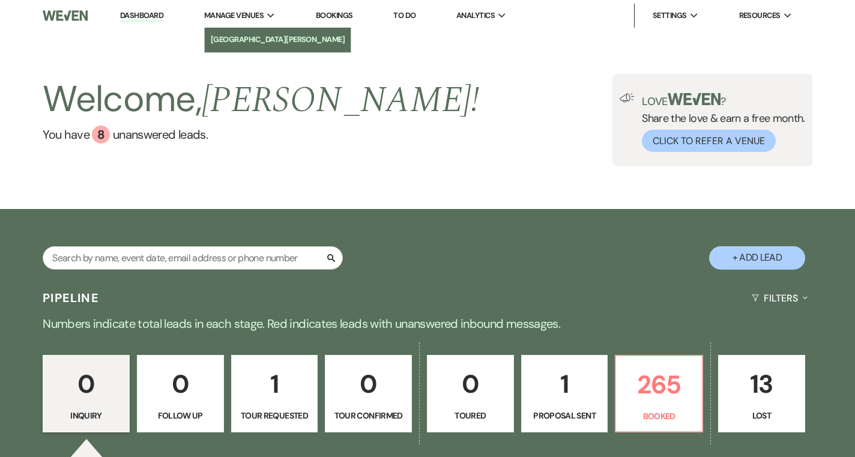
click at [231, 32] on link "[GEOGRAPHIC_DATA][PERSON_NAME]" at bounding box center [278, 40] width 147 height 24
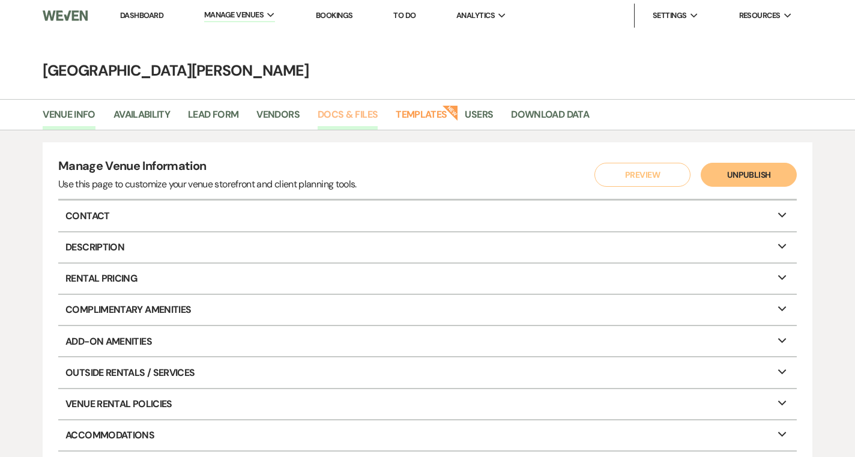
click at [320, 119] on link "Docs & Files" at bounding box center [348, 118] width 60 height 23
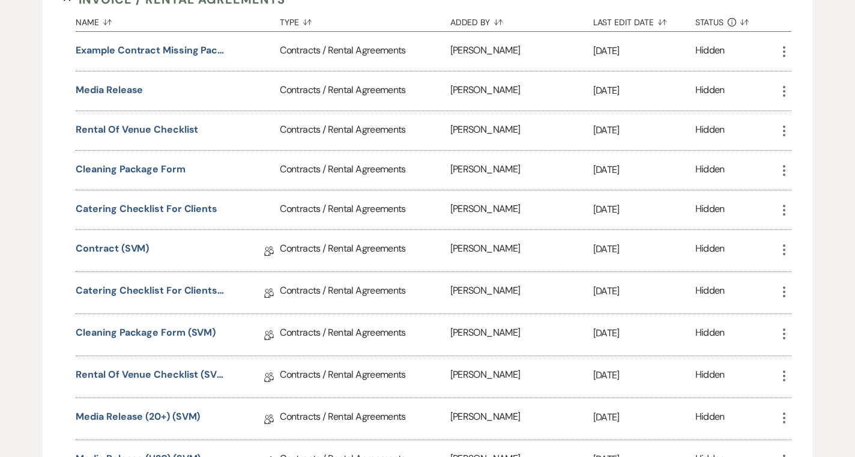
scroll to position [492, 0]
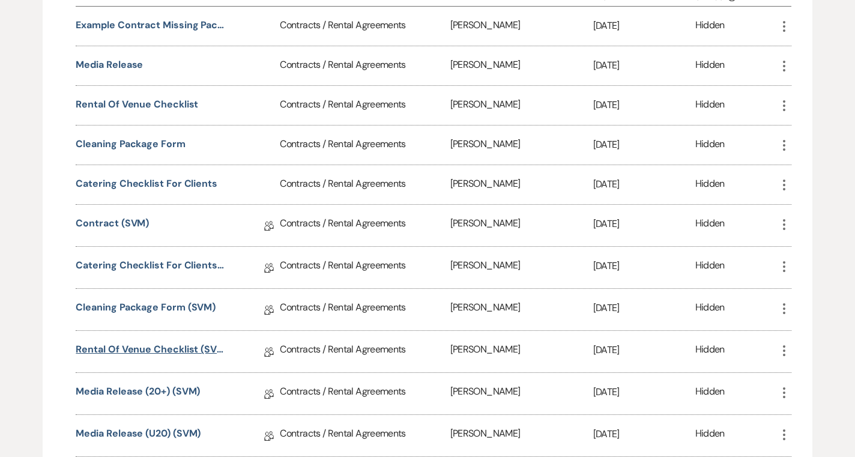
click at [199, 348] on link "Rental of Venue Checklist (SVM)" at bounding box center [151, 351] width 150 height 19
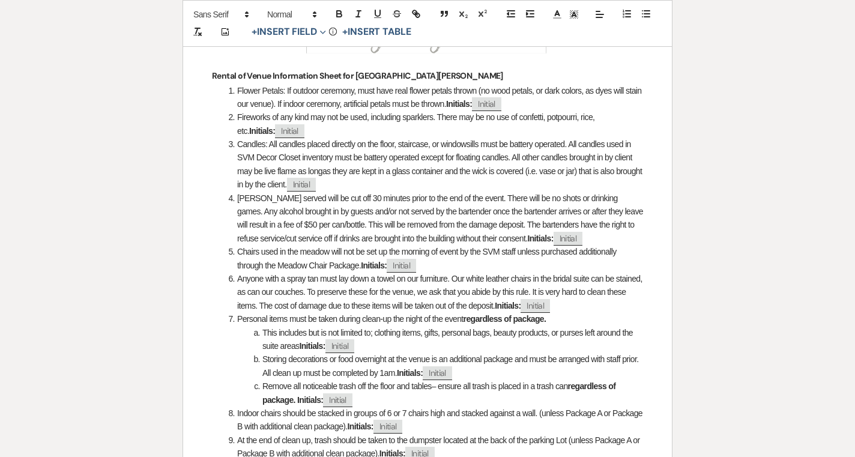
scroll to position [376, 0]
click at [551, 118] on span "Fireworks of any kind may not be used, including sparklers. There may be no use…" at bounding box center [417, 122] width 360 height 23
click at [549, 118] on span "Fireworks of any kind may not be used, including sparklers. There may be no use…" at bounding box center [417, 122] width 360 height 23
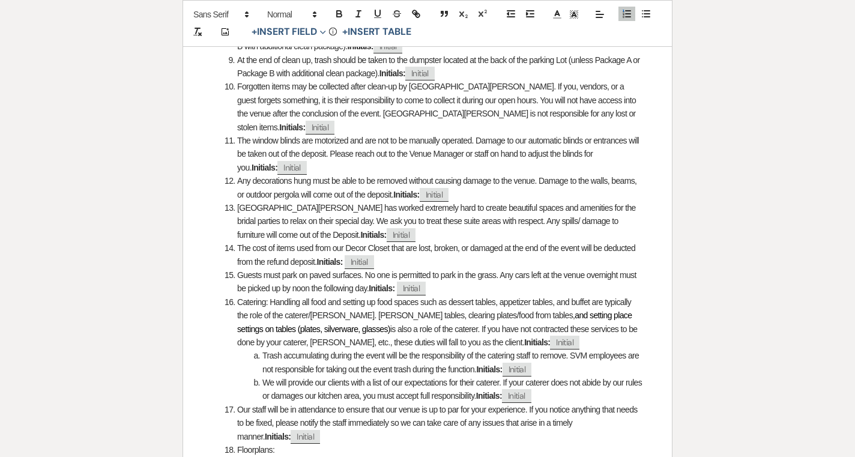
scroll to position [752, 0]
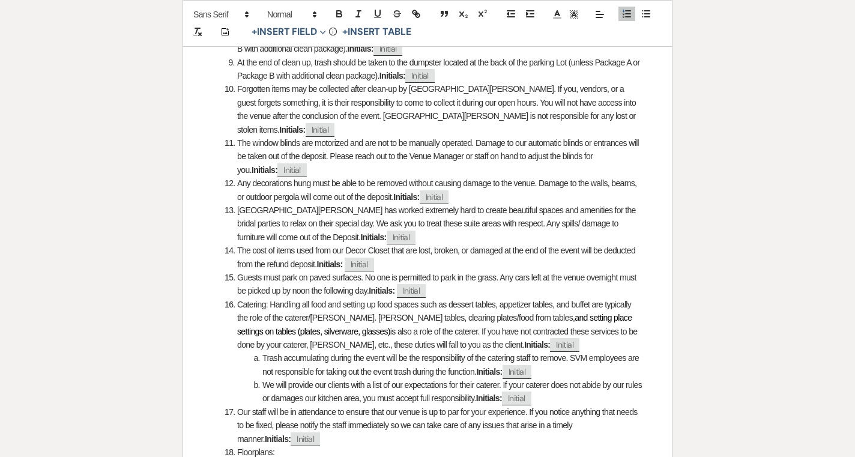
click at [515, 260] on li "The cost of items used from our Decor Closet that are lost, broken, or damaged …" at bounding box center [434, 257] width 419 height 27
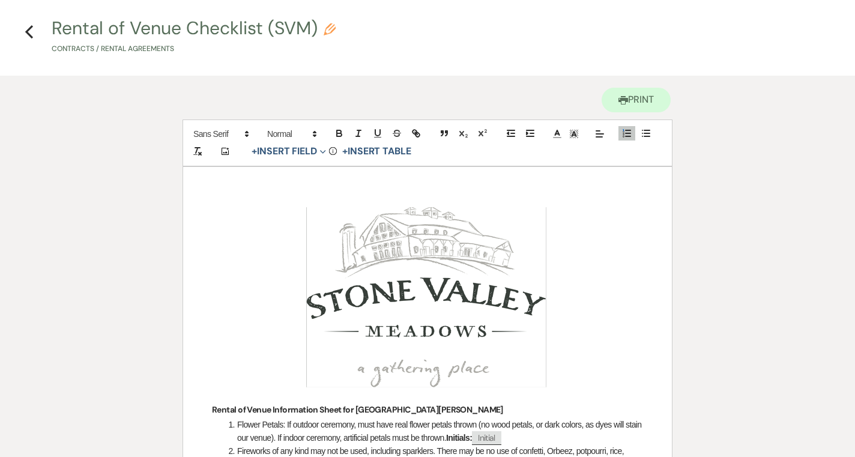
scroll to position [0, 0]
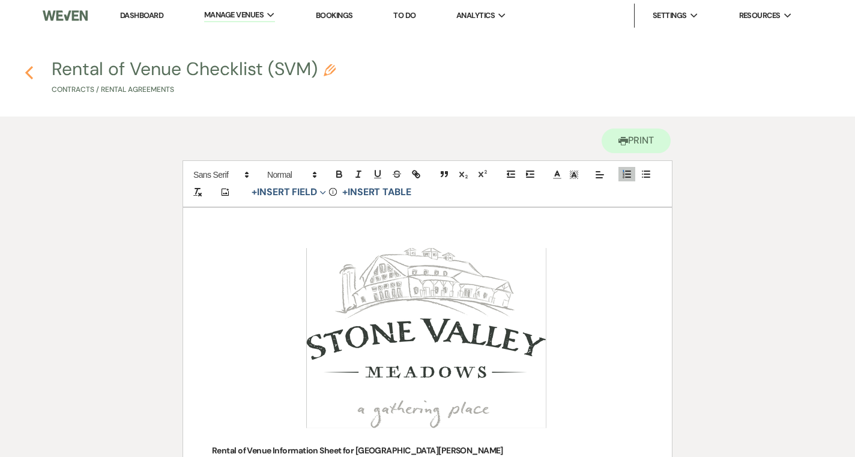
click at [32, 77] on use "button" at bounding box center [29, 72] width 8 height 13
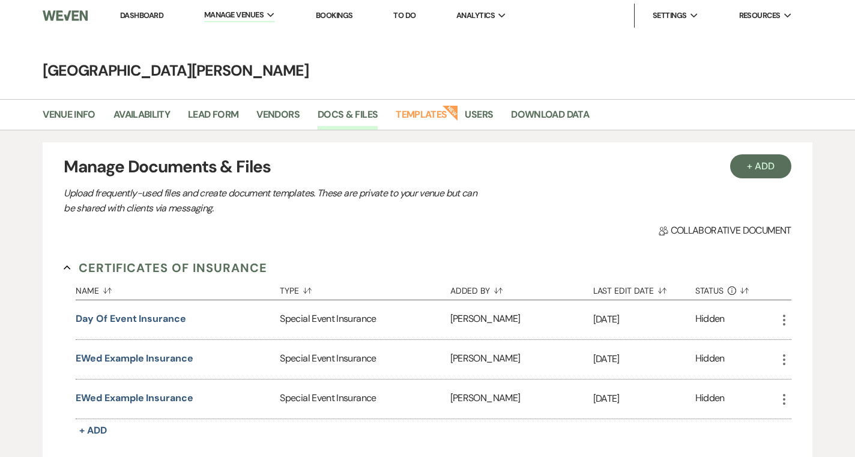
click at [141, 12] on link "Dashboard" at bounding box center [141, 15] width 43 height 10
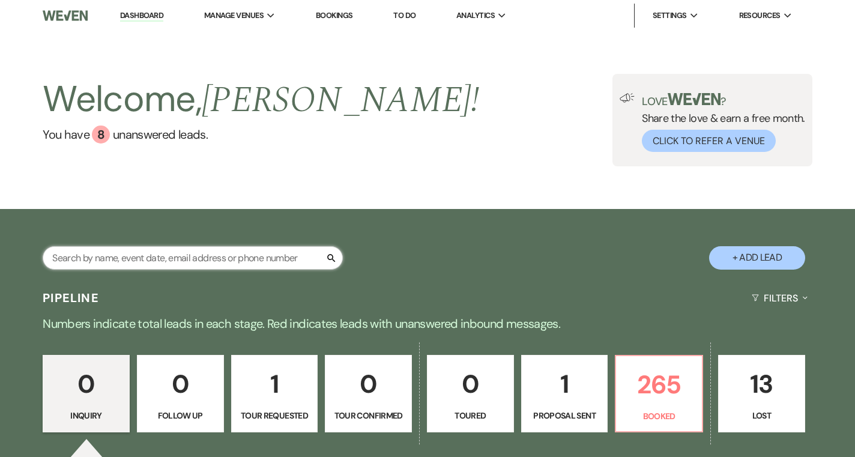
click at [162, 250] on input "text" at bounding box center [193, 257] width 300 height 23
type input "omolo"
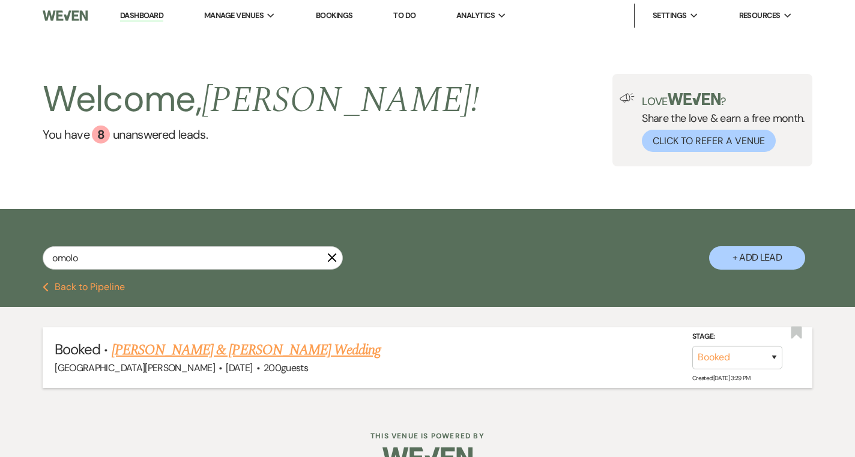
click at [294, 348] on link "[PERSON_NAME] & [PERSON_NAME] Wedding" at bounding box center [246, 350] width 269 height 22
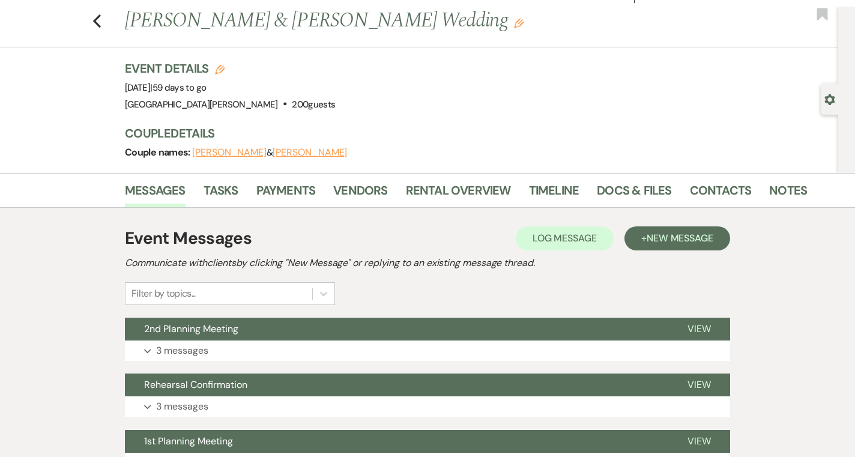
scroll to position [26, 0]
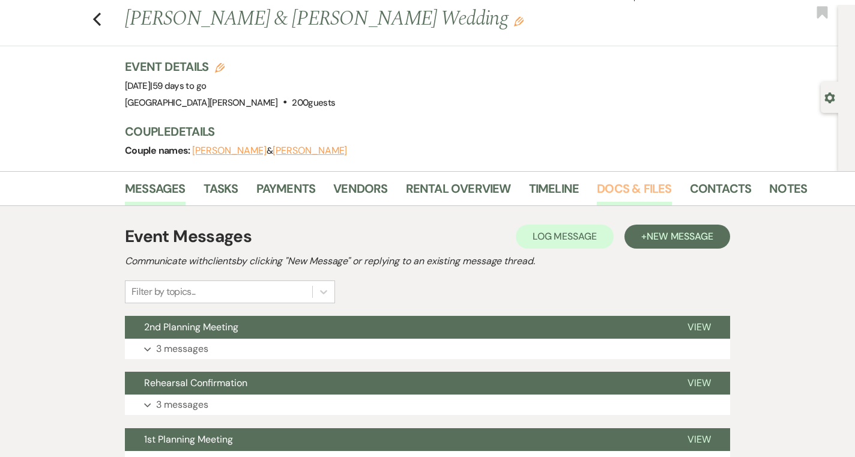
click at [637, 189] on link "Docs & Files" at bounding box center [634, 192] width 74 height 26
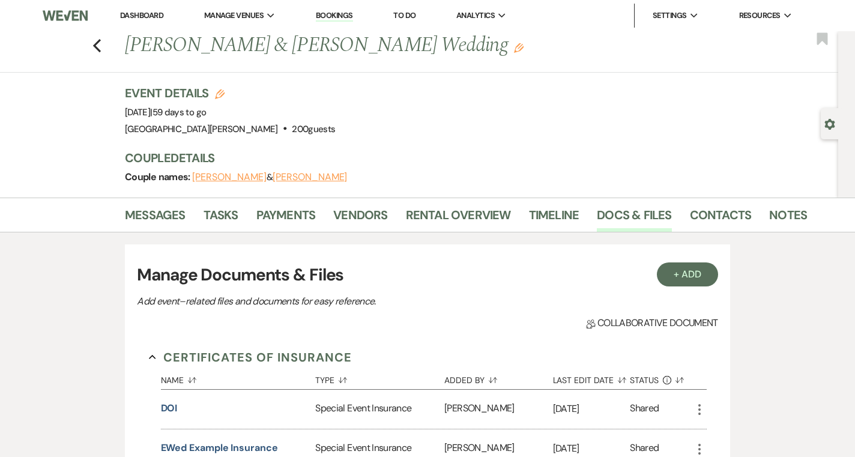
click at [153, 19] on link "Dashboard" at bounding box center [141, 15] width 43 height 10
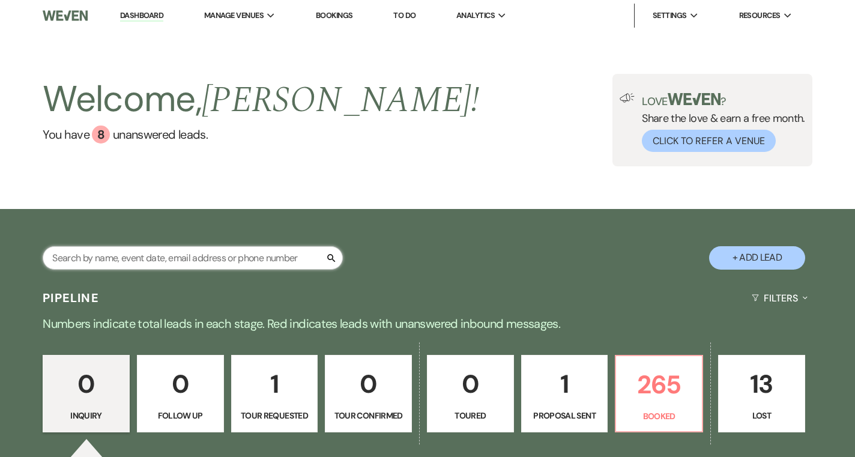
click at [180, 246] on input "text" at bounding box center [193, 257] width 300 height 23
type input "middle"
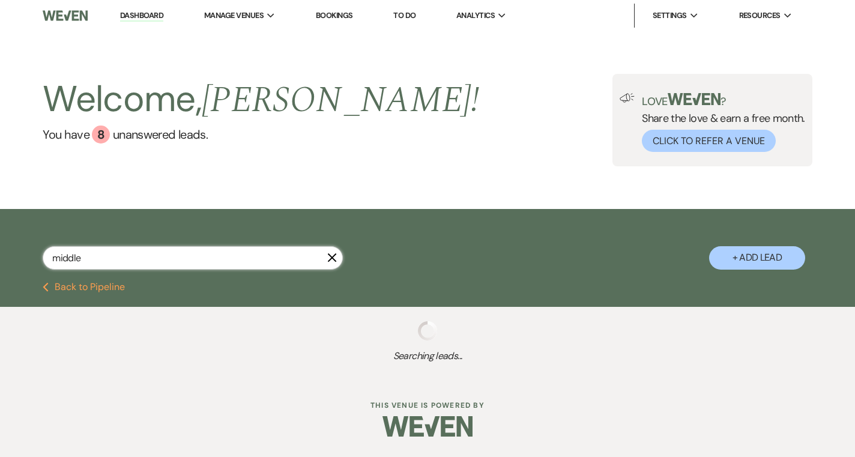
select select "6"
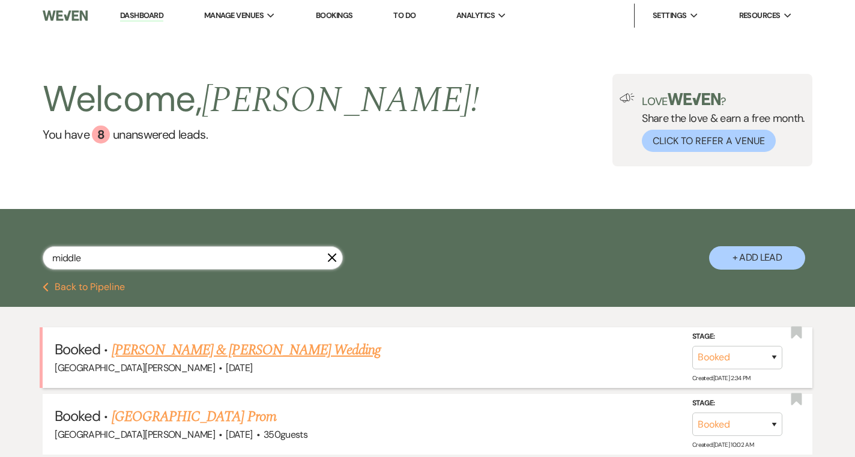
type input "middle"
click at [279, 346] on link "Ellisa Colis & Ryan Middleton's Wedding" at bounding box center [246, 350] width 269 height 22
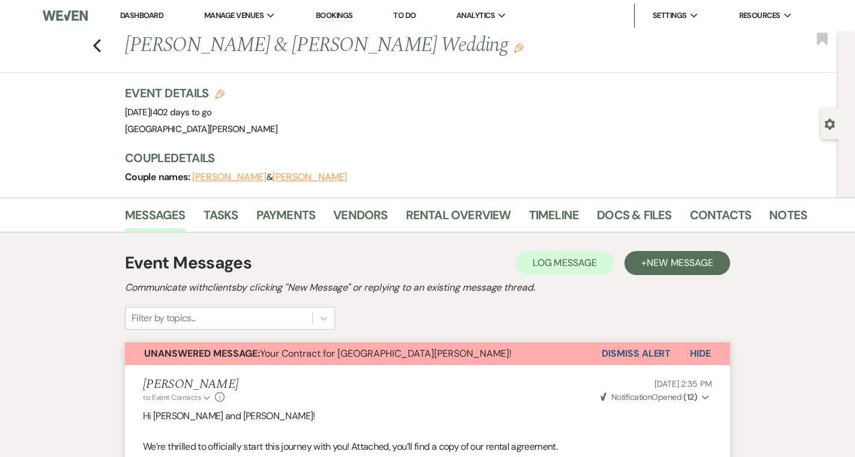
click at [161, 25] on li "Dashboard" at bounding box center [141, 16] width 55 height 24
click at [154, 14] on link "Dashboard" at bounding box center [141, 15] width 43 height 10
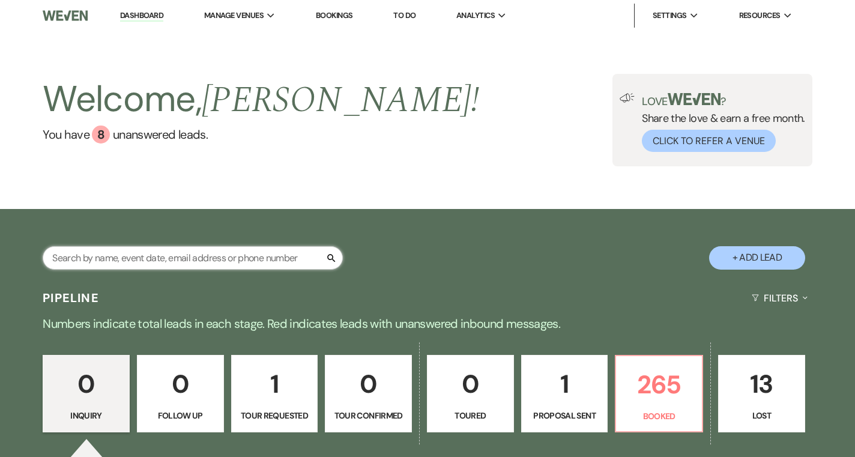
click at [208, 246] on input "text" at bounding box center [193, 257] width 300 height 23
type input "smith"
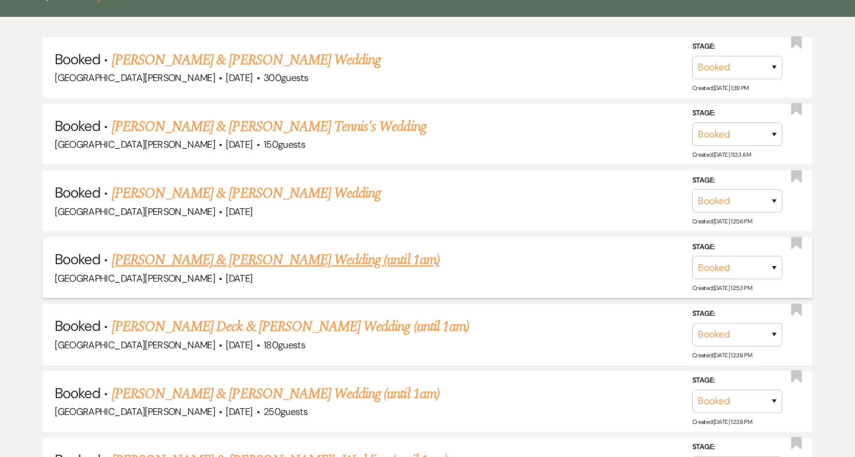
scroll to position [292, 0]
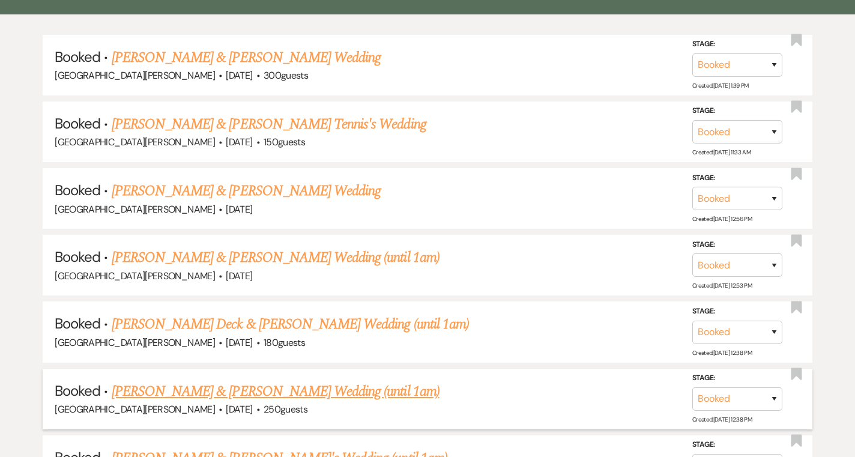
click at [256, 387] on link "Holly Smith & Wyatt's Wedding (until 1am)" at bounding box center [276, 392] width 328 height 22
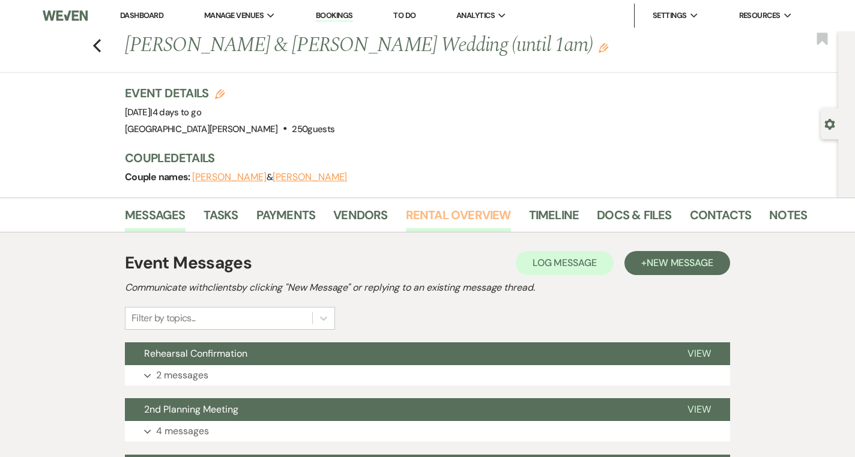
click at [441, 217] on link "Rental Overview" at bounding box center [458, 218] width 105 height 26
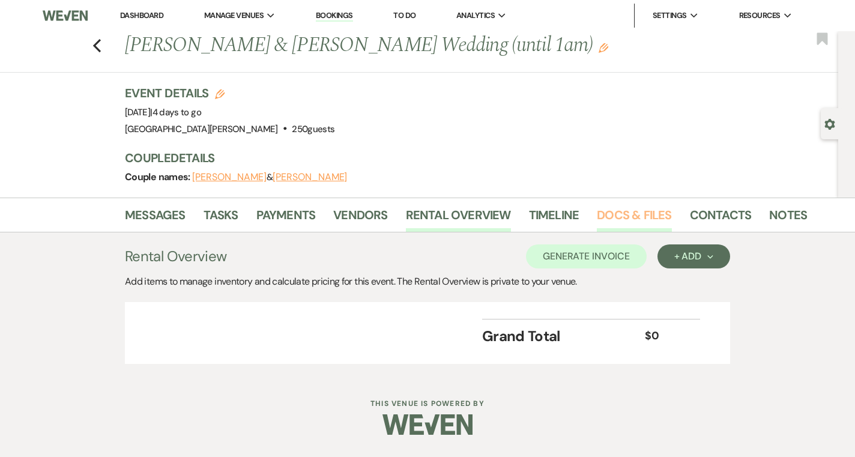
click at [651, 213] on link "Docs & Files" at bounding box center [634, 218] width 74 height 26
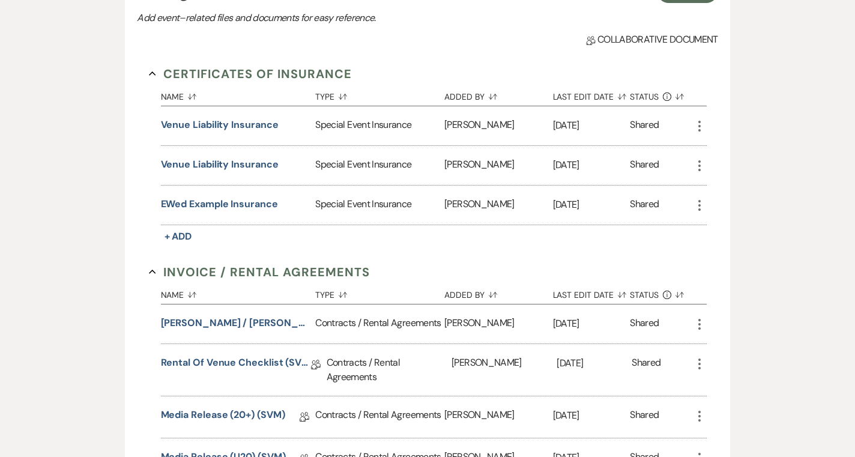
scroll to position [294, 0]
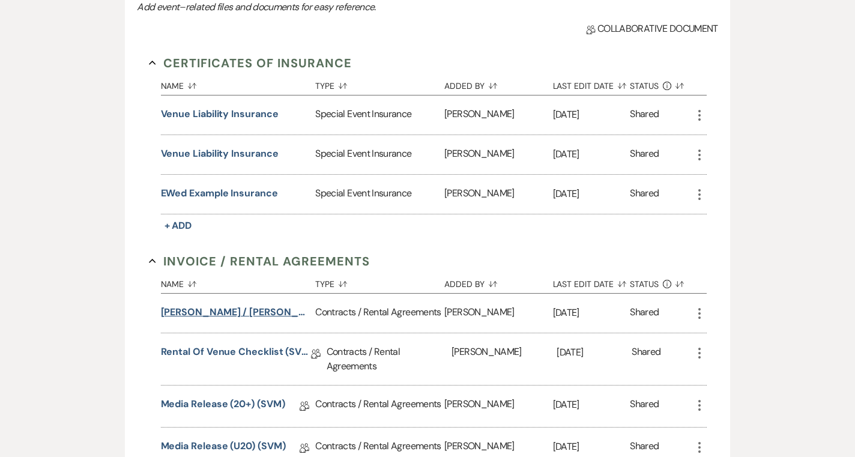
click at [246, 313] on button "Smith / Wyatt Reception (1am end)" at bounding box center [236, 312] width 150 height 14
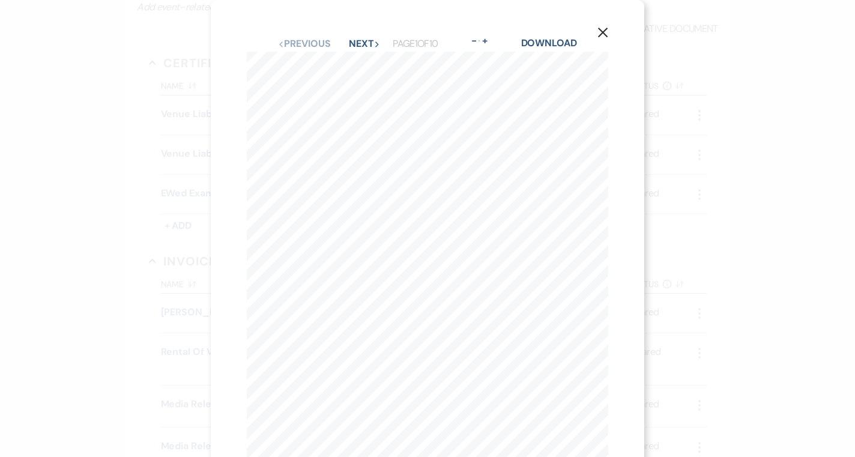
click at [603, 38] on icon "X" at bounding box center [602, 32] width 11 height 11
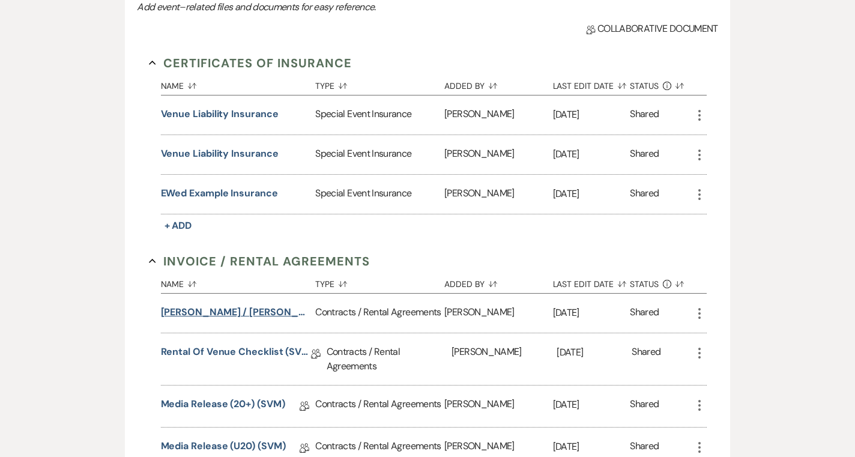
click at [247, 315] on button "Smith / Wyatt Reception (1am end)" at bounding box center [236, 312] width 150 height 14
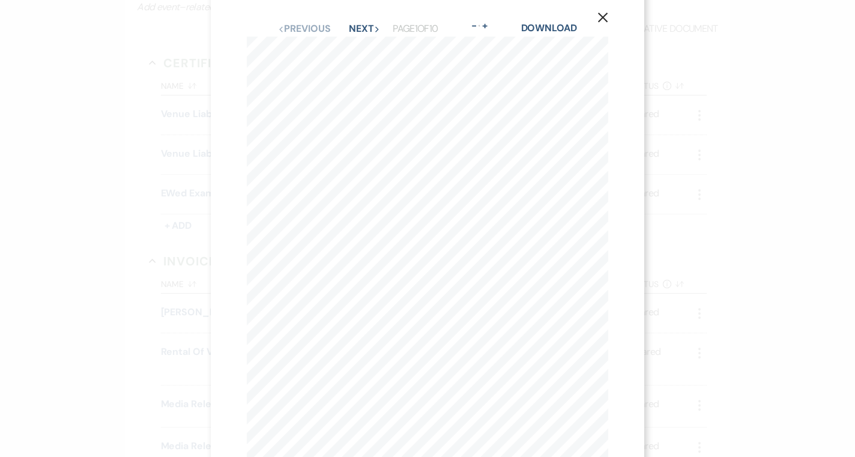
scroll to position [0, 0]
click at [605, 28] on icon "X" at bounding box center [602, 32] width 11 height 11
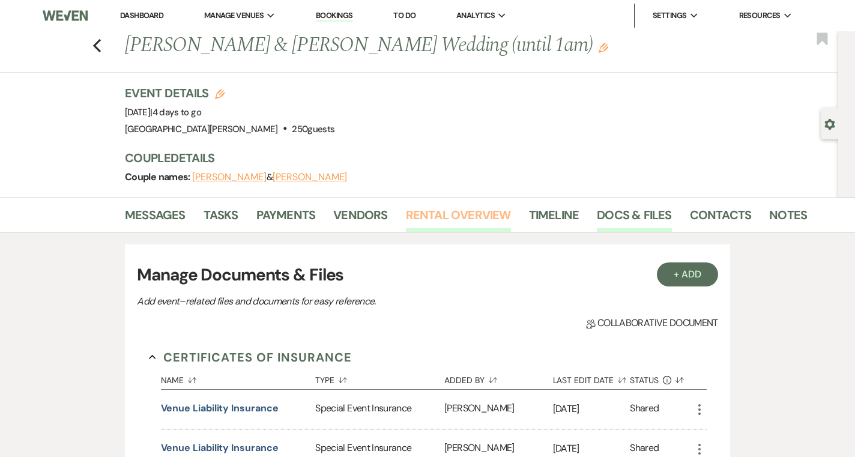
click at [429, 216] on link "Rental Overview" at bounding box center [458, 218] width 105 height 26
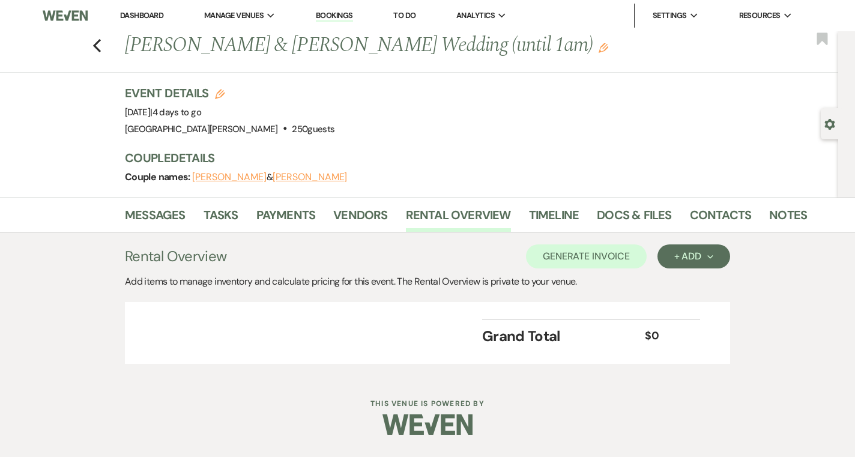
click at [148, 17] on link "Dashboard" at bounding box center [141, 15] width 43 height 10
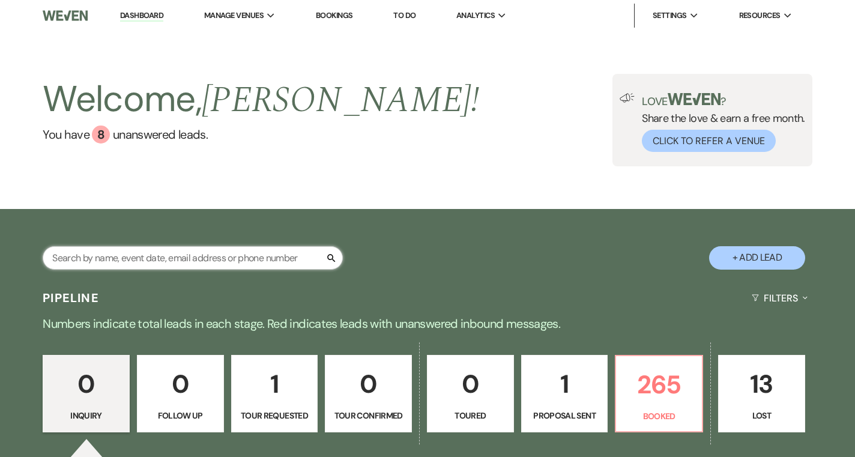
click at [209, 264] on input "text" at bounding box center [193, 257] width 300 height 23
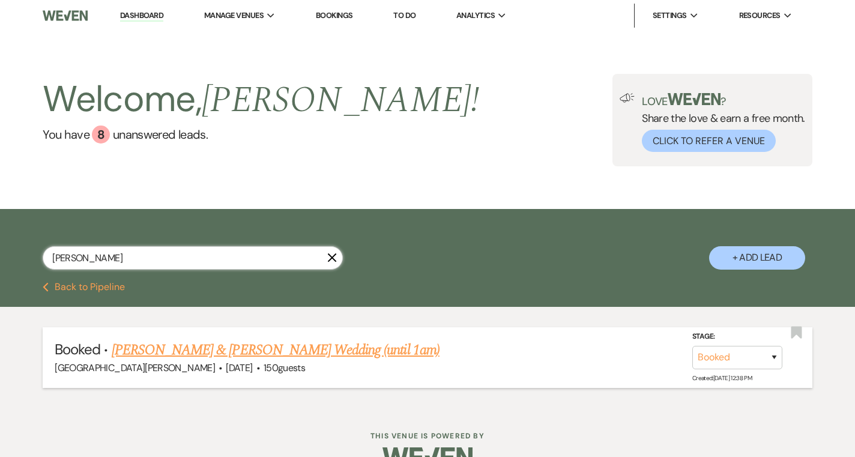
type input "willman"
click at [241, 347] on link "Alyssa Willman & Myers's Wedding (until 1am)" at bounding box center [276, 350] width 328 height 22
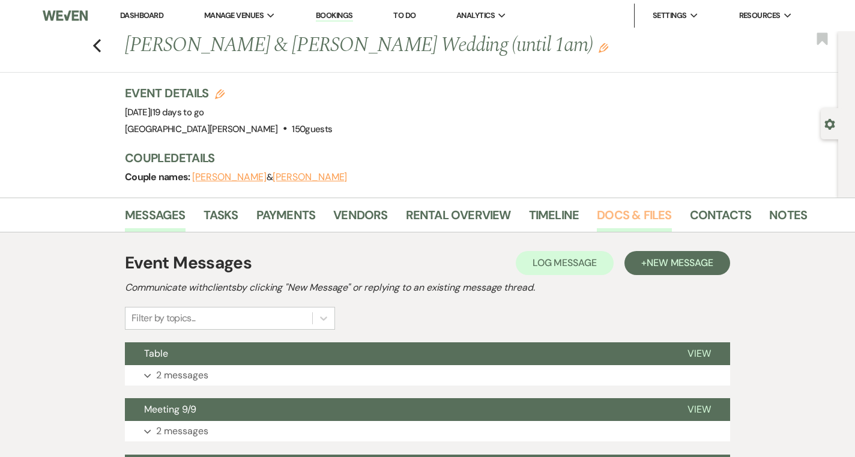
click at [632, 220] on link "Docs & Files" at bounding box center [634, 218] width 74 height 26
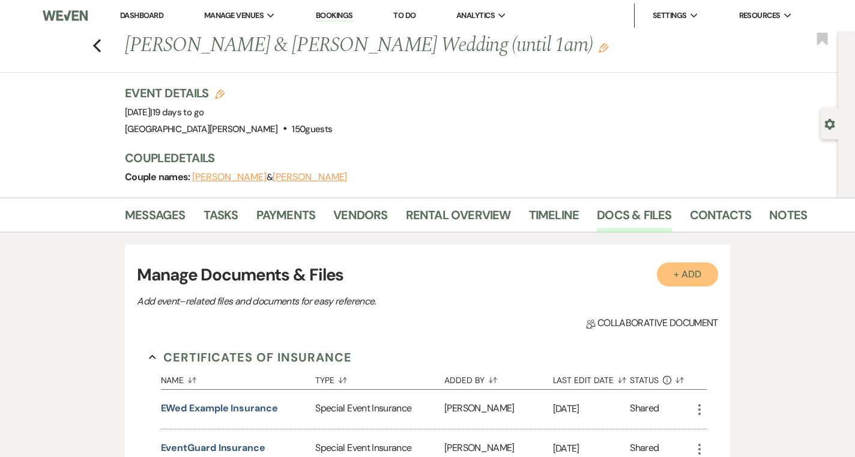
click at [677, 282] on button "+ Add" at bounding box center [687, 274] width 61 height 24
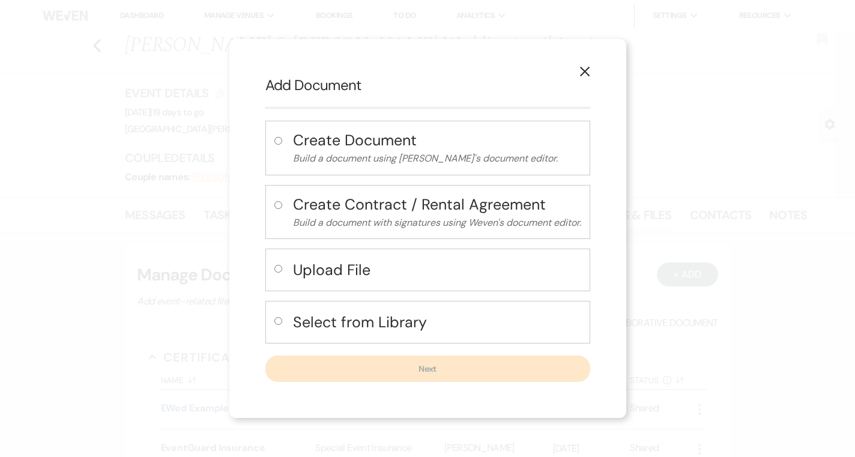
click at [271, 270] on div "Upload File" at bounding box center [427, 270] width 325 height 43
click at [276, 270] on input "radio" at bounding box center [278, 269] width 8 height 8
radio input "true"
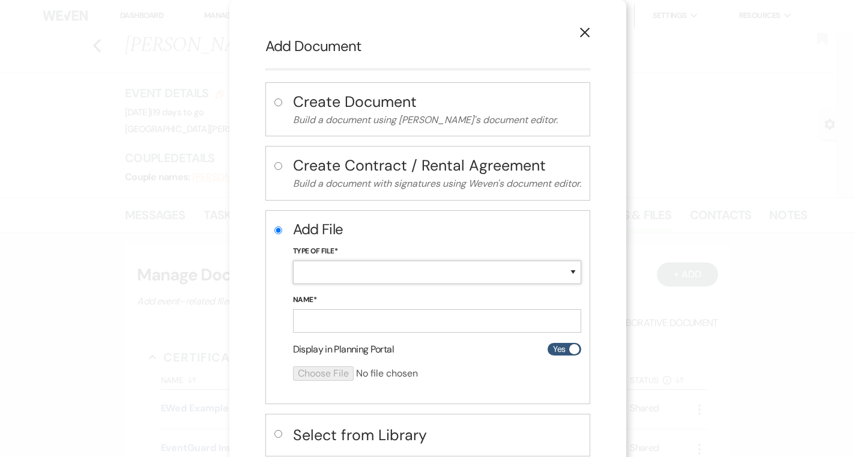
click at [381, 281] on select "Special Event Insurance Vendor Certificate of Insurance Contracts / Rental Agre…" at bounding box center [437, 272] width 288 height 23
select select "10"
click at [293, 261] on select "Special Event Insurance Vendor Certificate of Insurance Contracts / Rental Agre…" at bounding box center [437, 272] width 288 height 23
click at [348, 326] on input "Name*" at bounding box center [437, 320] width 288 height 23
type input "Decor rentals"
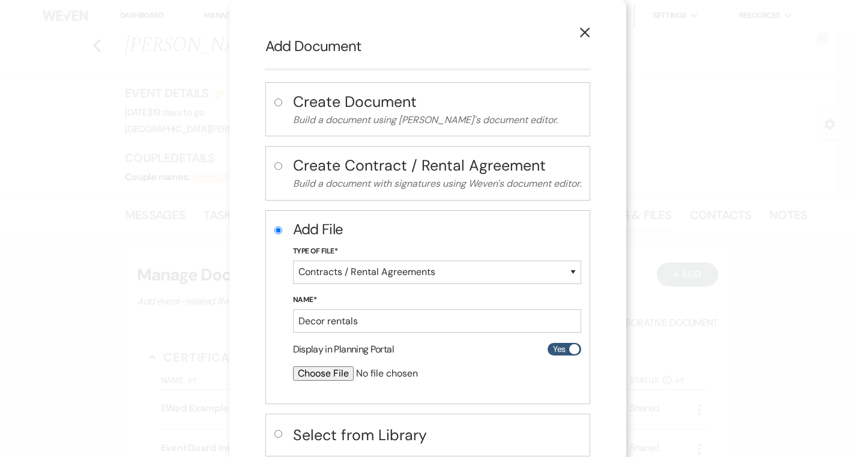
click at [313, 375] on input "file" at bounding box center [405, 373] width 225 height 14
click at [306, 380] on input "file" at bounding box center [405, 373] width 225 height 14
type input "C:\fakepath\IMG_0570.jpeg"
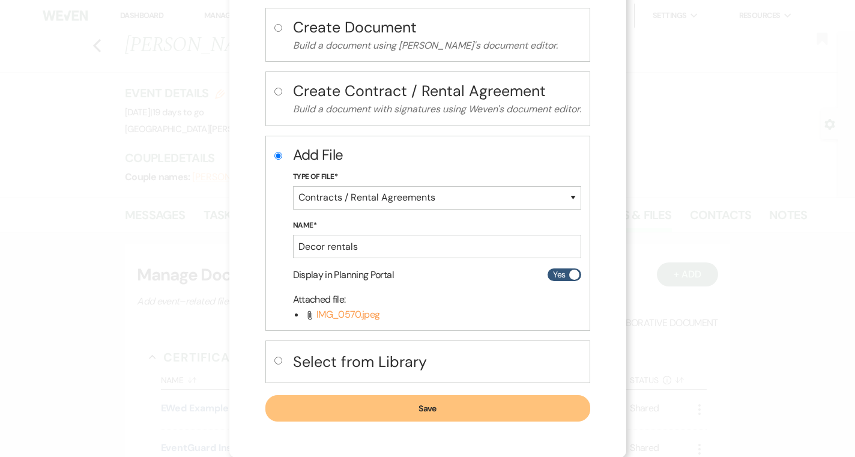
click at [512, 407] on button "Save" at bounding box center [427, 408] width 325 height 26
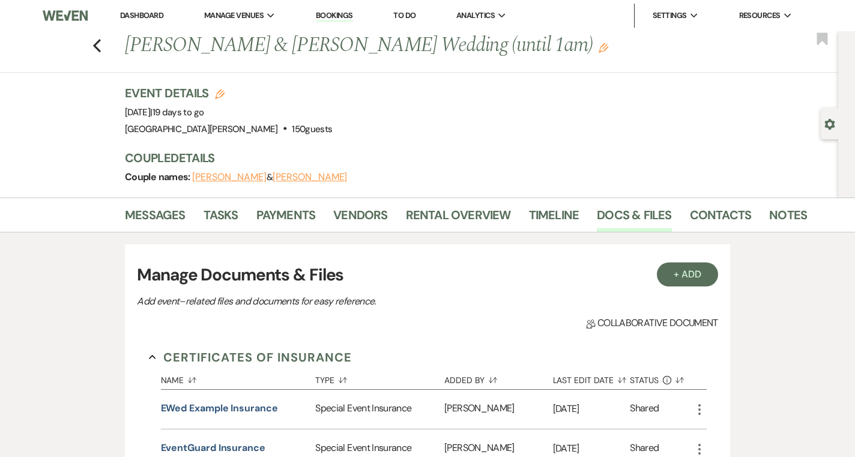
click at [144, 13] on link "Dashboard" at bounding box center [141, 15] width 43 height 10
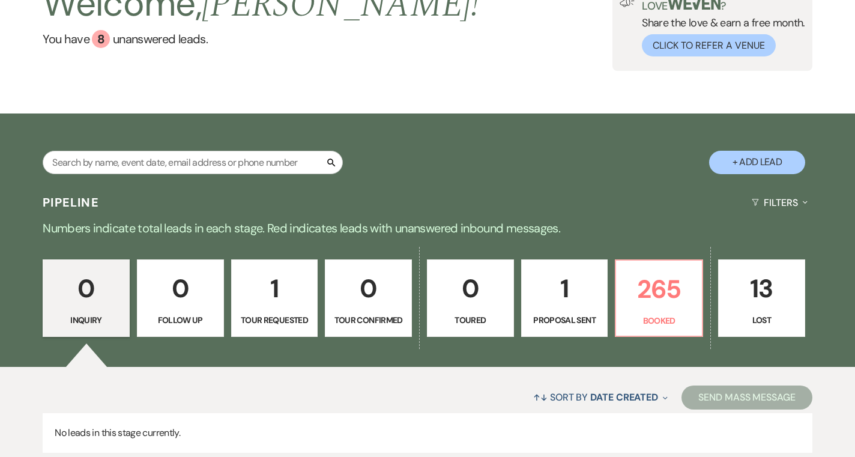
scroll to position [133, 0]
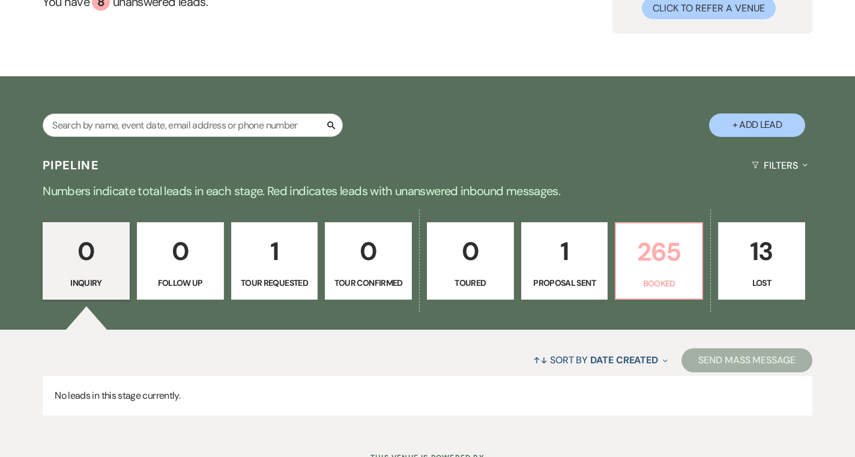
click at [656, 237] on p "265" at bounding box center [658, 252] width 71 height 40
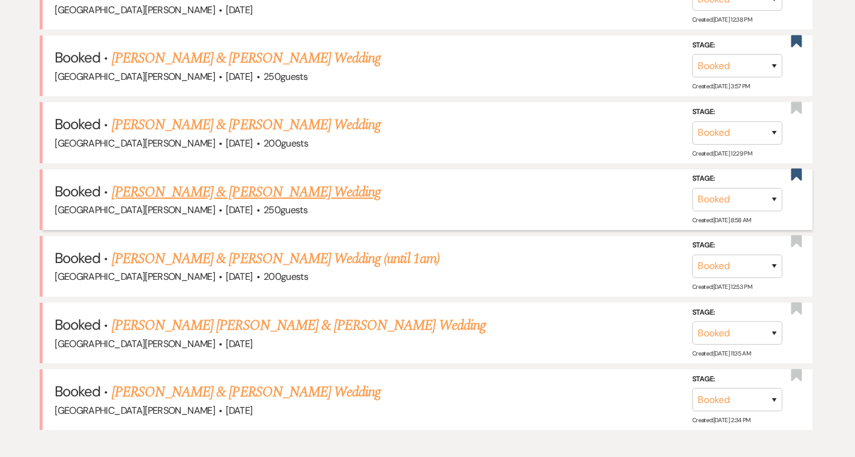
scroll to position [640, 0]
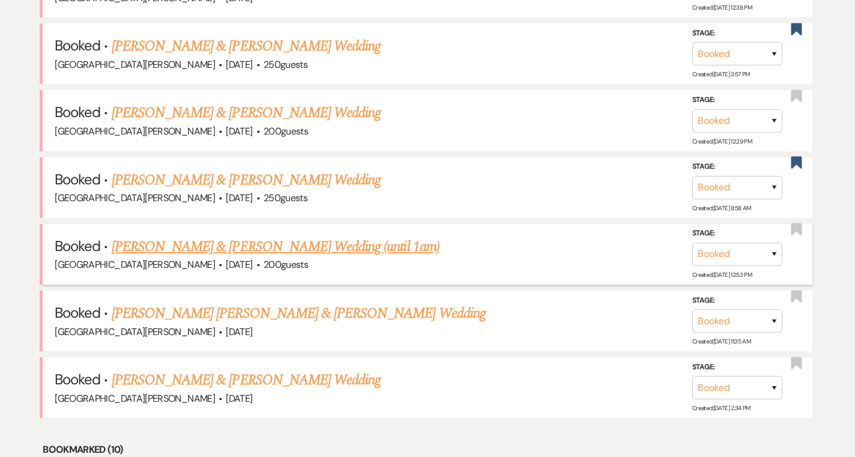
click at [334, 244] on link "Michaela Frank & Herrera's Wedding (until 1am)" at bounding box center [276, 247] width 328 height 22
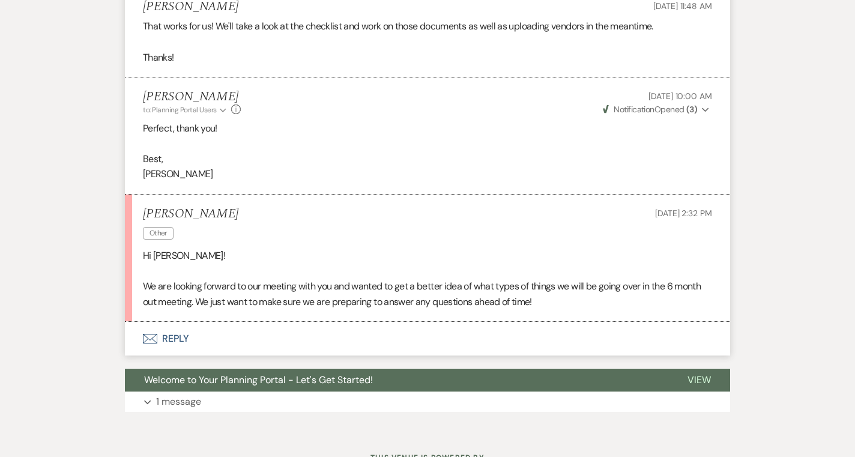
scroll to position [1205, 0]
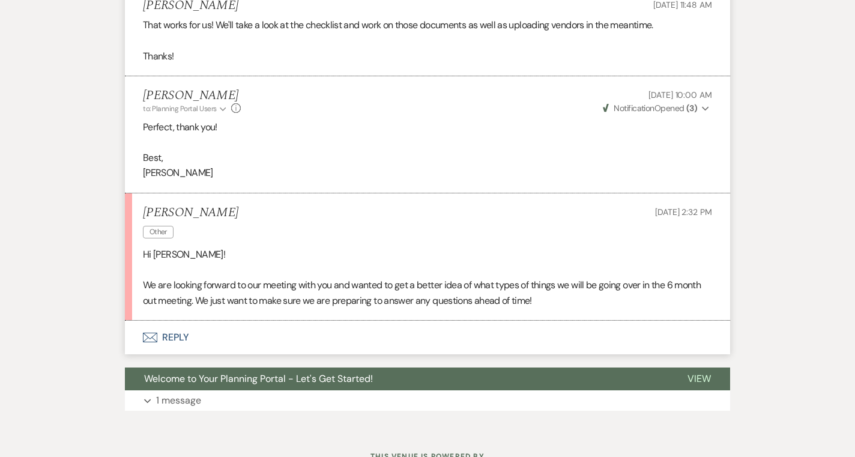
click at [222, 339] on button "Envelope Reply" at bounding box center [427, 338] width 605 height 34
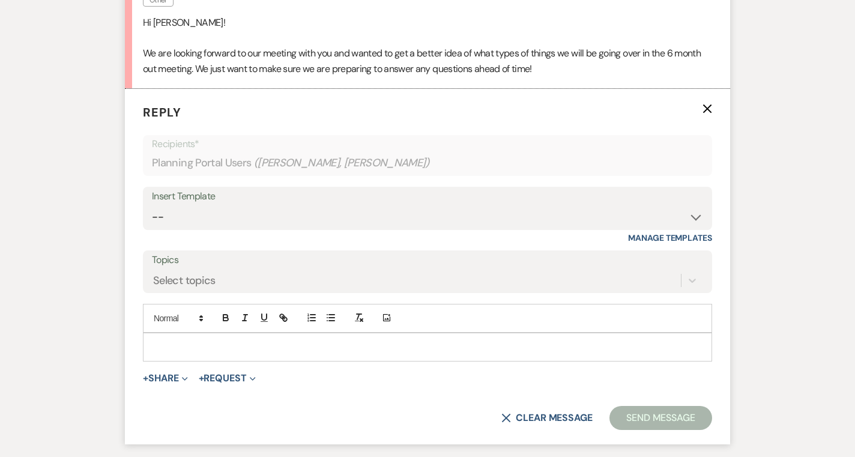
scroll to position [1444, 0]
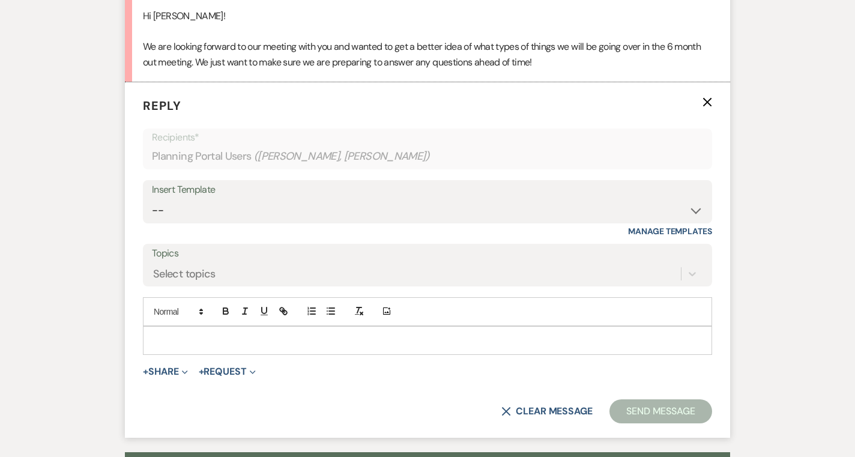
click at [314, 342] on p at bounding box center [428, 340] width 550 height 13
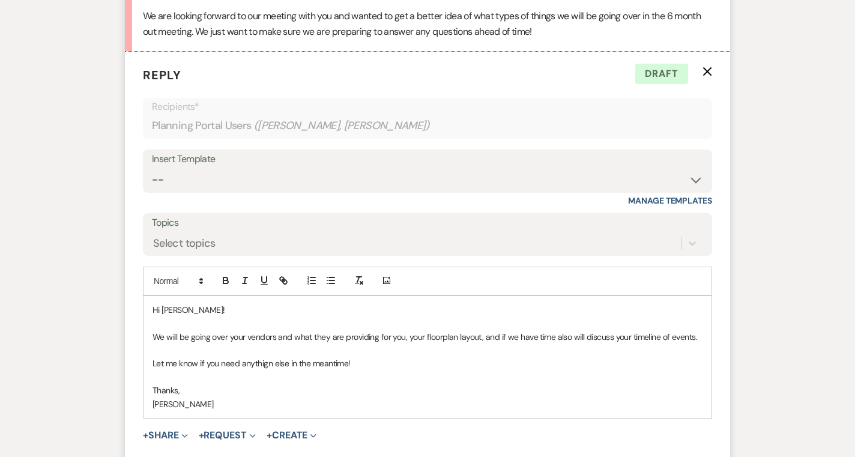
scroll to position [1483, 0]
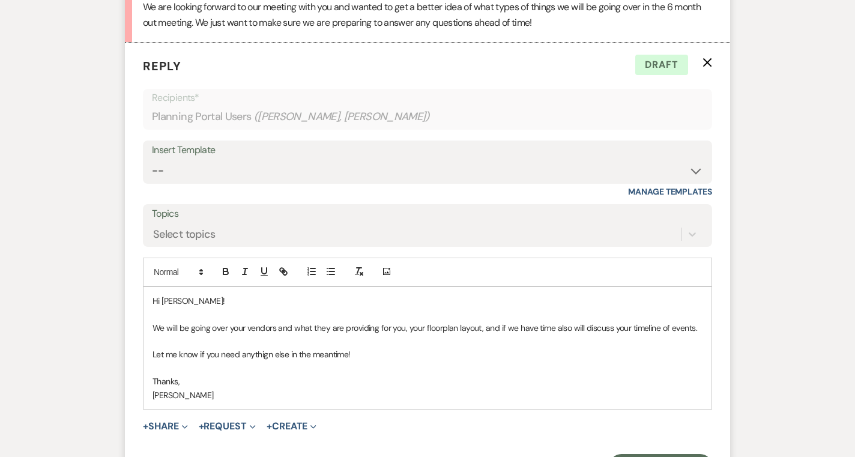
click at [272, 358] on p "Let me know if you need anythign else in the meantime!" at bounding box center [428, 354] width 550 height 13
click at [296, 376] on p "Thanks," at bounding box center [428, 381] width 550 height 13
click at [408, 359] on p "Let me know if you need anything else in the meantime!" at bounding box center [428, 354] width 550 height 13
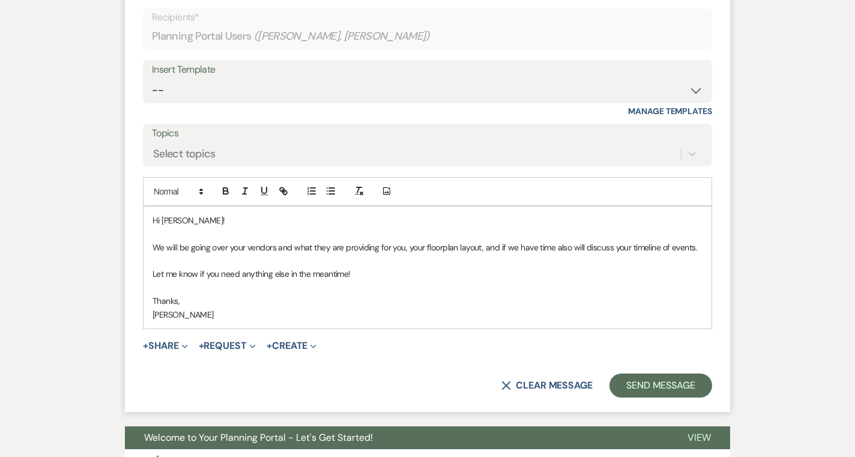
scroll to position [1567, 0]
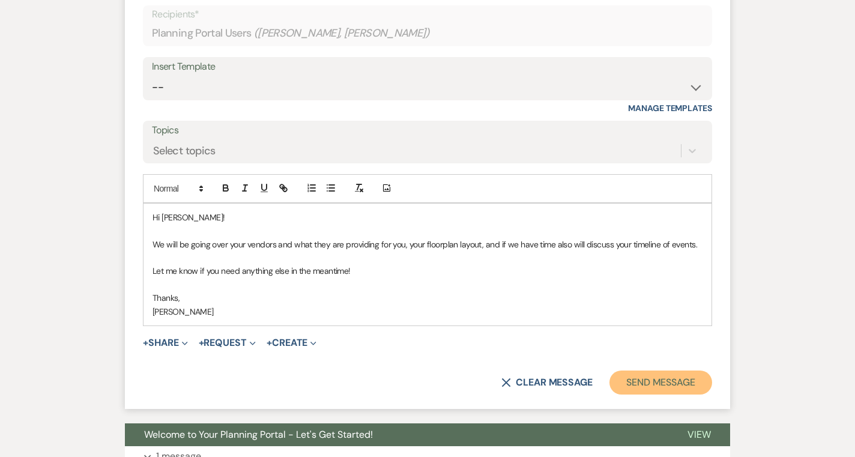
click at [646, 389] on button "Send Message" at bounding box center [660, 383] width 103 height 24
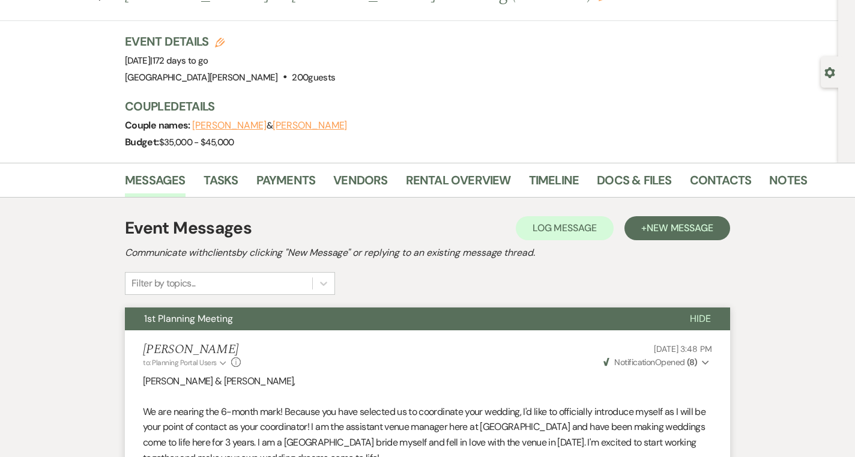
scroll to position [0, 0]
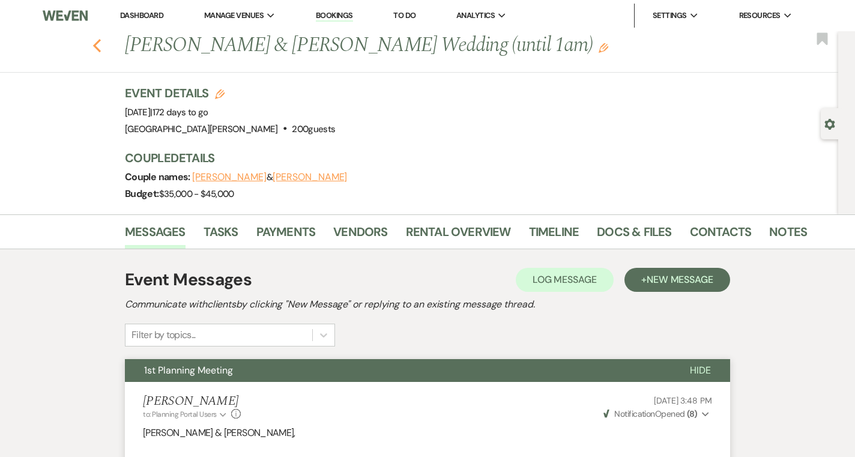
click at [94, 41] on icon "Previous" at bounding box center [96, 45] width 9 height 14
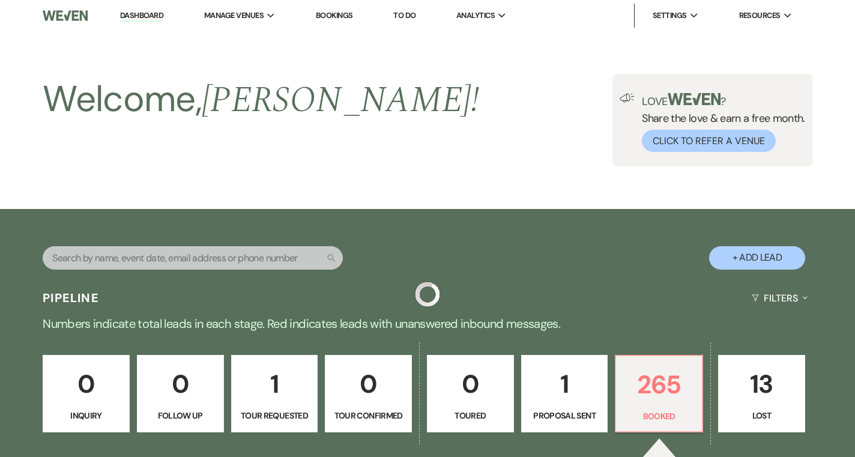
scroll to position [640, 0]
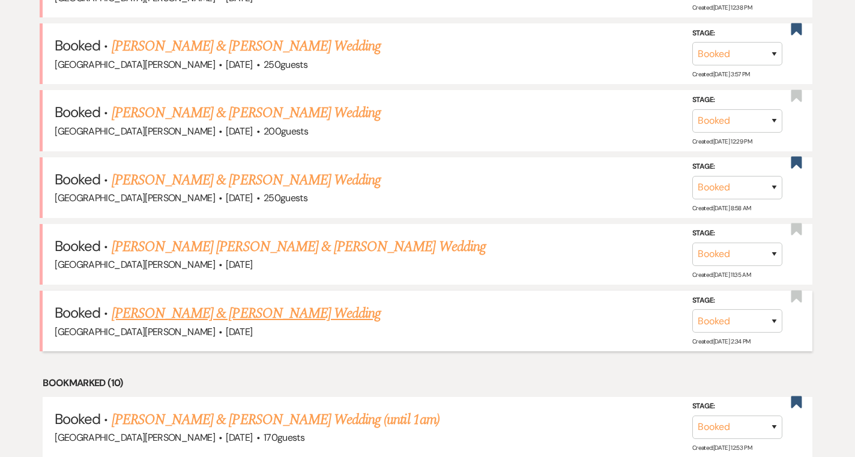
click at [288, 306] on link "Ellisa Colis & Ryan Middleton's Wedding" at bounding box center [246, 314] width 269 height 22
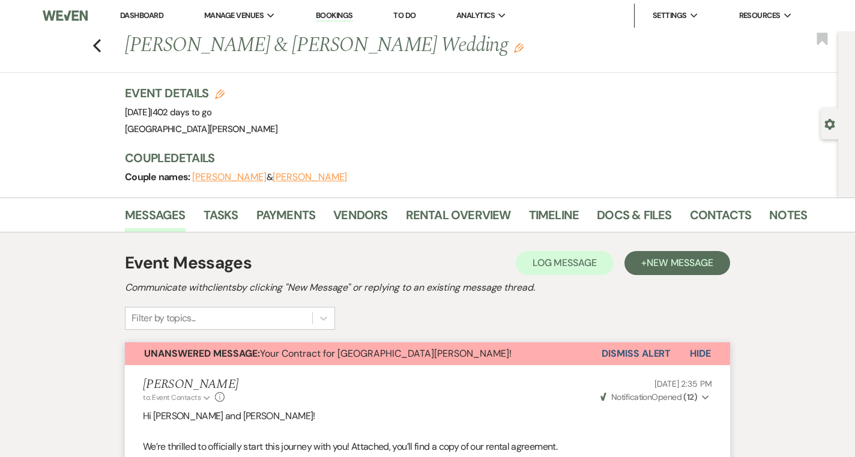
click at [133, 15] on link "Dashboard" at bounding box center [141, 15] width 43 height 10
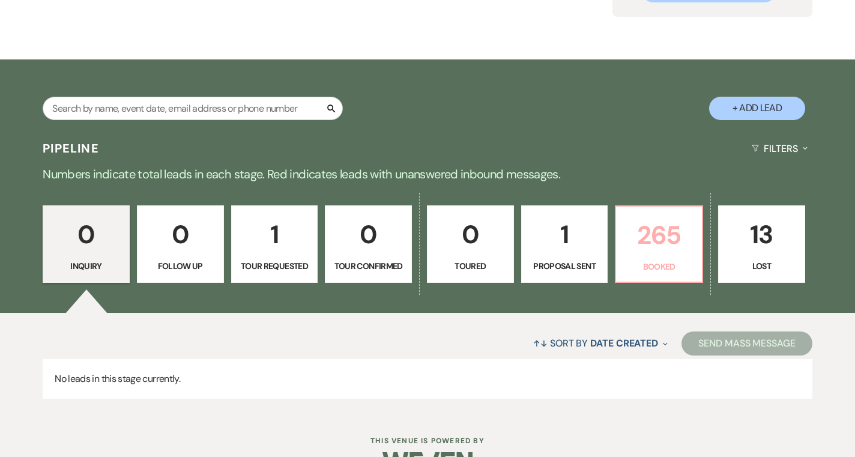
scroll to position [153, 0]
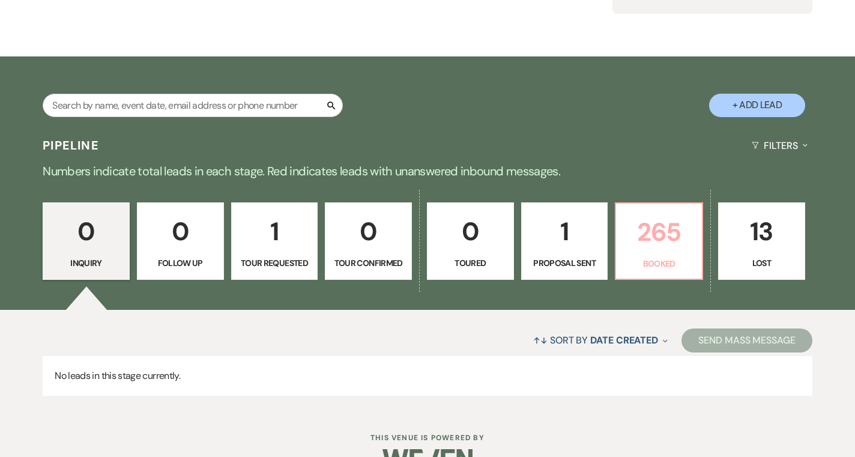
click at [686, 244] on p "265" at bounding box center [658, 232] width 71 height 40
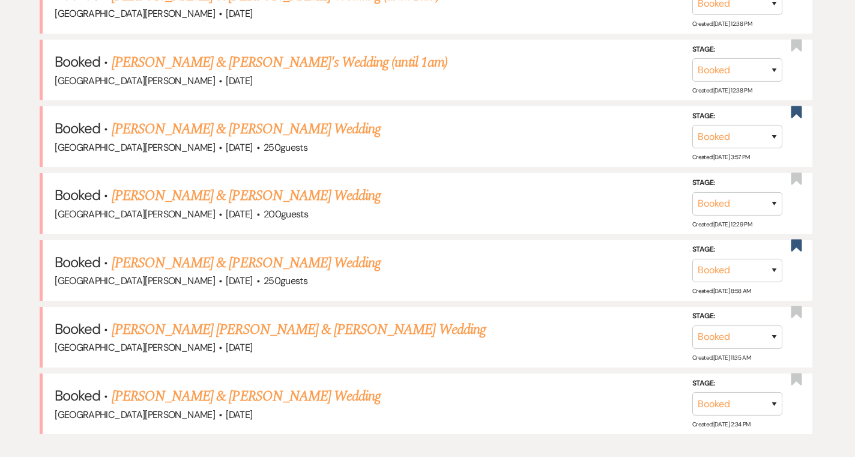
scroll to position [550, 0]
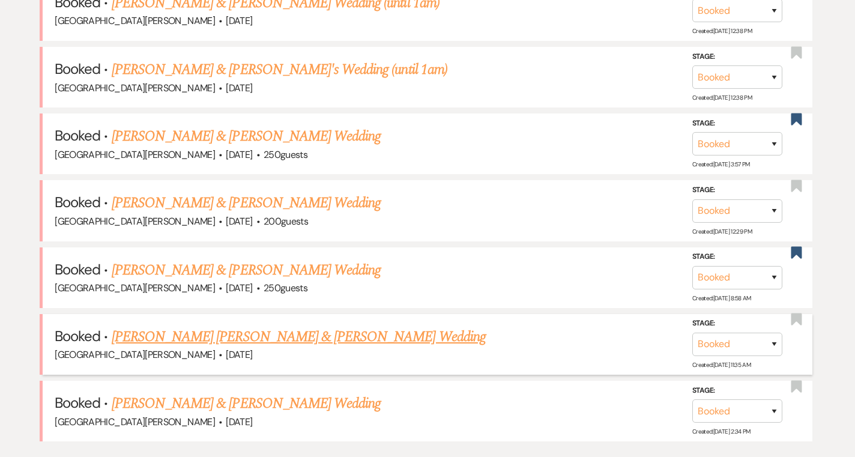
click at [393, 335] on link "Cassidy Rose Carstens & Brandon Louis Cassaro's Wedding" at bounding box center [299, 337] width 374 height 22
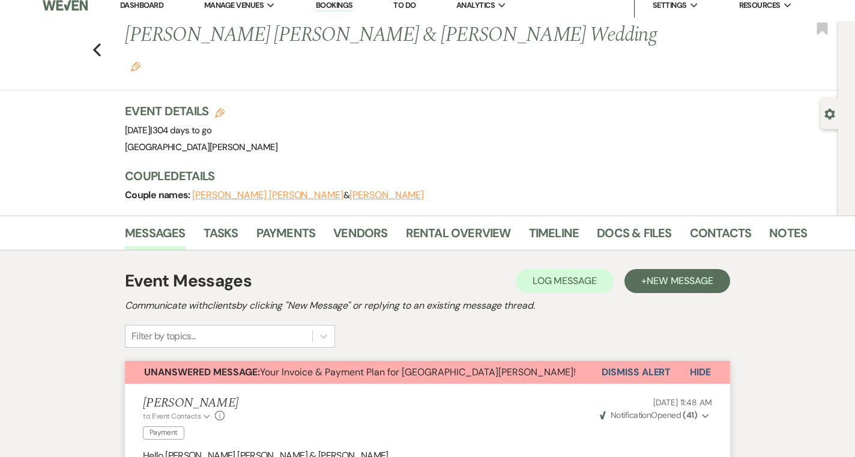
scroll to position [36, 0]
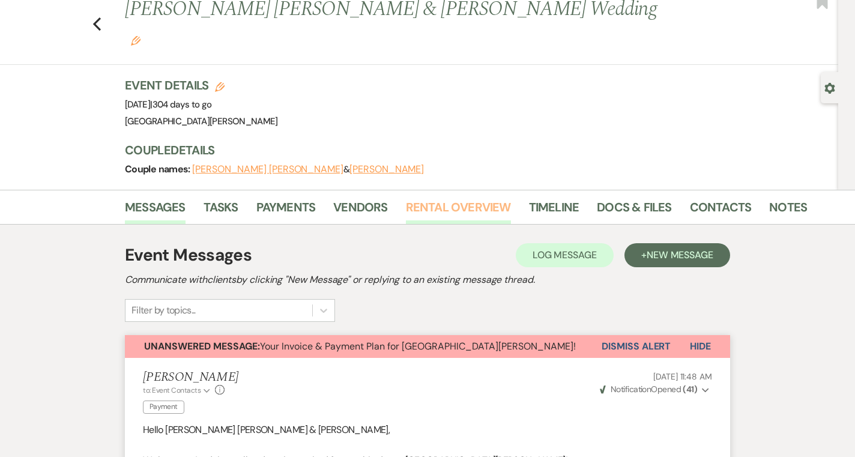
click at [468, 198] on link "Rental Overview" at bounding box center [458, 211] width 105 height 26
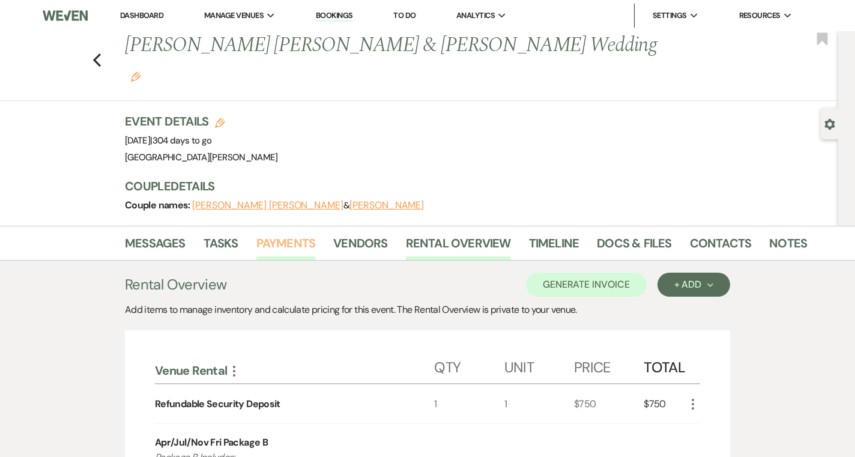
click at [308, 234] on link "Payments" at bounding box center [285, 247] width 59 height 26
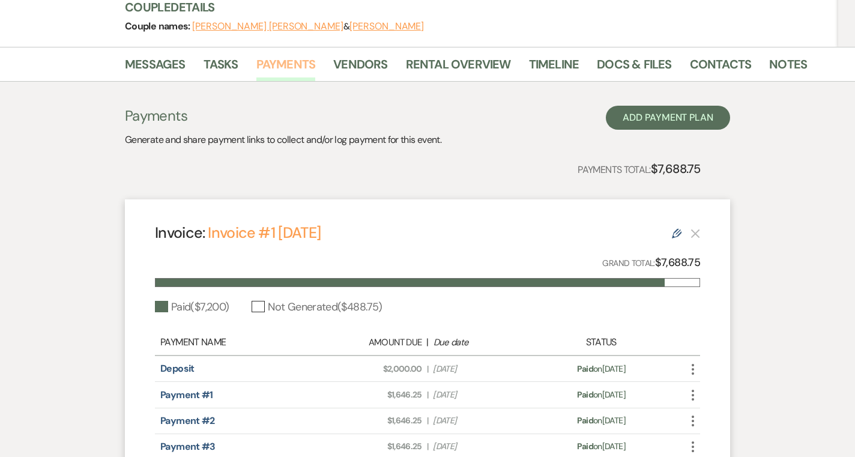
scroll to position [178, 0]
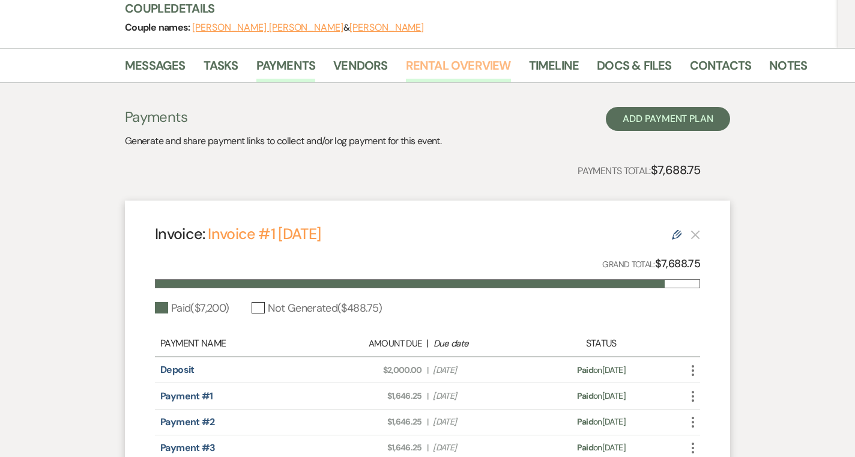
click at [461, 56] on link "Rental Overview" at bounding box center [458, 69] width 105 height 26
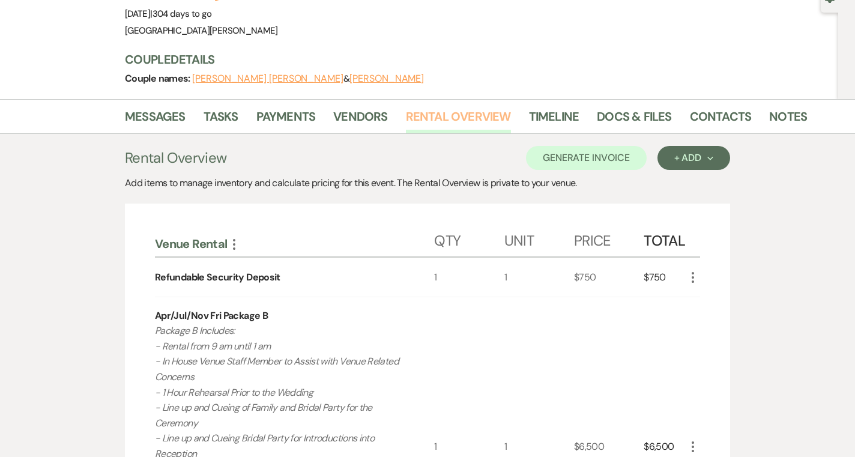
scroll to position [110, 0]
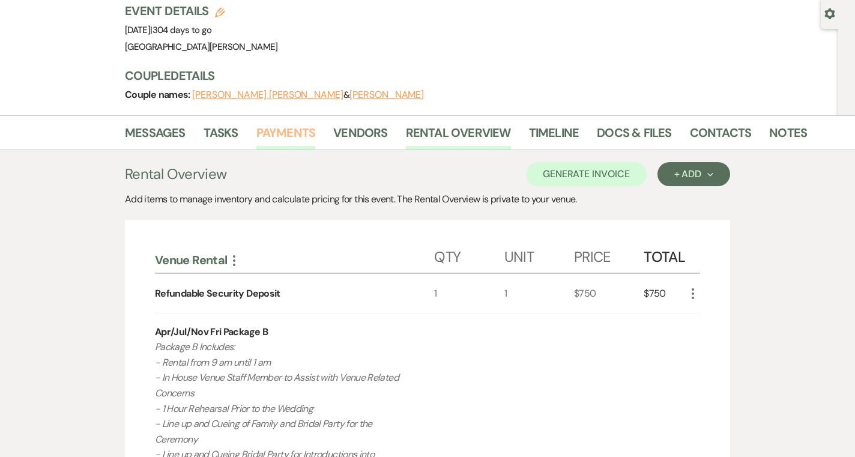
click at [292, 123] on link "Payments" at bounding box center [285, 136] width 59 height 26
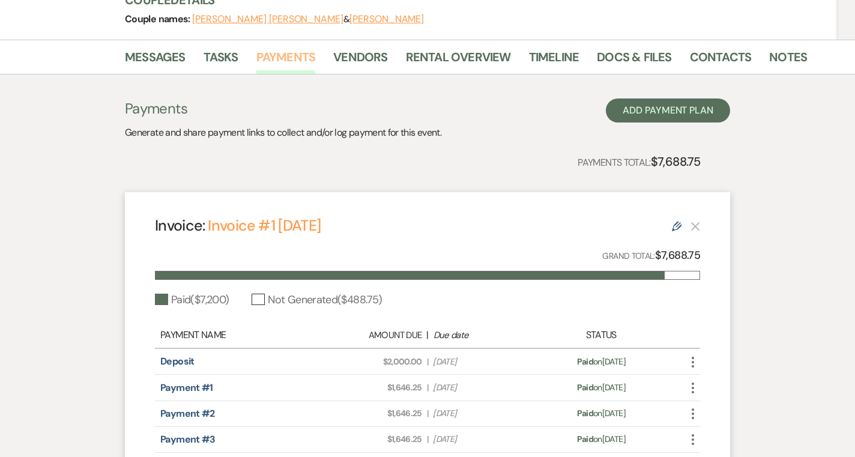
scroll to position [168, 0]
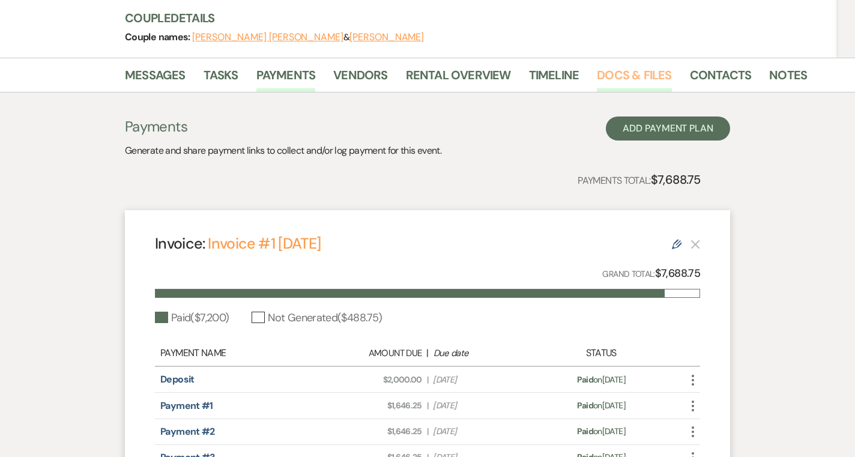
click at [613, 65] on link "Docs & Files" at bounding box center [634, 78] width 74 height 26
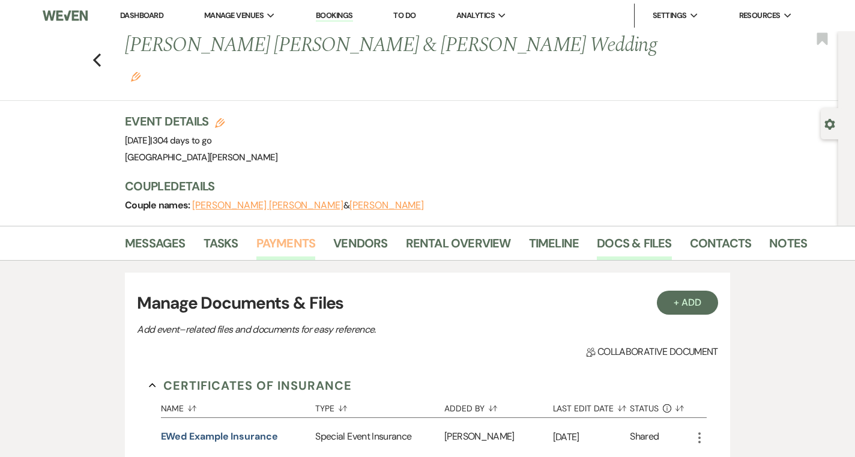
click at [265, 234] on link "Payments" at bounding box center [285, 247] width 59 height 26
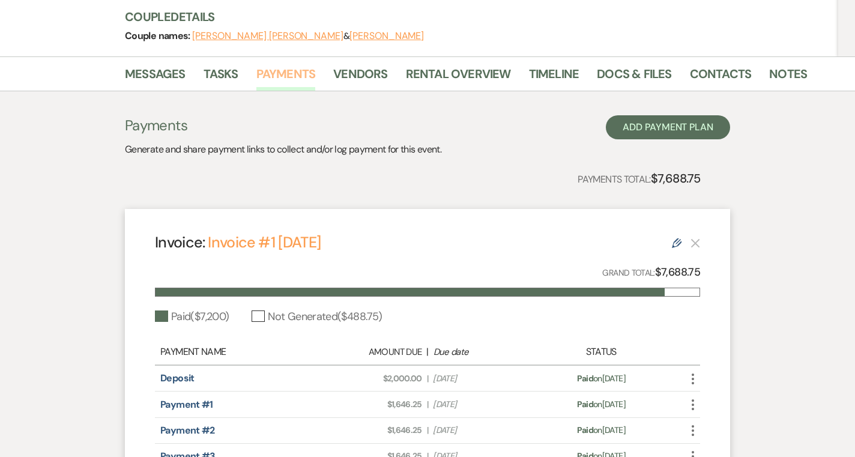
scroll to position [168, 0]
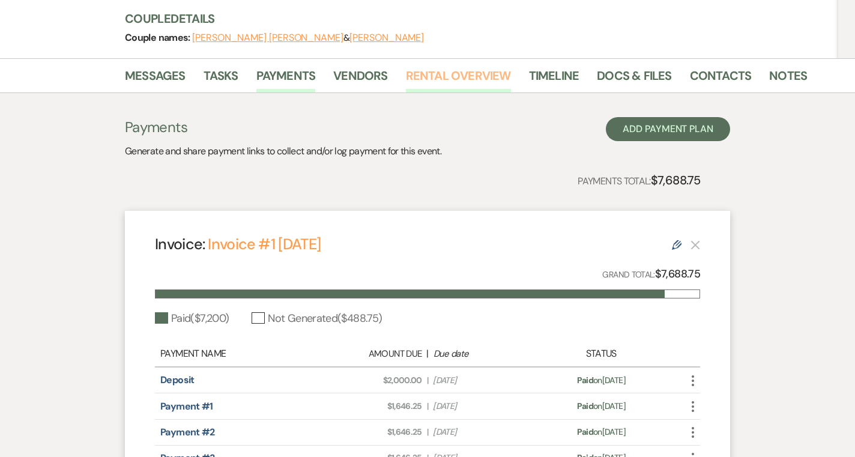
click at [434, 66] on link "Rental Overview" at bounding box center [458, 79] width 105 height 26
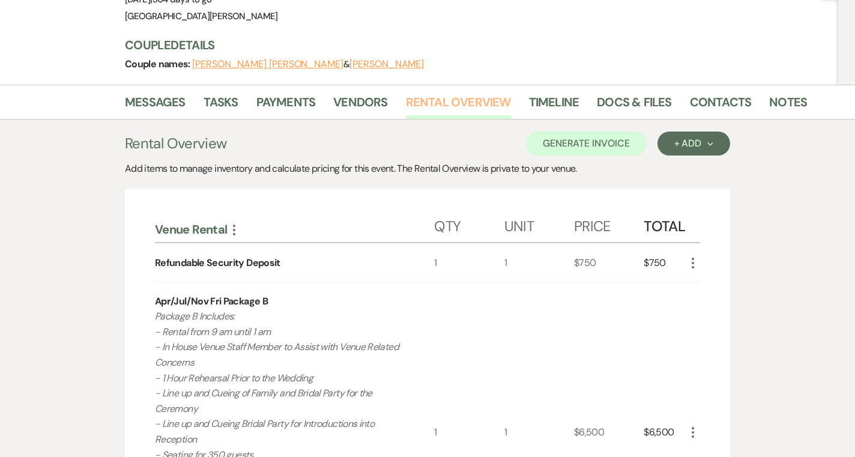
scroll to position [135, 0]
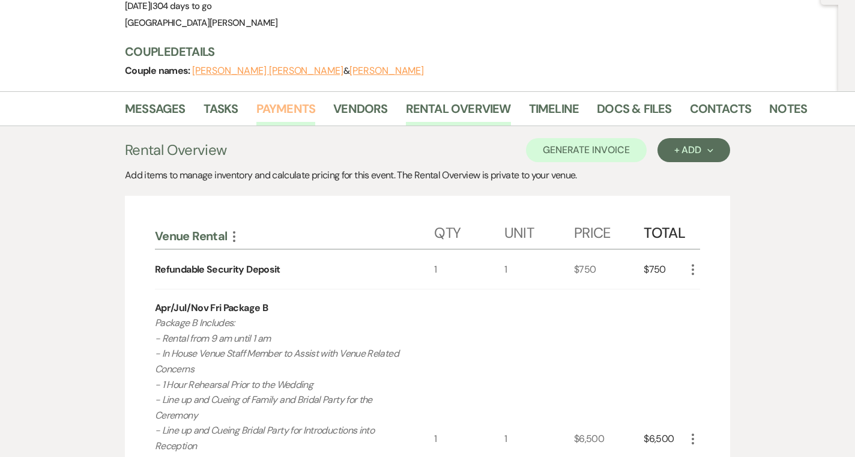
click at [306, 99] on link "Payments" at bounding box center [285, 112] width 59 height 26
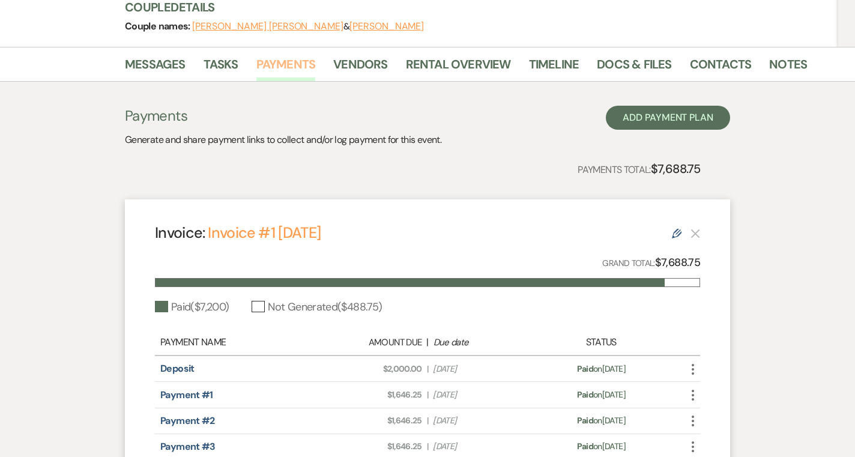
scroll to position [171, 0]
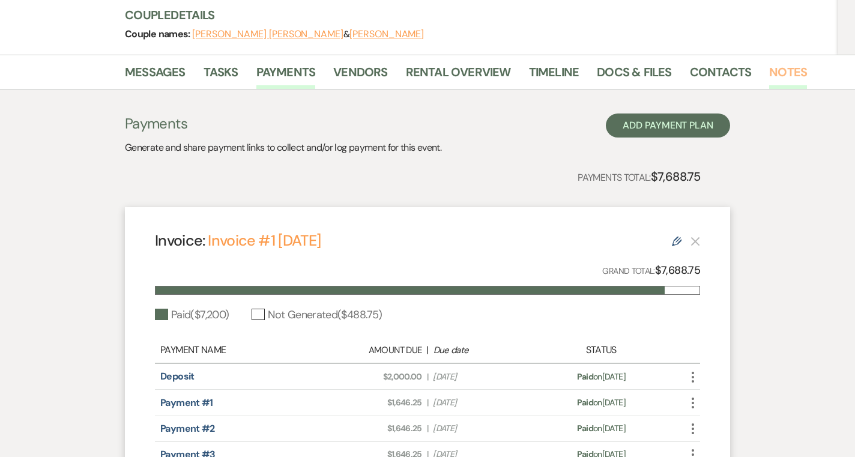
click at [782, 62] on link "Notes" at bounding box center [788, 75] width 38 height 26
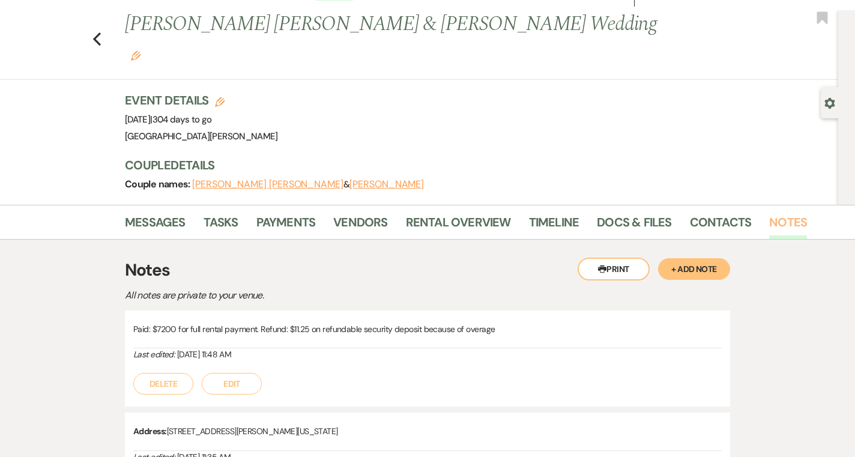
scroll to position [22, 0]
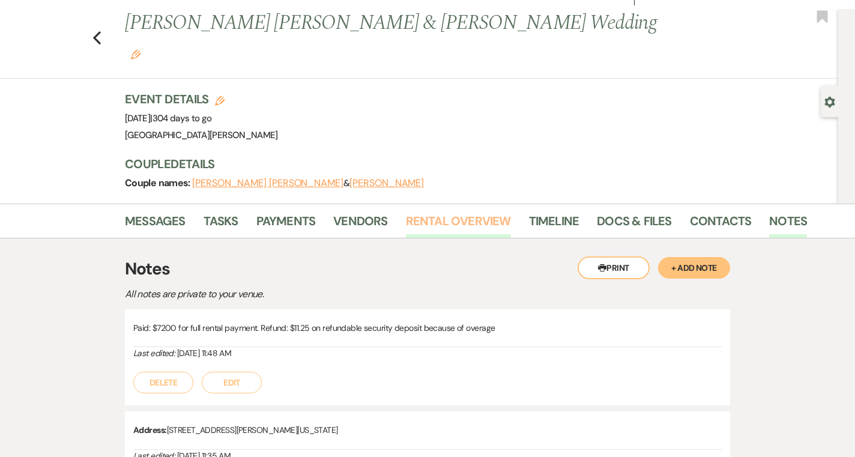
click at [425, 211] on link "Rental Overview" at bounding box center [458, 224] width 105 height 26
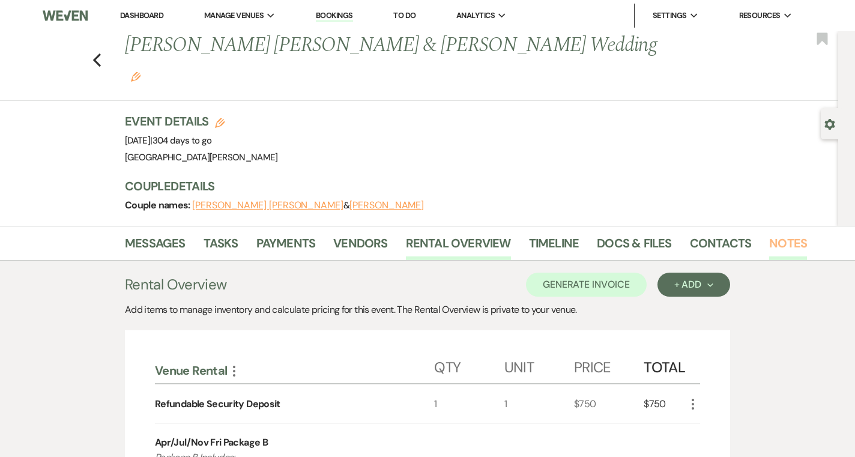
click at [782, 234] on link "Notes" at bounding box center [788, 247] width 38 height 26
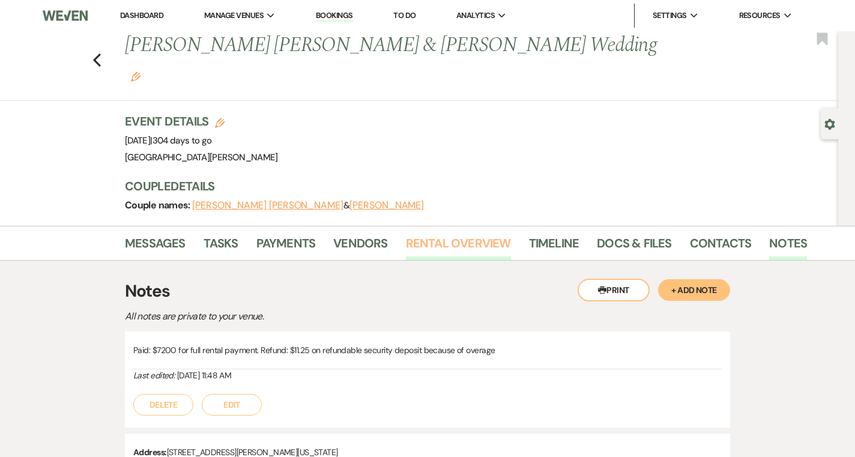
click at [437, 234] on link "Rental Overview" at bounding box center [458, 247] width 105 height 26
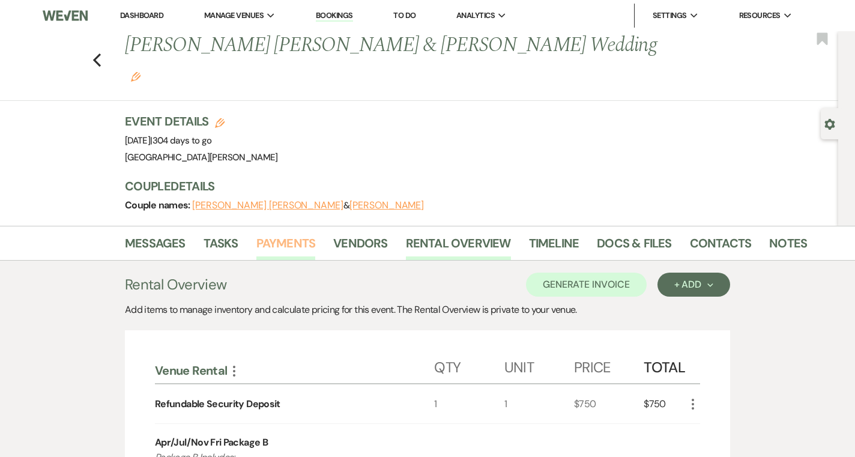
click at [295, 234] on link "Payments" at bounding box center [285, 247] width 59 height 26
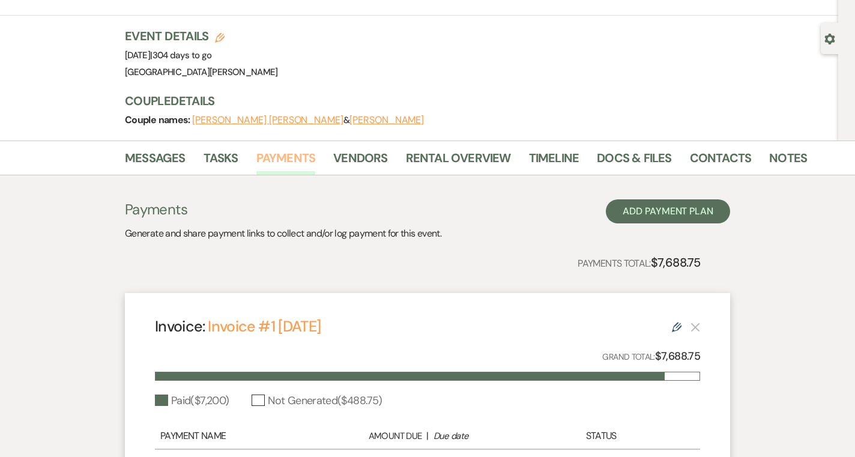
scroll to position [83, 0]
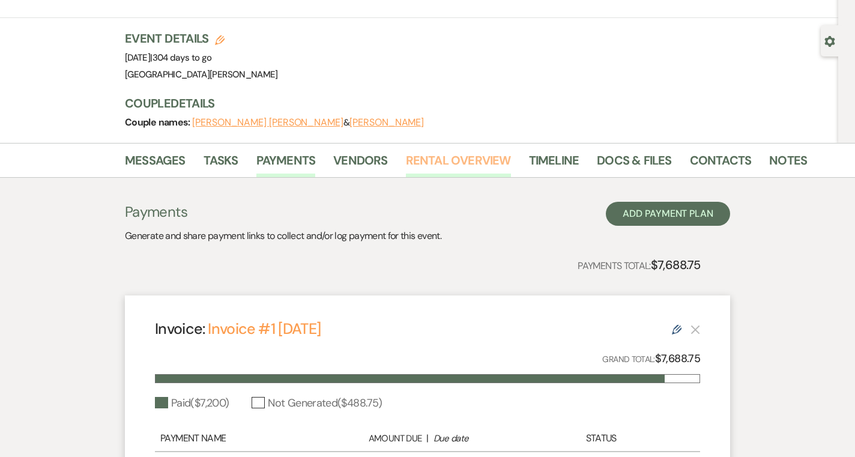
click at [424, 151] on link "Rental Overview" at bounding box center [458, 164] width 105 height 26
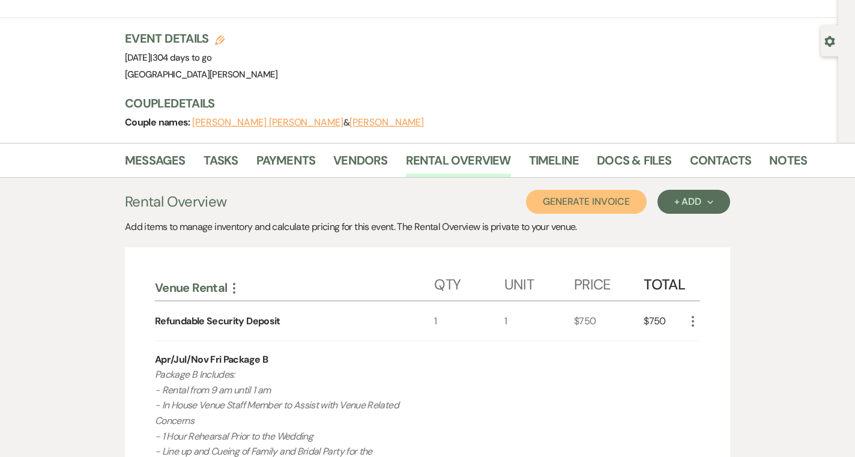
click at [588, 190] on button "Generate Invoice" at bounding box center [586, 202] width 121 height 24
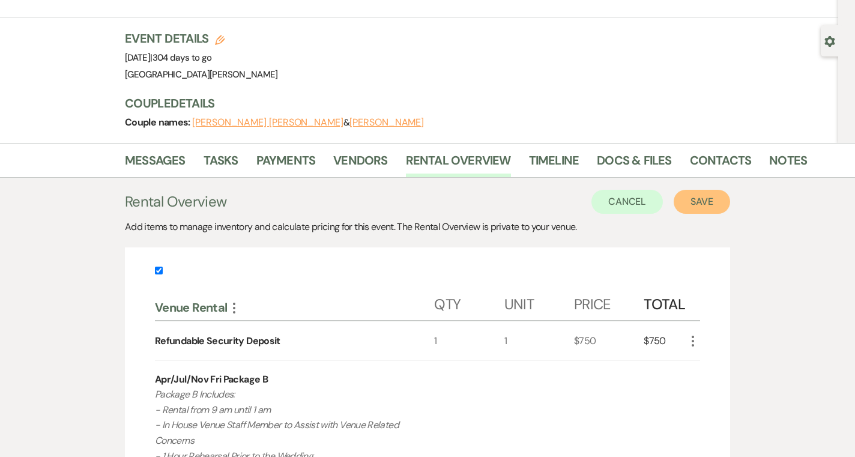
click at [715, 190] on button "Save" at bounding box center [702, 202] width 56 height 24
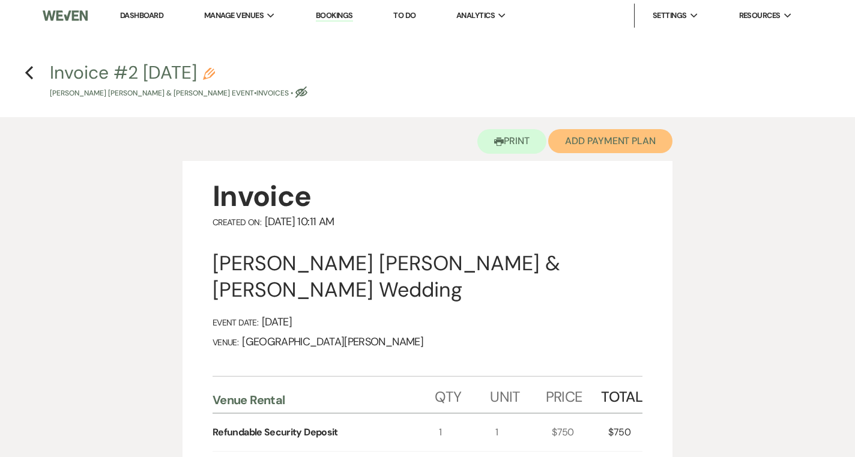
click at [599, 137] on button "Add Payment Plan" at bounding box center [610, 141] width 124 height 24
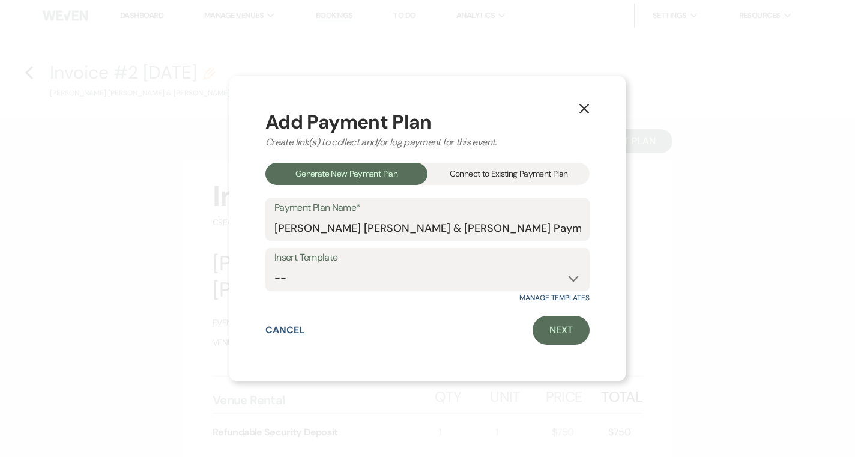
click at [470, 180] on div "Connect to Existing Payment Plan" at bounding box center [509, 174] width 162 height 22
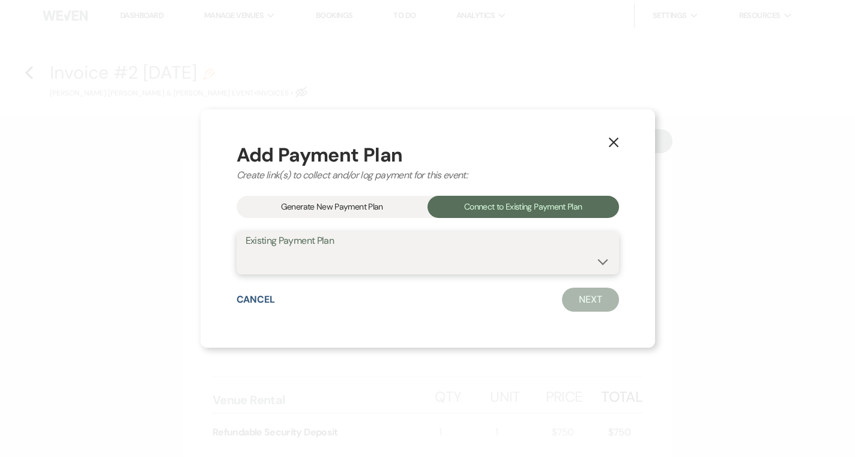
click at [407, 259] on select "Cassidy Rose Carstens & Brandon Louis Cassaro's Payment Plan #1" at bounding box center [428, 261] width 364 height 23
select select "23051"
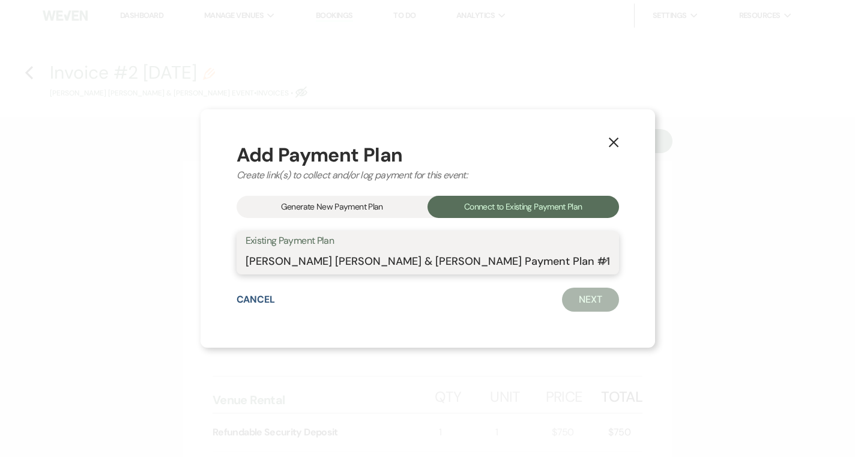
click at [257, 250] on select "Cassidy Rose Carstens & Brandon Louis Cassaro's Payment Plan #1" at bounding box center [428, 261] width 364 height 23
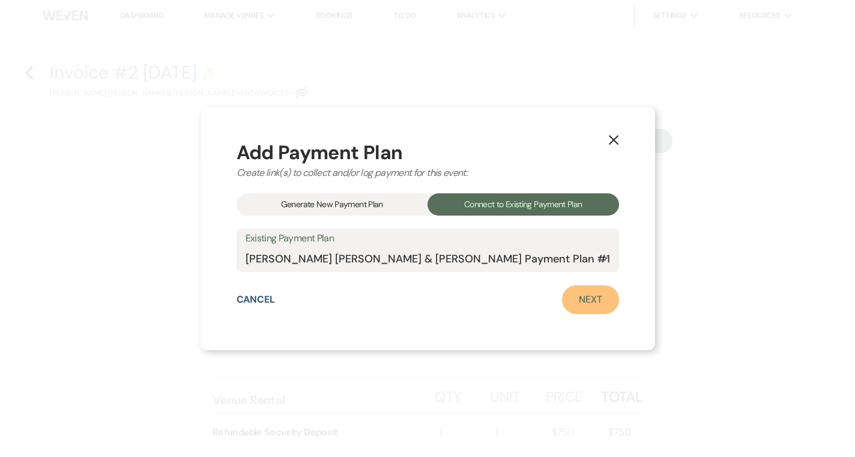
click at [567, 301] on link "Next" at bounding box center [590, 299] width 57 height 29
select select "28916"
select select "1"
select select "true"
select select "1"
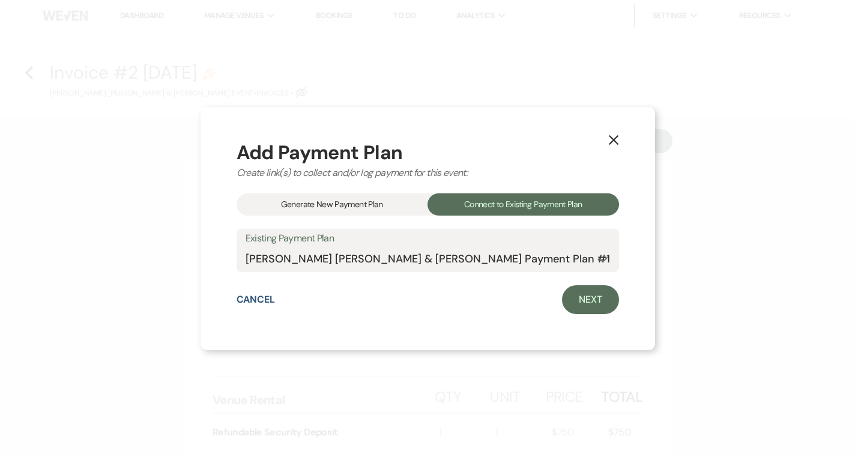
select select "true"
select select "1"
select select "true"
select select "1"
select select "true"
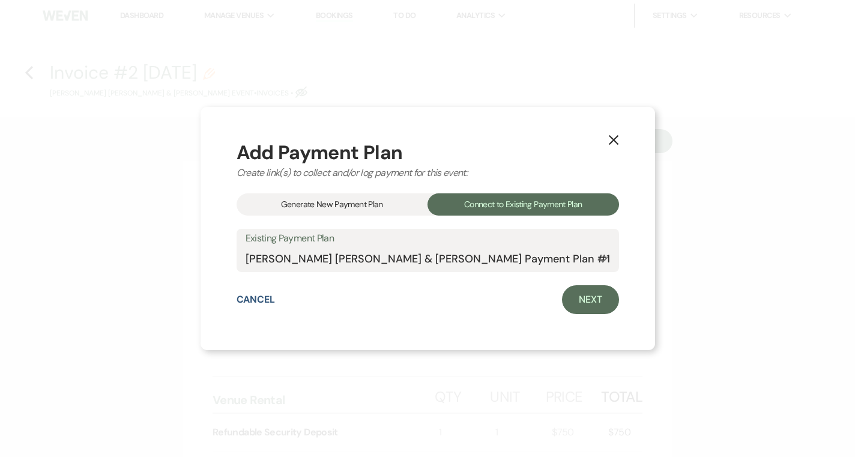
select select "1"
select select "true"
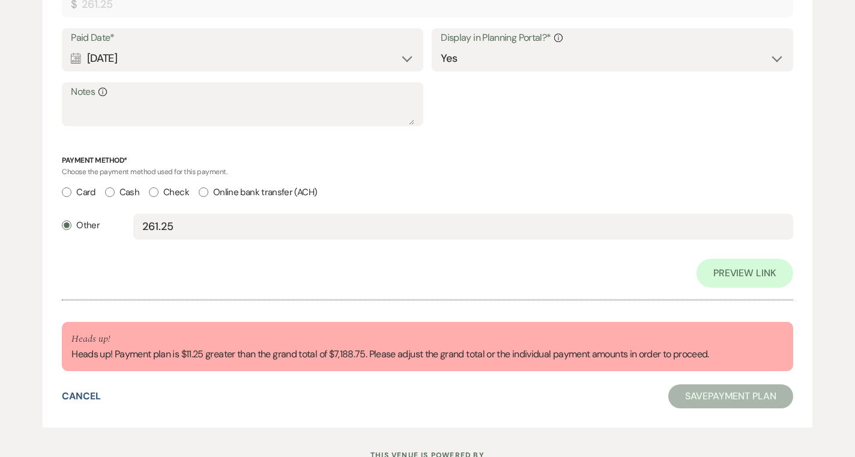
scroll to position [2418, 0]
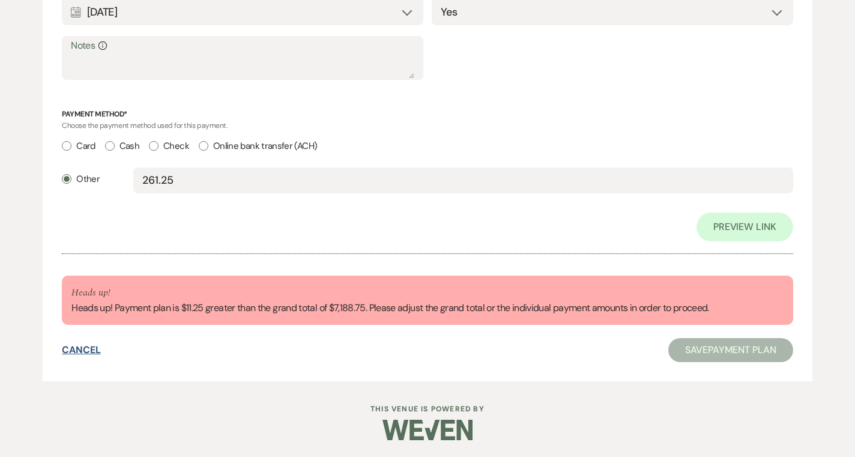
click at [70, 345] on button "Cancel" at bounding box center [81, 350] width 39 height 10
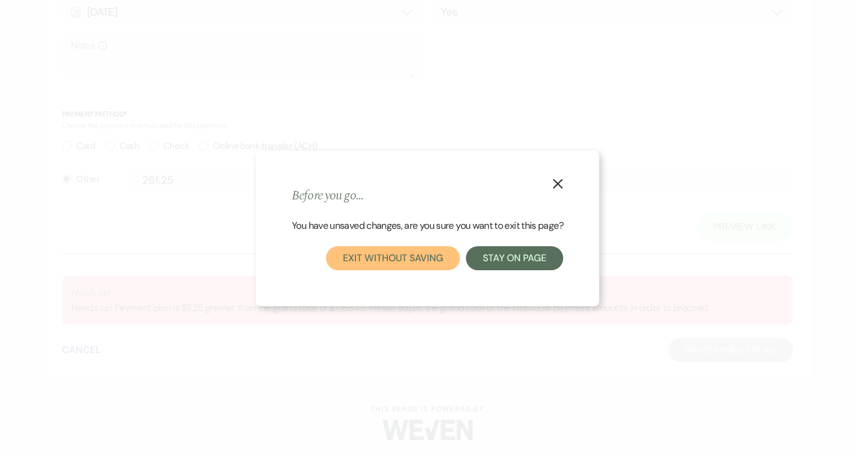
click at [380, 261] on button "Exit without saving" at bounding box center [392, 258] width 133 height 24
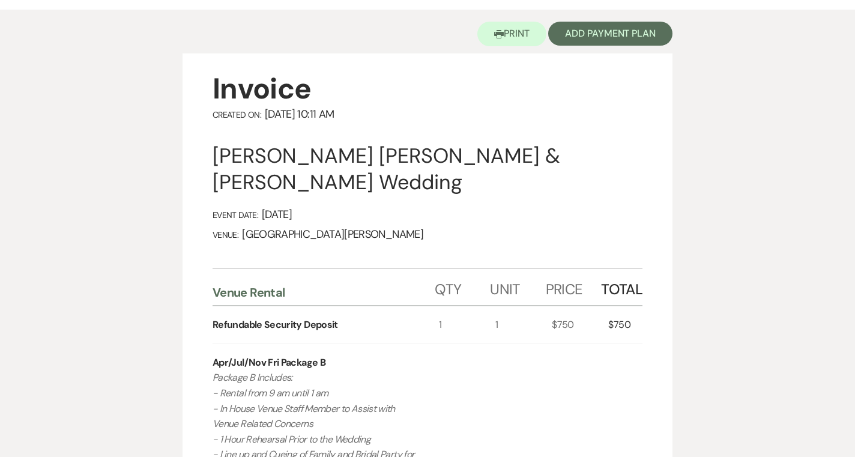
scroll to position [60, 0]
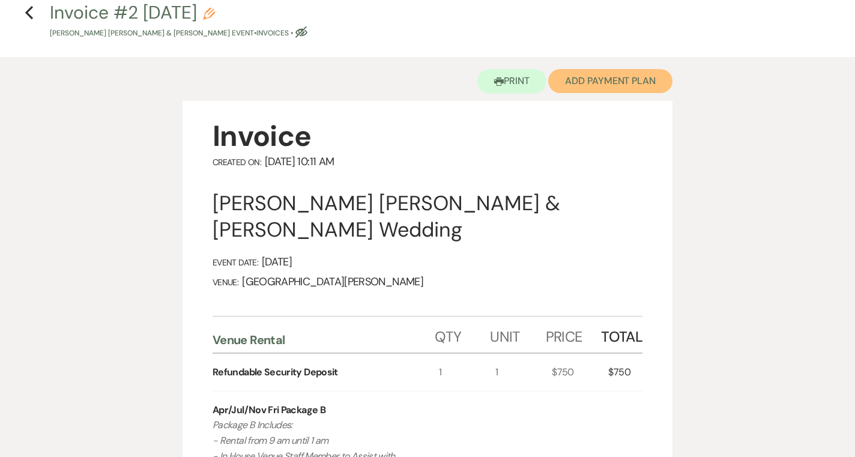
click at [585, 89] on button "Add Payment Plan" at bounding box center [610, 81] width 124 height 24
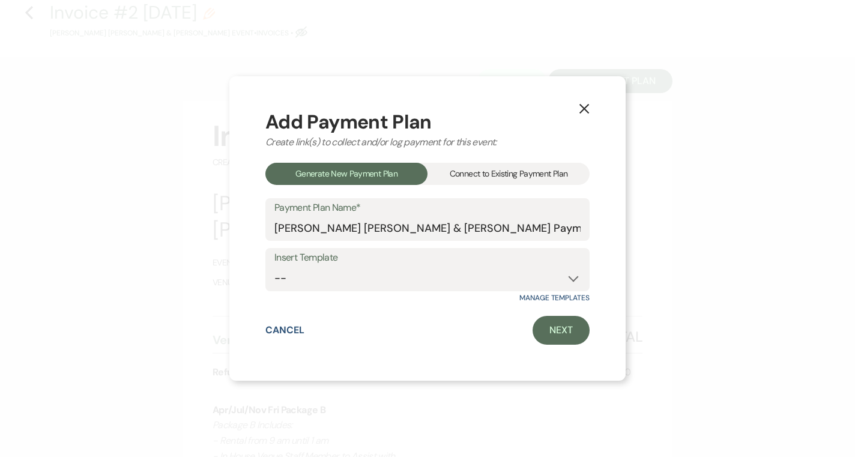
click at [507, 182] on div "Connect to Existing Payment Plan" at bounding box center [509, 174] width 162 height 22
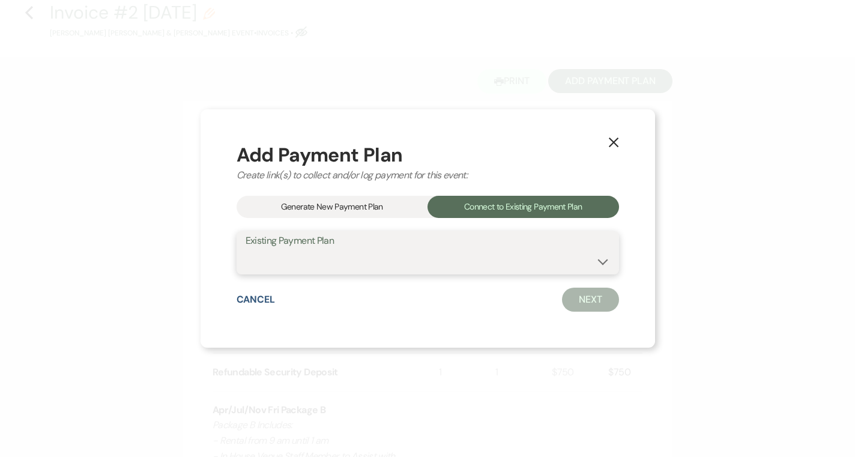
click at [487, 269] on select "Cassidy Rose Carstens & Brandon Louis Cassaro's Payment Plan #1" at bounding box center [428, 261] width 364 height 23
select select "23051"
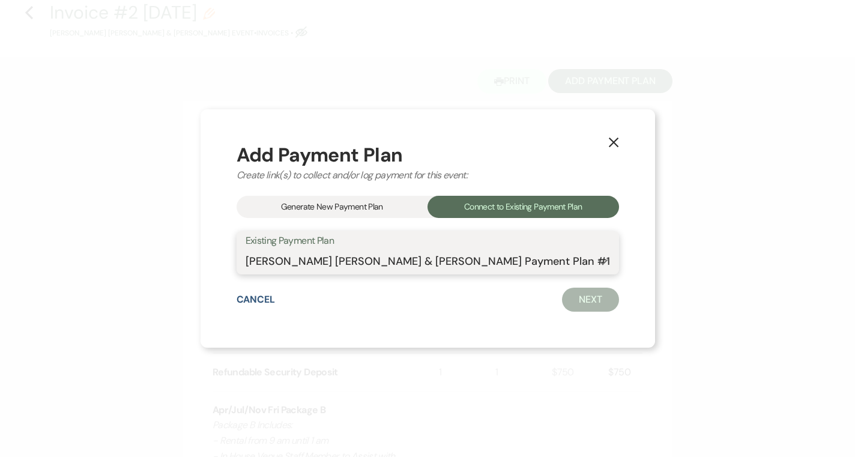
click at [257, 250] on select "Cassidy Rose Carstens & Brandon Louis Cassaro's Payment Plan #1" at bounding box center [428, 261] width 364 height 23
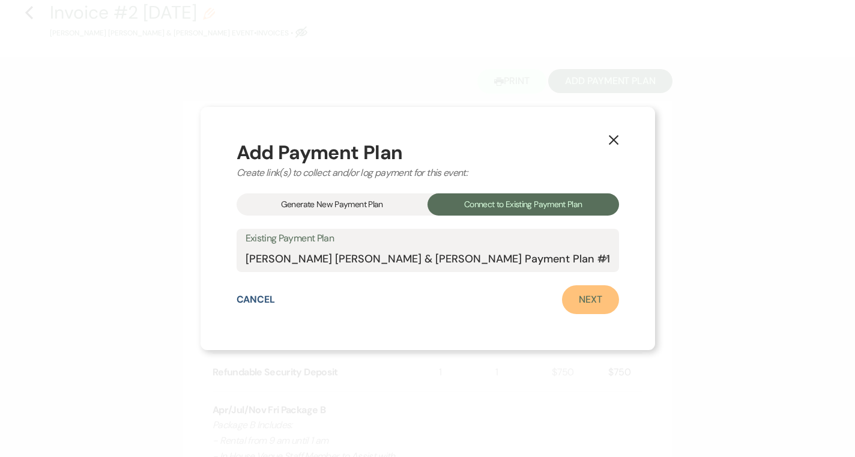
click at [567, 294] on link "Next" at bounding box center [590, 299] width 57 height 29
select select "28916"
select select "1"
select select "true"
select select "1"
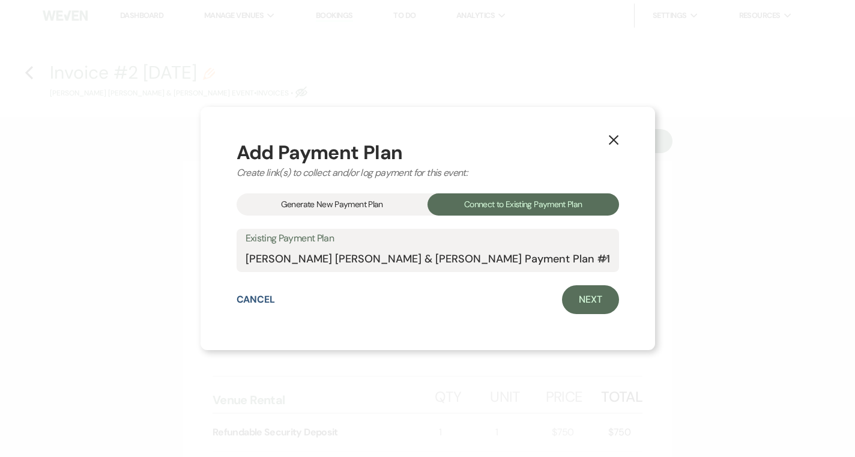
select select "true"
select select "1"
select select "true"
select select "1"
select select "true"
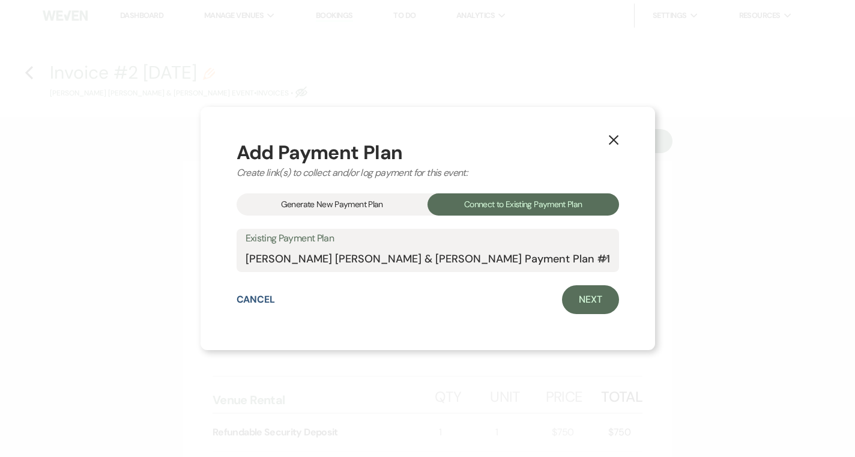
select select "1"
select select "true"
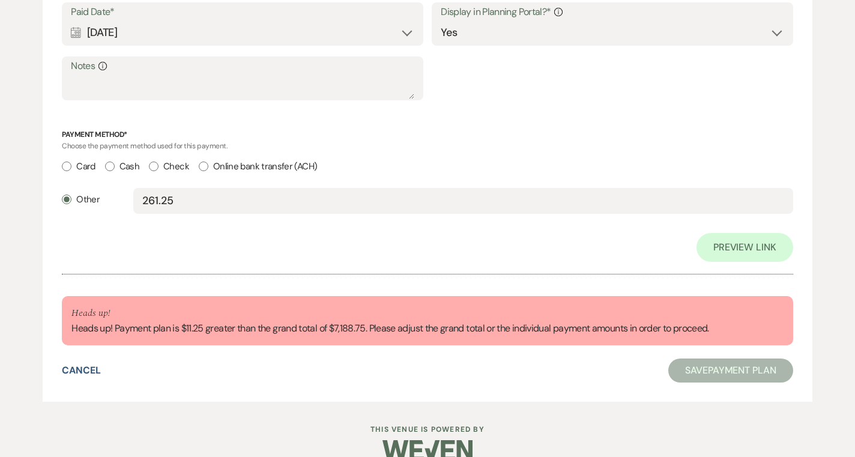
scroll to position [2418, 0]
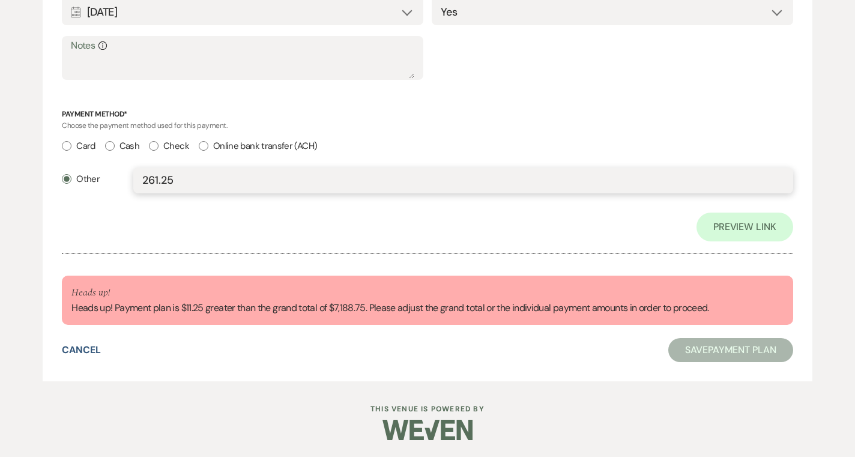
click at [176, 181] on input "261.25" at bounding box center [463, 180] width 642 height 23
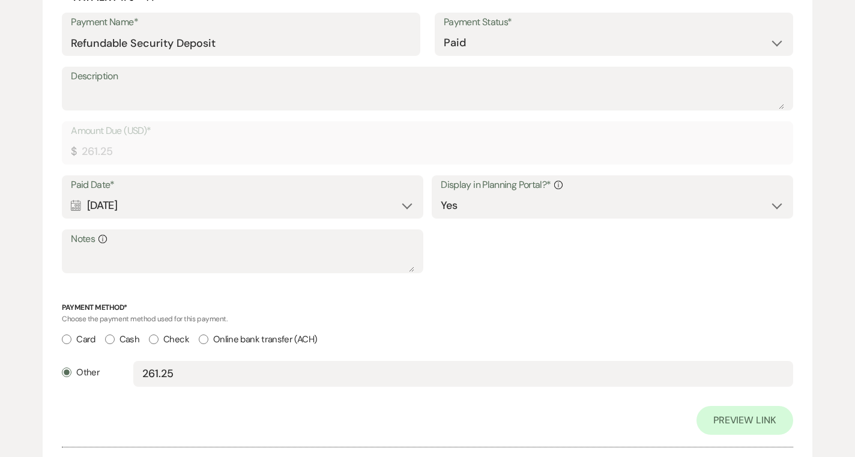
scroll to position [2210, 0]
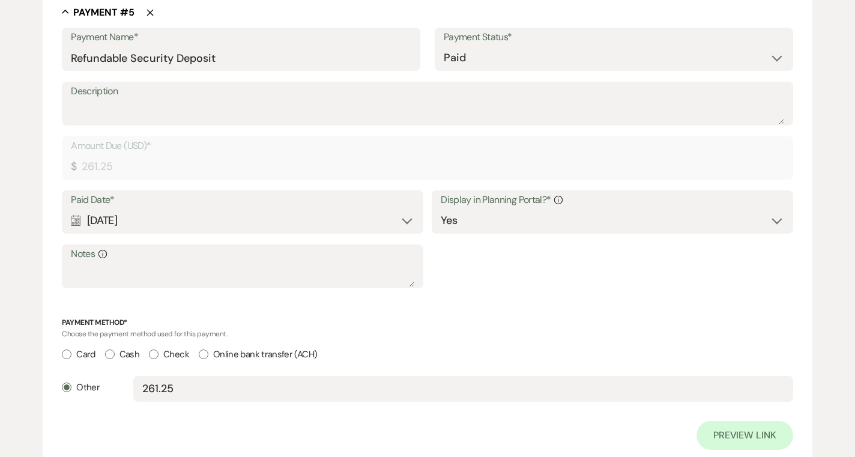
click at [210, 244] on div "Notes Info" at bounding box center [242, 266] width 361 height 44
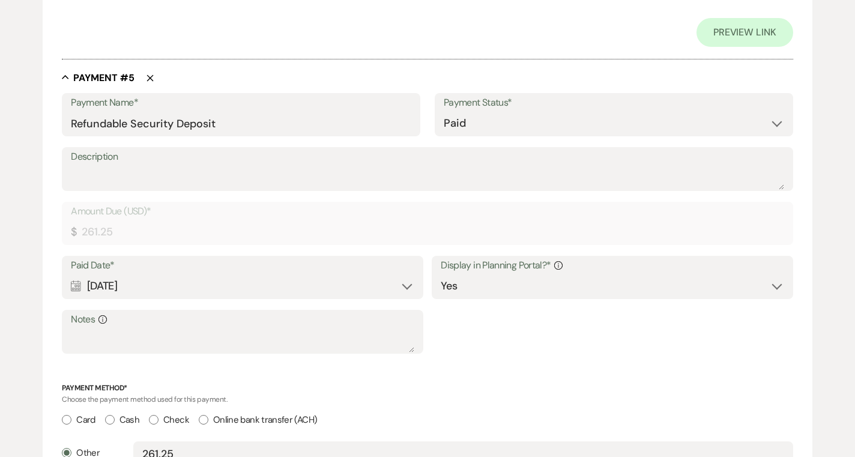
scroll to position [2143, 0]
click at [244, 129] on input "Refundable Security Deposit" at bounding box center [241, 124] width 340 height 23
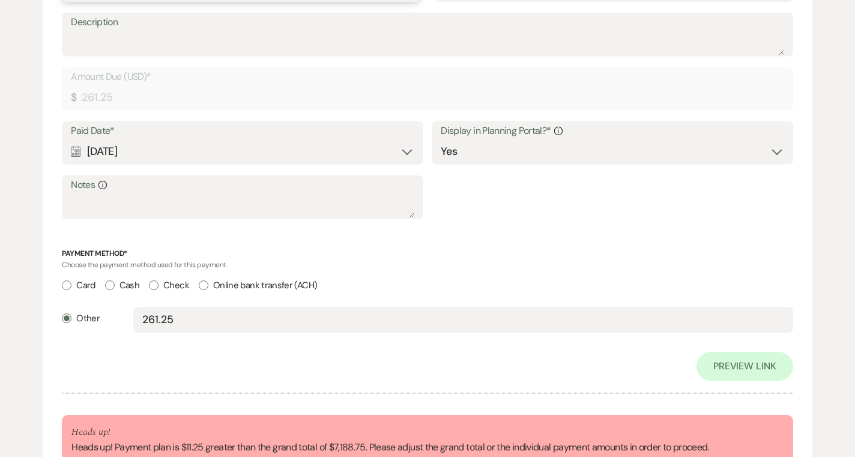
scroll to position [2307, 0]
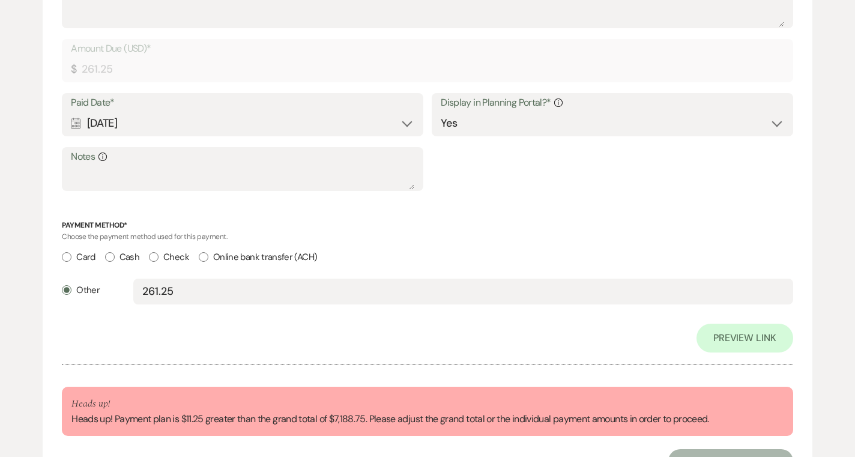
type input "Refundable Security Deposit + Overage"
drag, startPoint x: 178, startPoint y: 290, endPoint x: 151, endPoint y: 293, distance: 27.2
click at [151, 293] on input "261.25" at bounding box center [463, 291] width 642 height 23
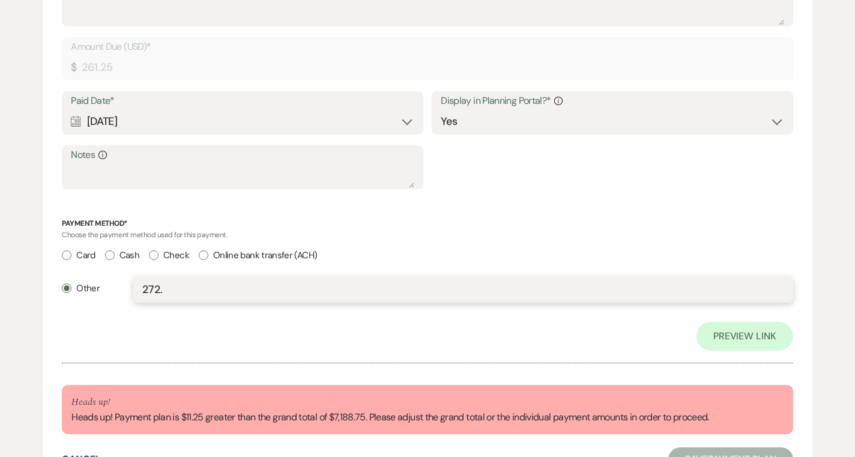
scroll to position [2311, 0]
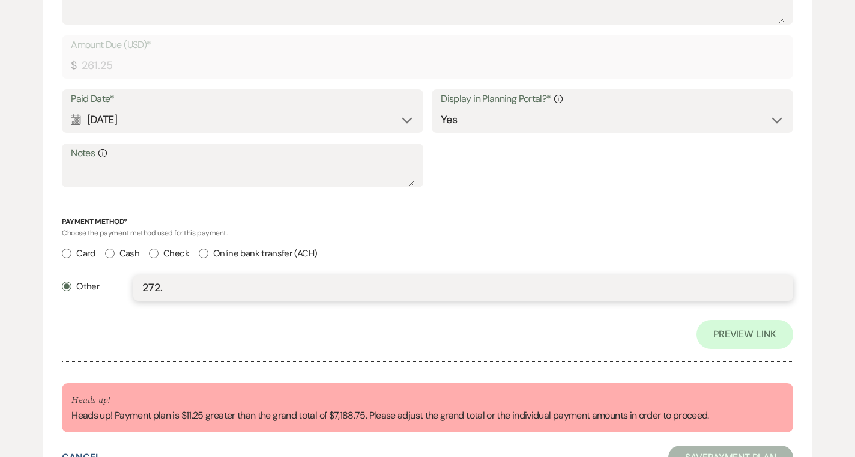
click at [183, 291] on input "272." at bounding box center [463, 287] width 642 height 23
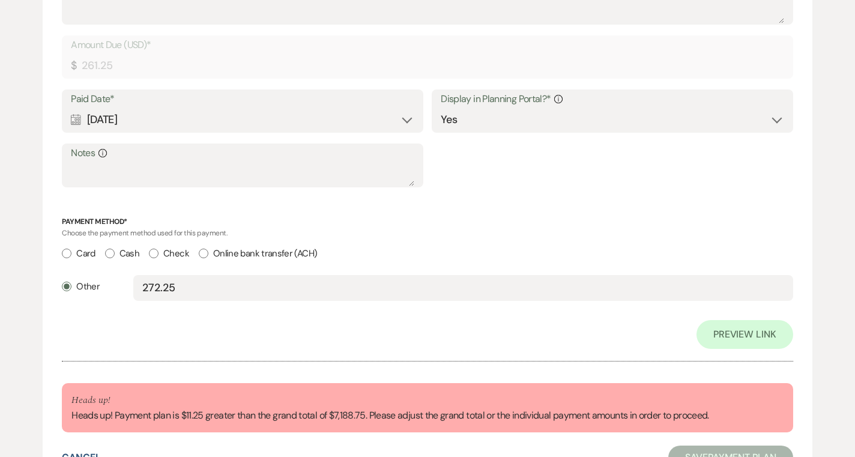
click at [197, 339] on div "Preview Link" at bounding box center [427, 334] width 731 height 29
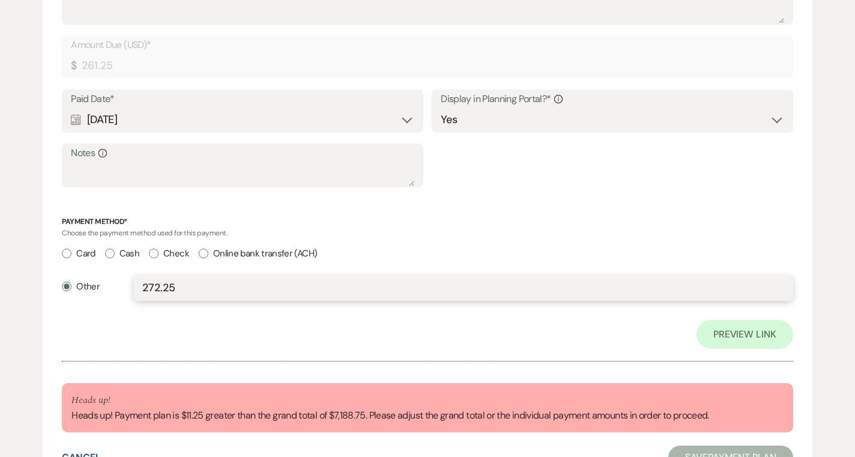
click at [195, 295] on input "272.25" at bounding box center [463, 287] width 642 height 23
drag, startPoint x: 202, startPoint y: 292, endPoint x: 147, endPoint y: 291, distance: 54.7
click at [147, 291] on input "272.25" at bounding box center [463, 287] width 642 height 23
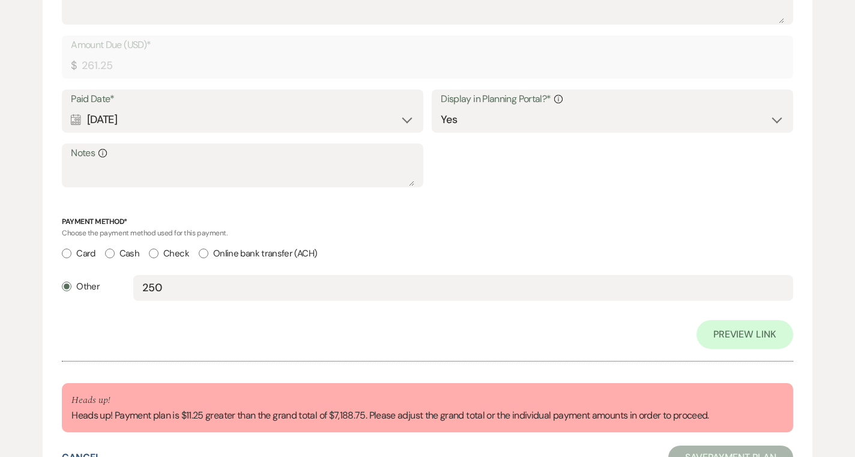
click at [208, 331] on div "Preview Link" at bounding box center [427, 334] width 731 height 29
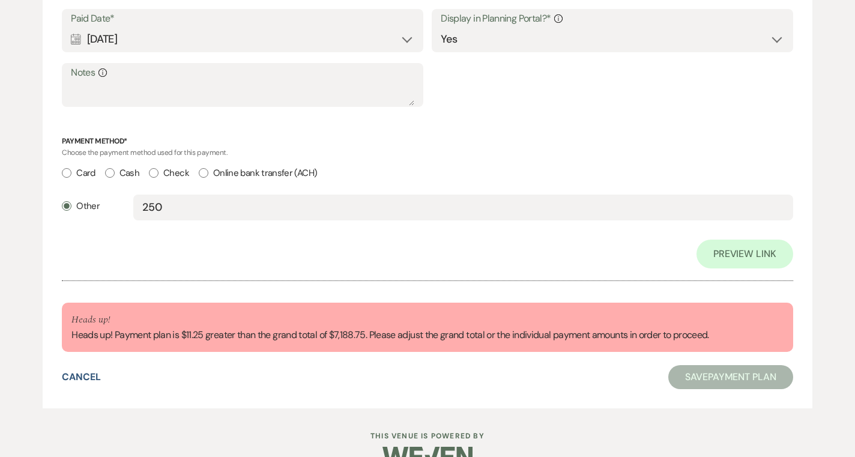
scroll to position [2401, 0]
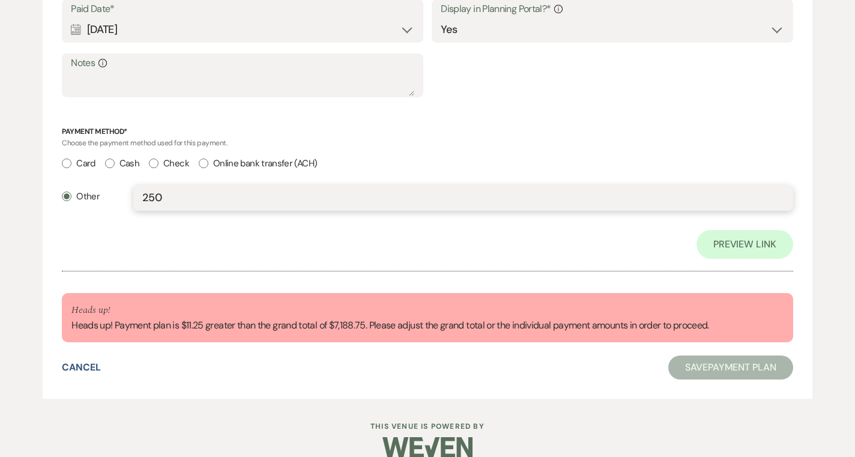
click at [225, 193] on input "250" at bounding box center [463, 197] width 642 height 23
click at [213, 249] on div "Preview Link" at bounding box center [427, 244] width 731 height 29
click at [184, 203] on input "250" at bounding box center [463, 197] width 642 height 23
type input "240"
click at [235, 256] on div "Preview Link" at bounding box center [427, 244] width 731 height 29
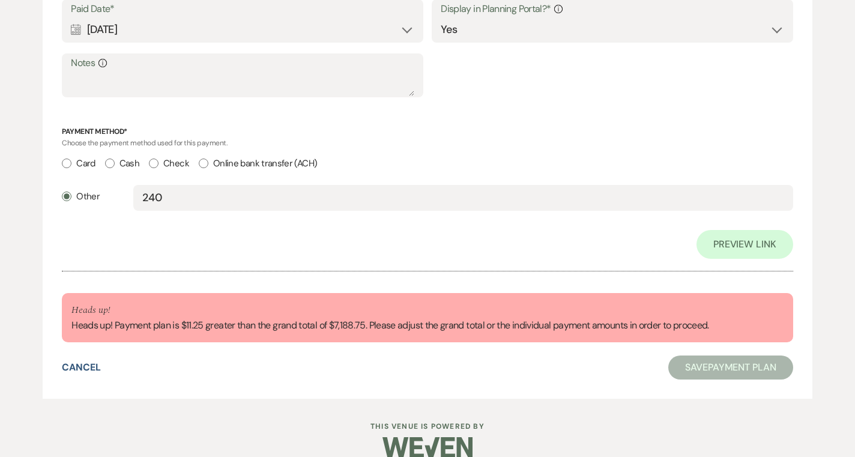
click at [235, 256] on div "Preview Link" at bounding box center [427, 244] width 731 height 29
click at [70, 364] on button "Cancel" at bounding box center [81, 368] width 39 height 10
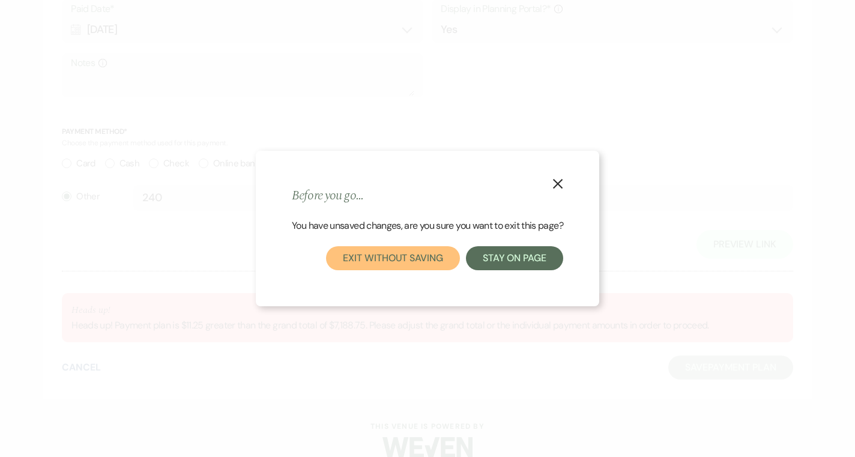
click at [402, 264] on button "Exit without saving" at bounding box center [392, 258] width 133 height 24
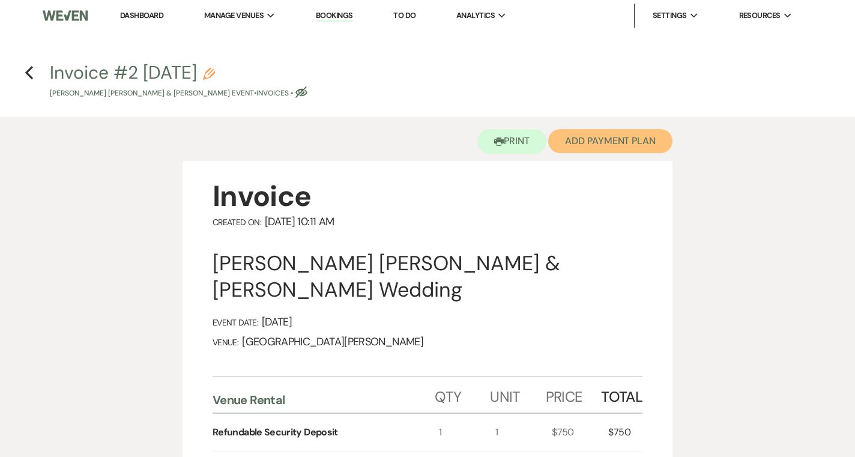
click at [597, 150] on button "Add Payment Plan" at bounding box center [610, 141] width 124 height 24
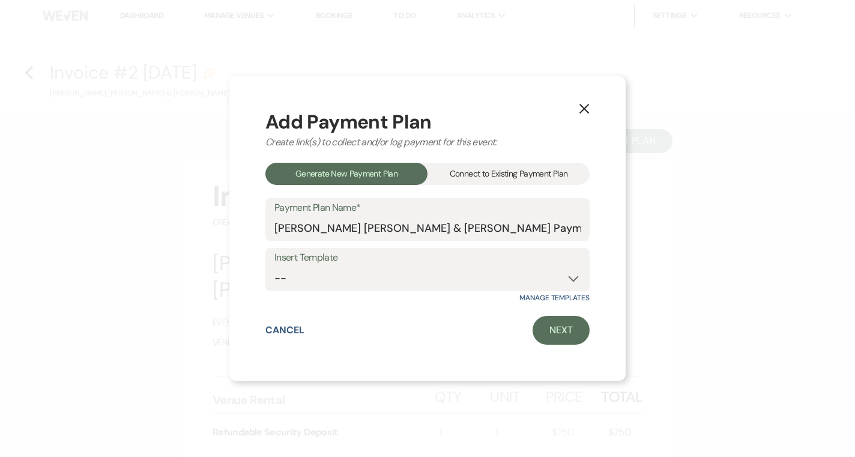
click at [480, 181] on div "Connect to Existing Payment Plan" at bounding box center [509, 174] width 162 height 22
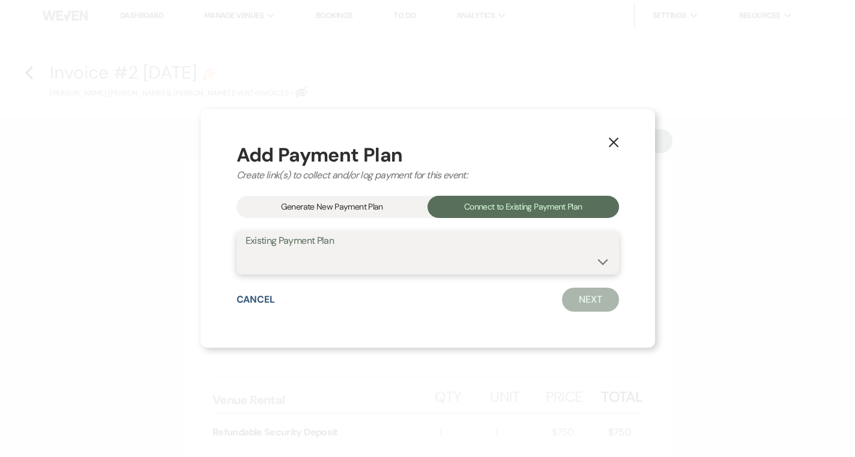
click at [429, 271] on select "Cassidy Rose Carstens & Brandon Louis Cassaro's Payment Plan #1" at bounding box center [428, 261] width 364 height 23
select select "23051"
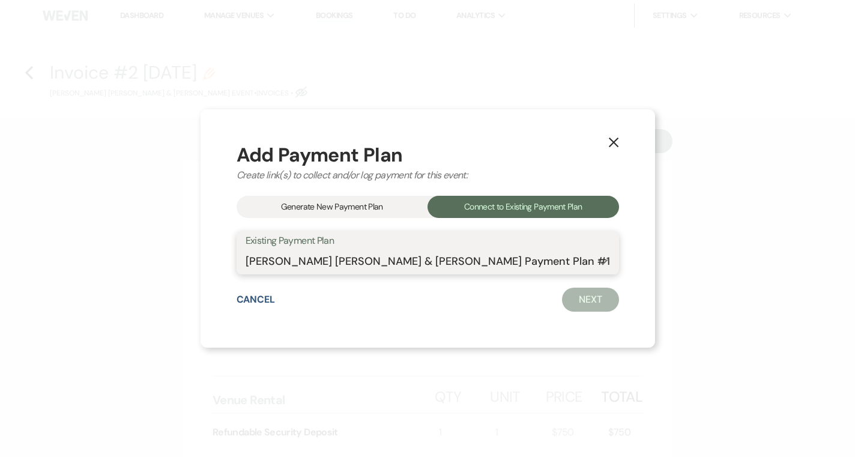
click at [257, 250] on select "Cassidy Rose Carstens & Brandon Louis Cassaro's Payment Plan #1" at bounding box center [428, 261] width 364 height 23
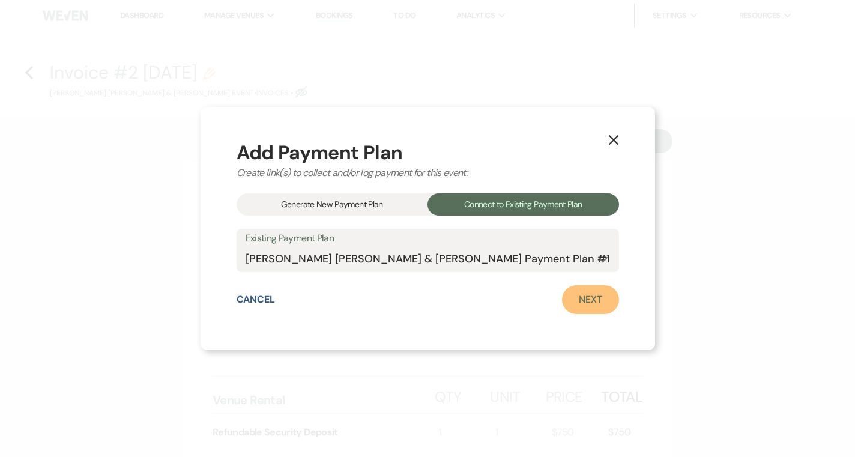
click at [562, 297] on link "Next" at bounding box center [590, 299] width 57 height 29
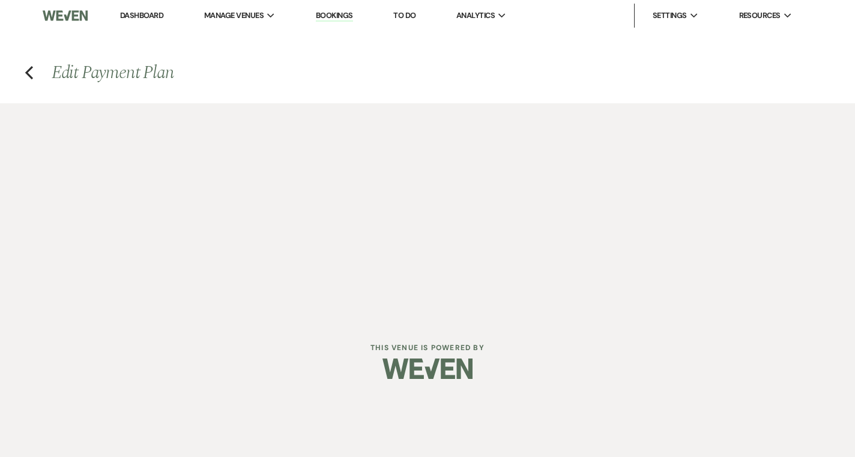
select select "28916"
select select "1"
select select "true"
select select "1"
select select "true"
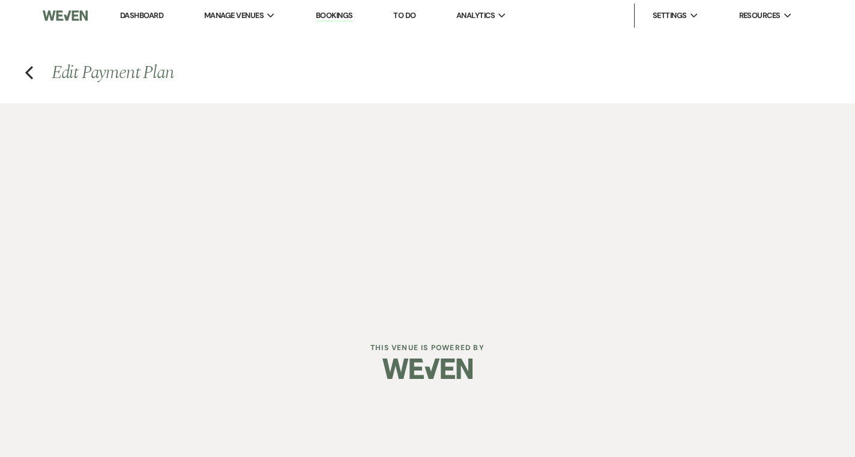
select select "1"
select select "true"
select select "1"
select select "true"
select select "1"
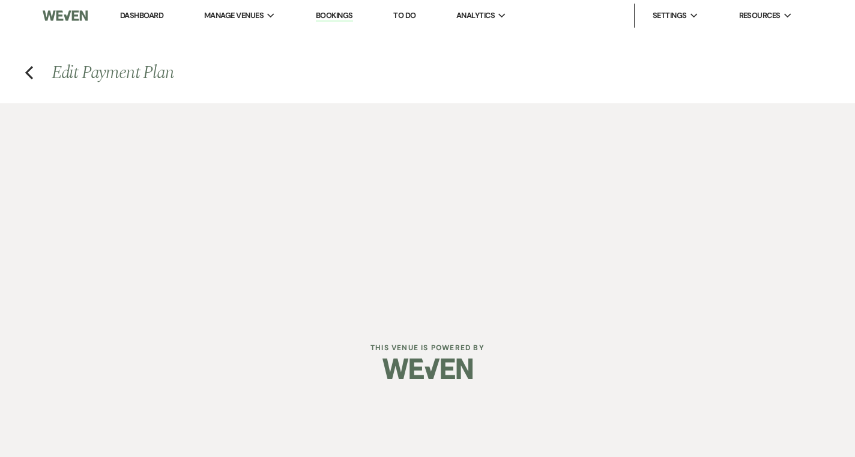
select select "true"
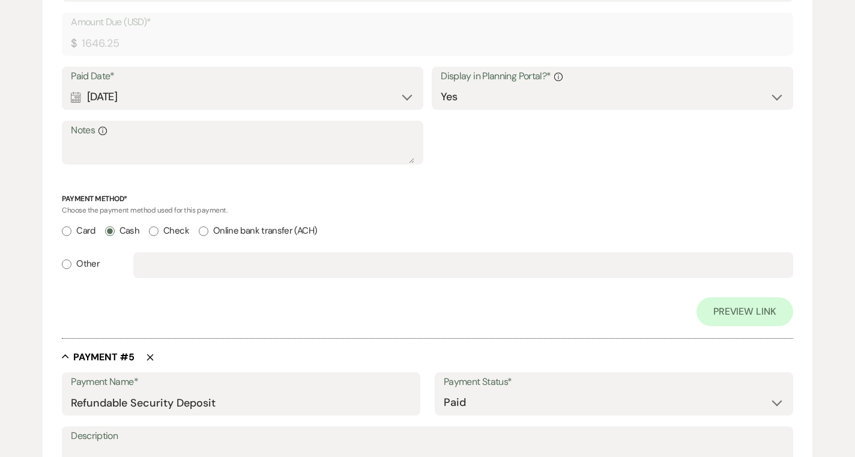
scroll to position [2418, 0]
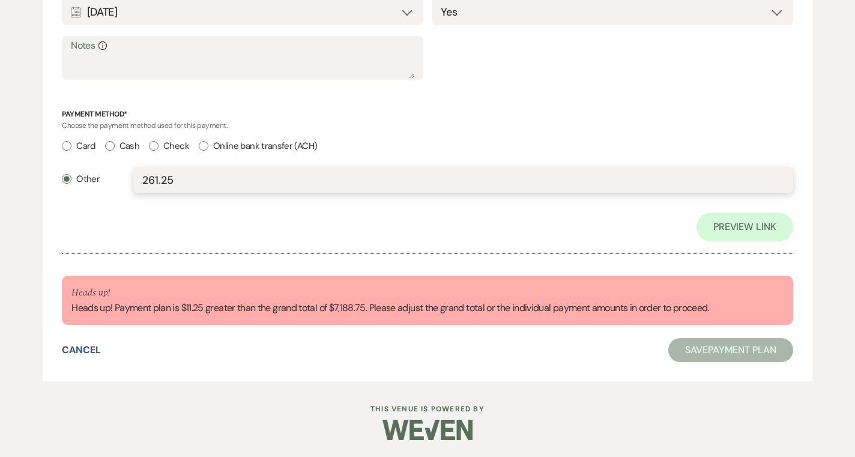
click at [153, 180] on input "261.25" at bounding box center [463, 180] width 642 height 23
drag, startPoint x: 186, startPoint y: 180, endPoint x: 148, endPoint y: 181, distance: 38.4
click at [148, 181] on input "261.25" at bounding box center [463, 180] width 642 height 23
type input "250"
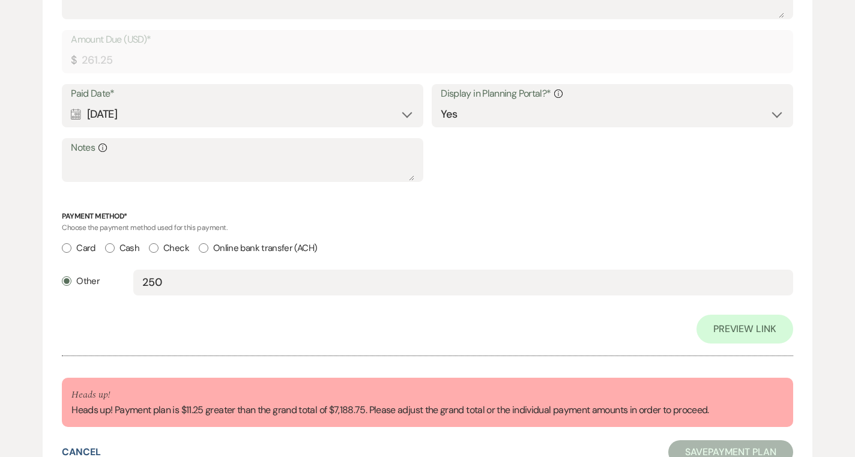
scroll to position [2309, 0]
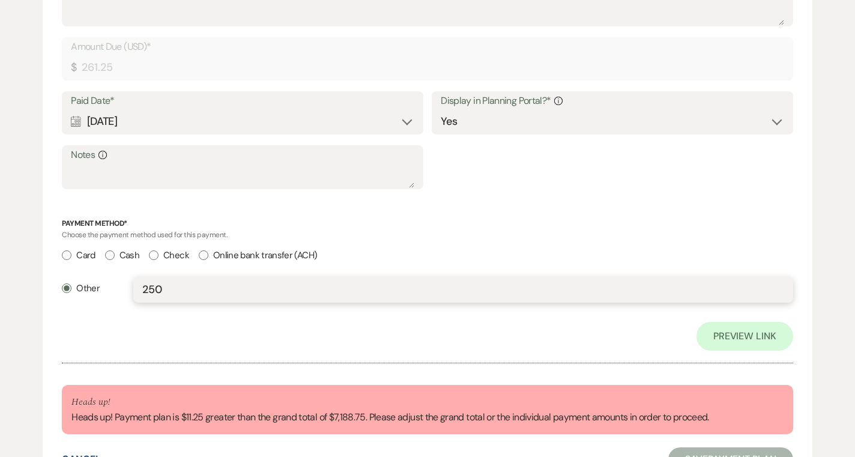
click at [178, 286] on input "250" at bounding box center [463, 289] width 642 height 23
click at [193, 288] on input "250" at bounding box center [463, 289] width 642 height 23
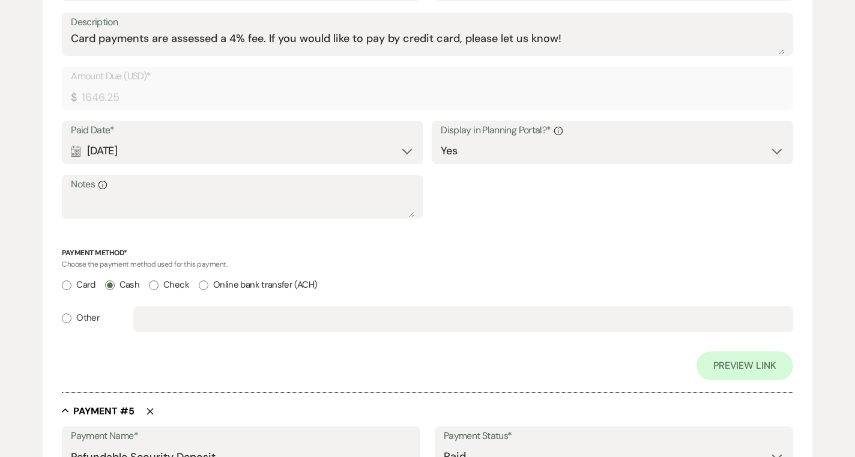
scroll to position [2418, 0]
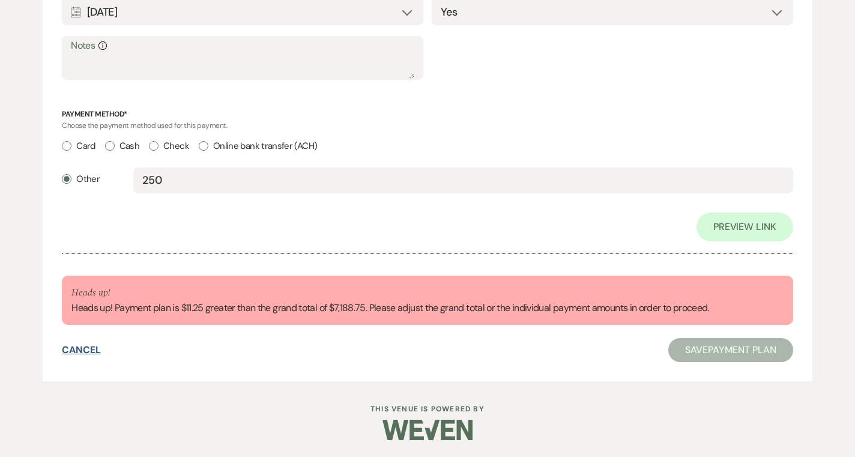
click at [70, 348] on button "Cancel" at bounding box center [81, 350] width 39 height 10
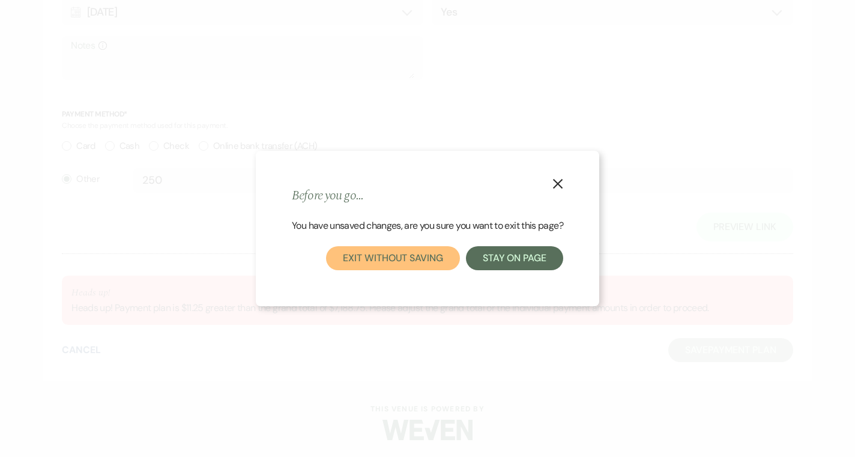
click at [419, 264] on button "Exit without saving" at bounding box center [392, 258] width 133 height 24
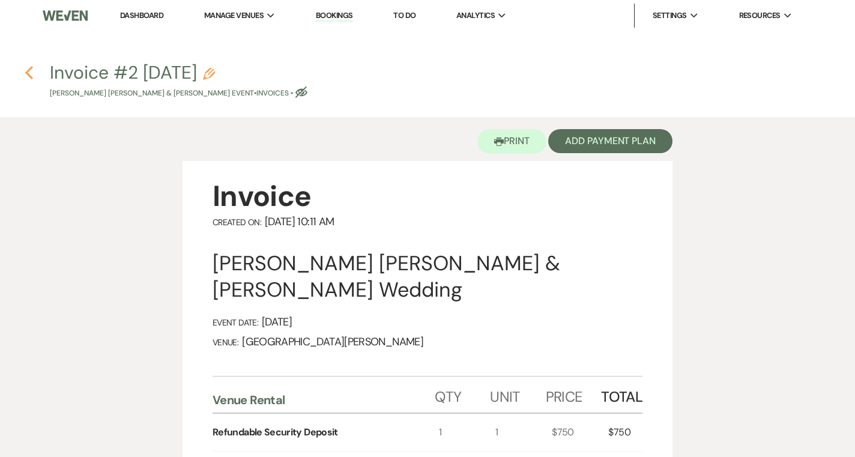
click at [33, 74] on icon "Previous" at bounding box center [29, 72] width 9 height 14
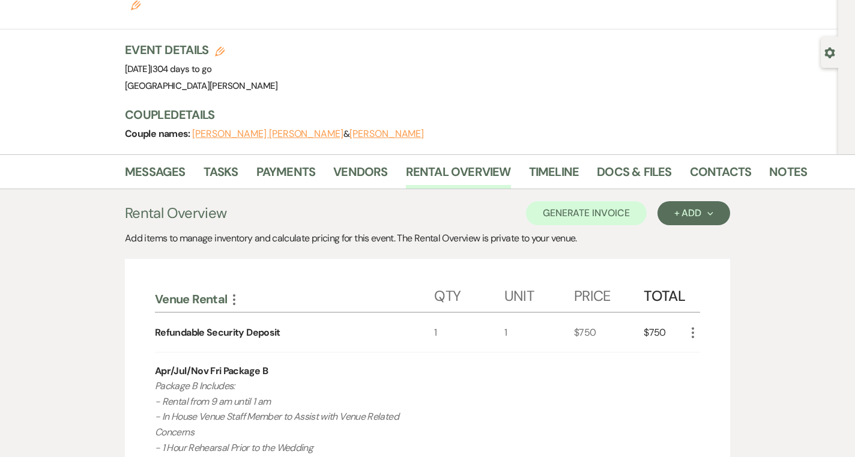
scroll to position [71, 0]
click at [636, 163] on link "Docs & Files" at bounding box center [634, 176] width 74 height 26
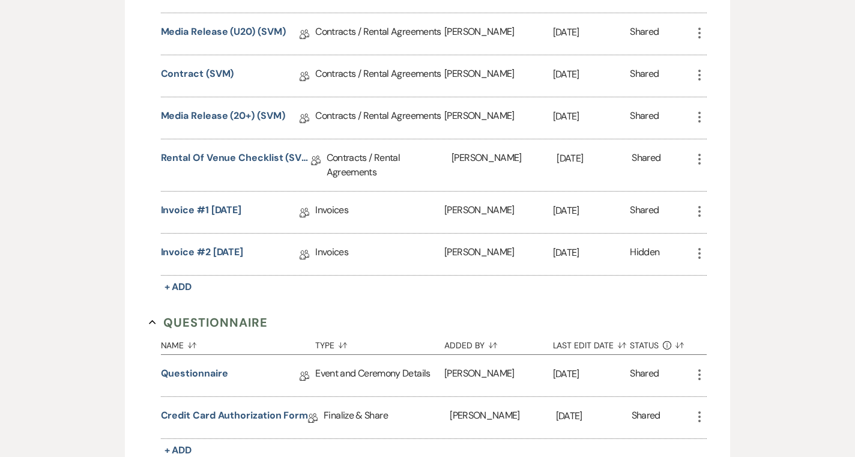
scroll to position [589, 0]
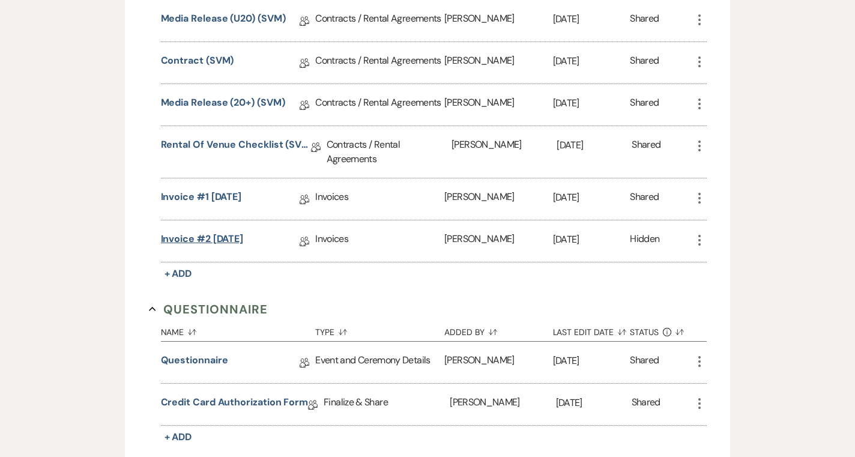
click at [236, 232] on link "Invoice #2 9-22-2025" at bounding box center [202, 241] width 83 height 19
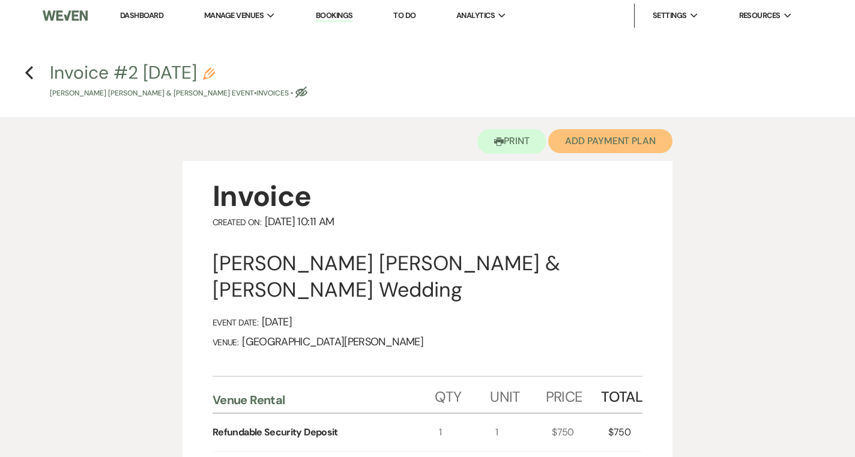
click at [635, 137] on button "Add Payment Plan" at bounding box center [610, 141] width 124 height 24
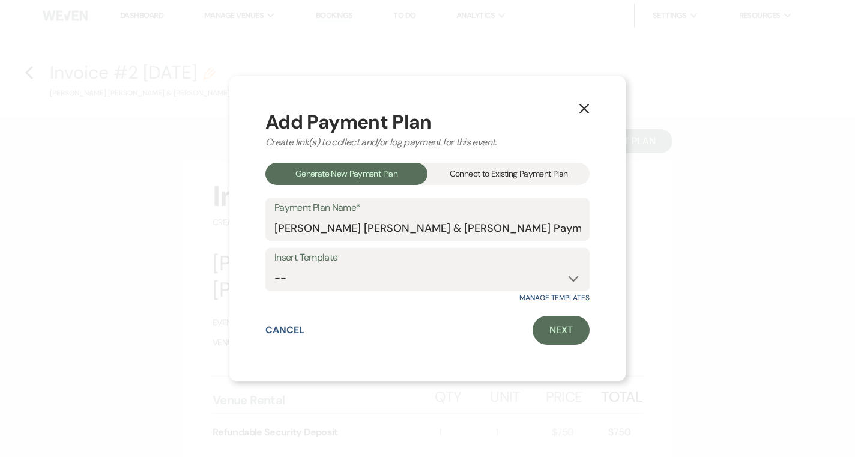
click at [521, 302] on link "Manage Templates" at bounding box center [554, 298] width 70 height 10
click at [327, 273] on select "-- Regular Plan: deposit, 3 payments, security deposit" at bounding box center [427, 278] width 306 height 23
click at [552, 326] on link "Next" at bounding box center [561, 330] width 57 height 29
select select "28916"
select select "2"
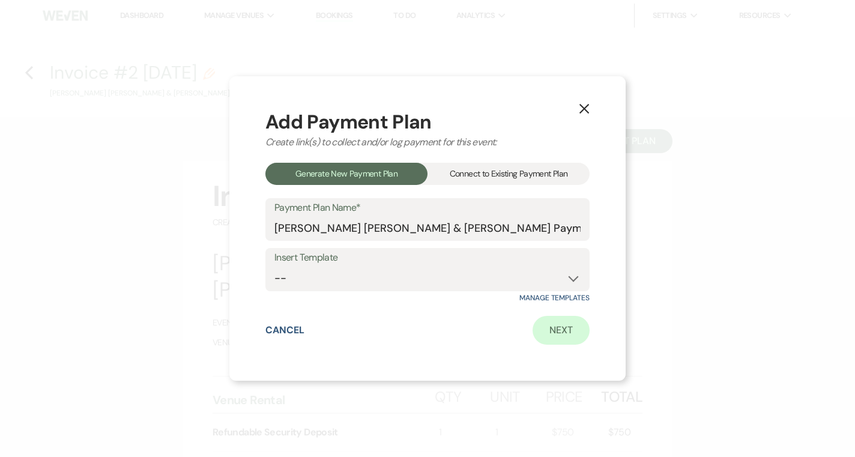
select select "percentage"
select select "true"
select select "client"
select select "weeks"
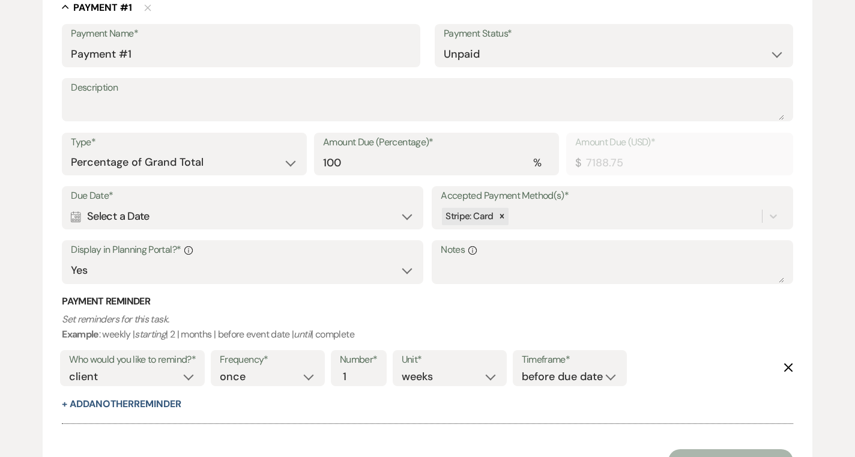
scroll to position [342, 0]
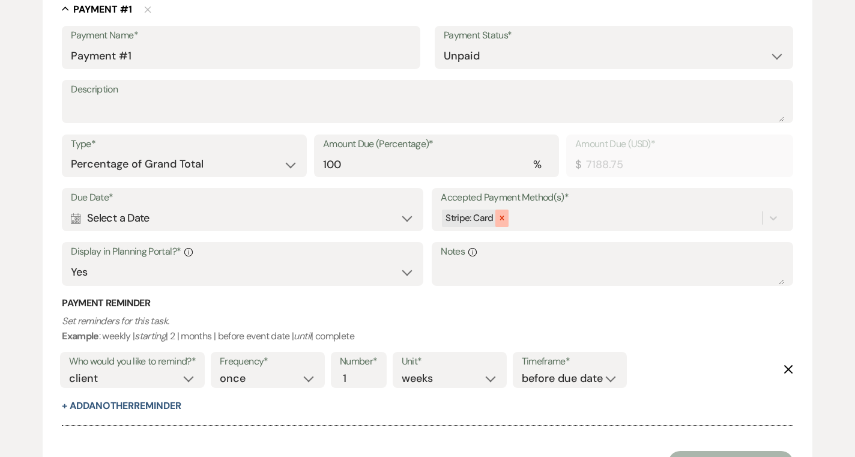
click at [505, 217] on div at bounding box center [501, 218] width 13 height 17
type input "c"
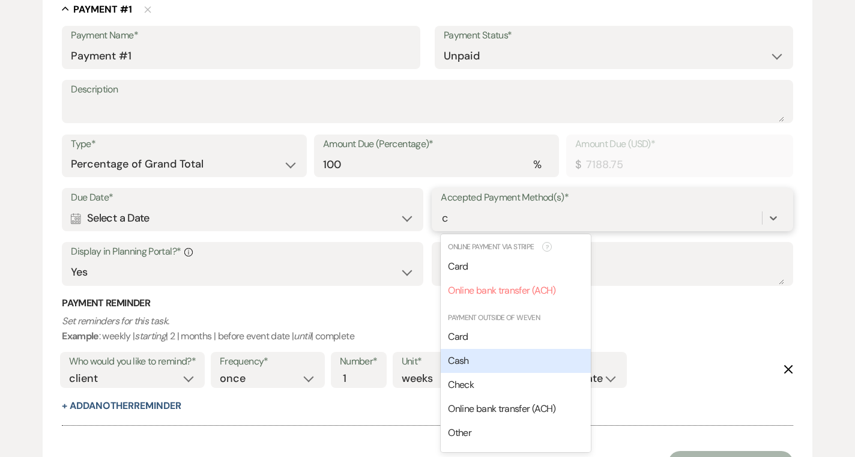
click at [463, 369] on div "Cash" at bounding box center [516, 361] width 150 height 24
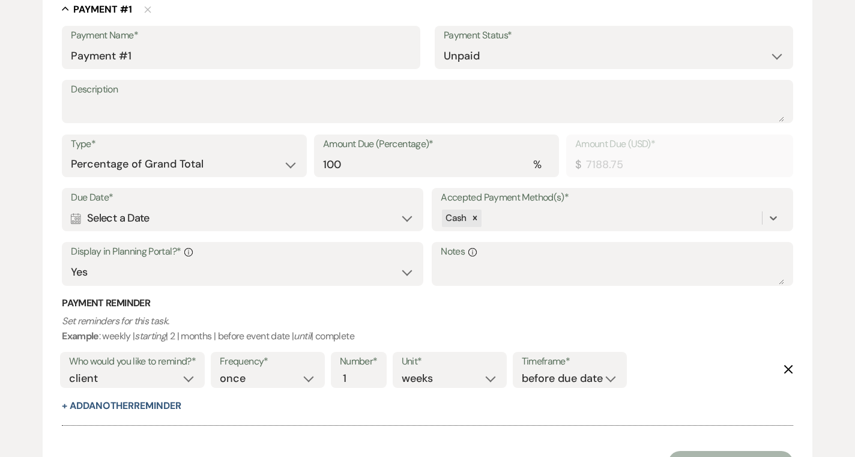
click at [196, 223] on div "Calendar Select a Date Expand" at bounding box center [242, 218] width 343 height 23
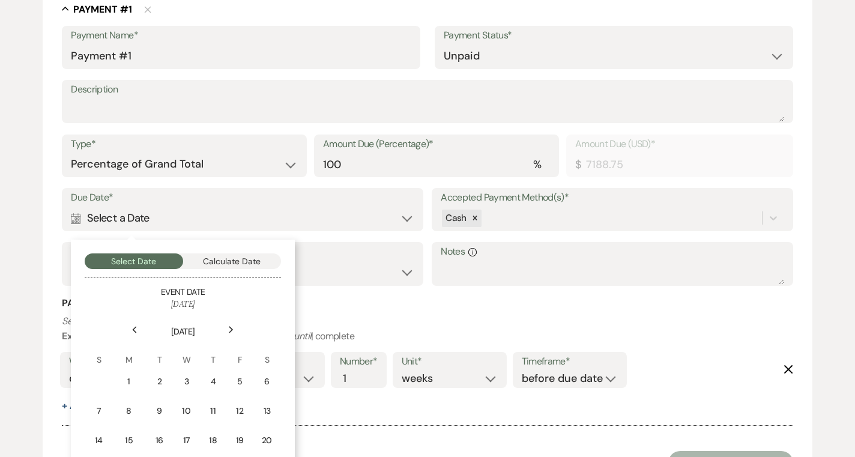
click at [133, 331] on icon "Previous" at bounding box center [135, 329] width 6 height 7
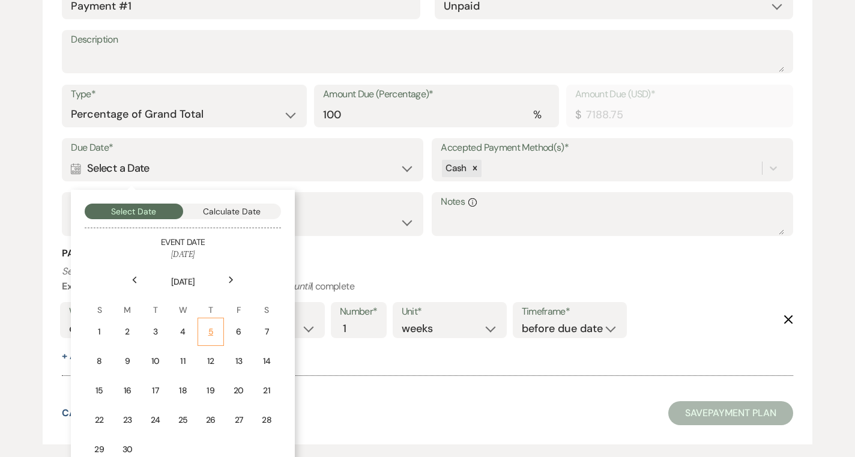
scroll to position [394, 0]
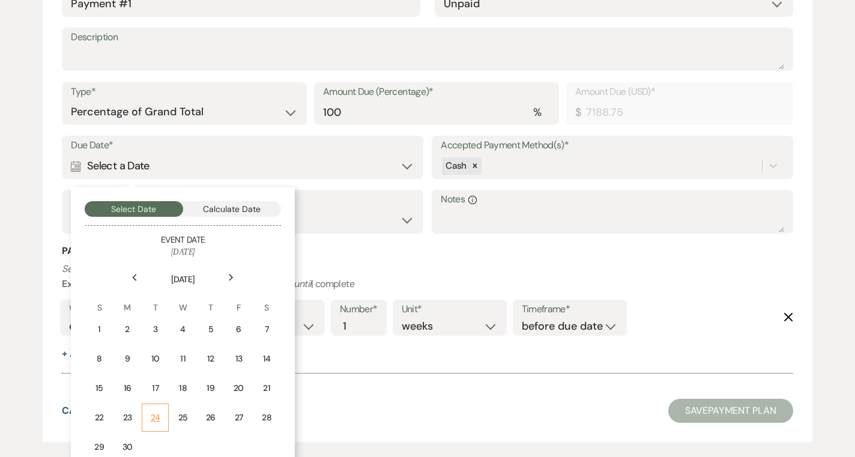
click at [165, 420] on td "24" at bounding box center [155, 418] width 26 height 28
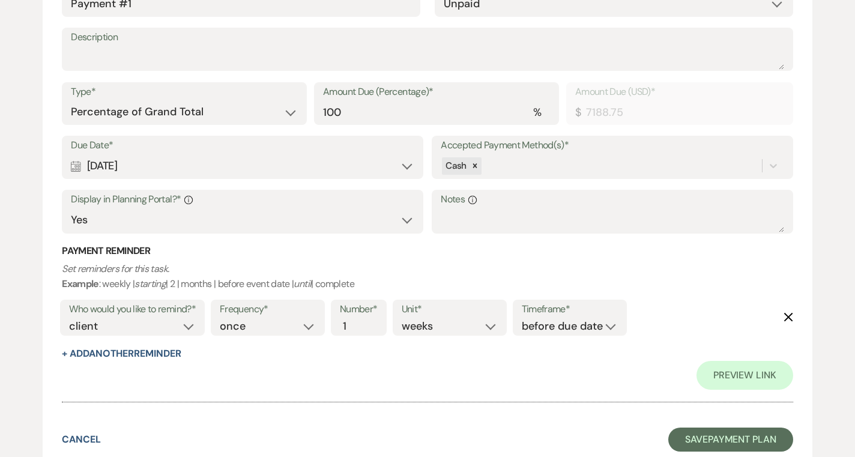
click at [792, 316] on icon "Delete" at bounding box center [789, 317] width 10 height 10
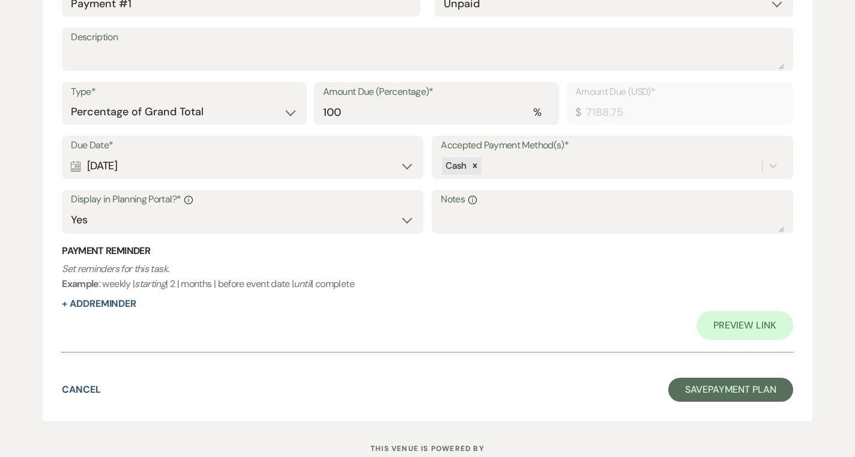
click at [283, 168] on div "Calendar Jun 24, 2025 Expand" at bounding box center [242, 165] width 343 height 23
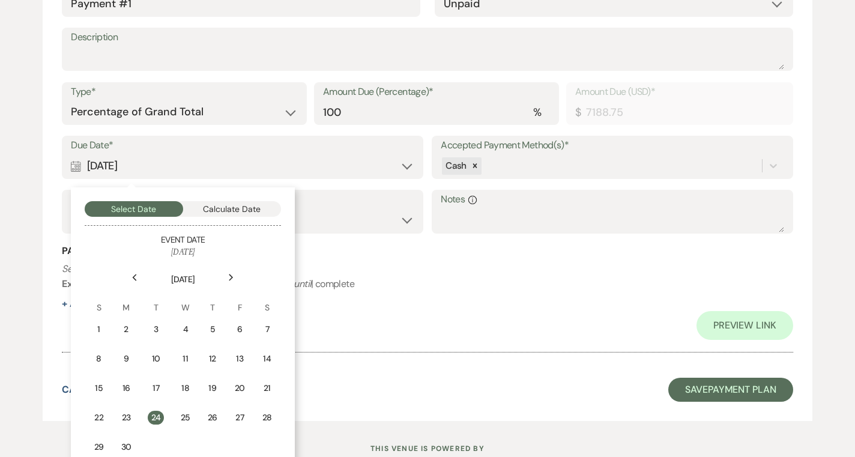
click at [287, 133] on div "Type* Dollar Amount Percentage of Grand Total Amount Due (Percentage)* % 100 Am…" at bounding box center [427, 109] width 731 height 54
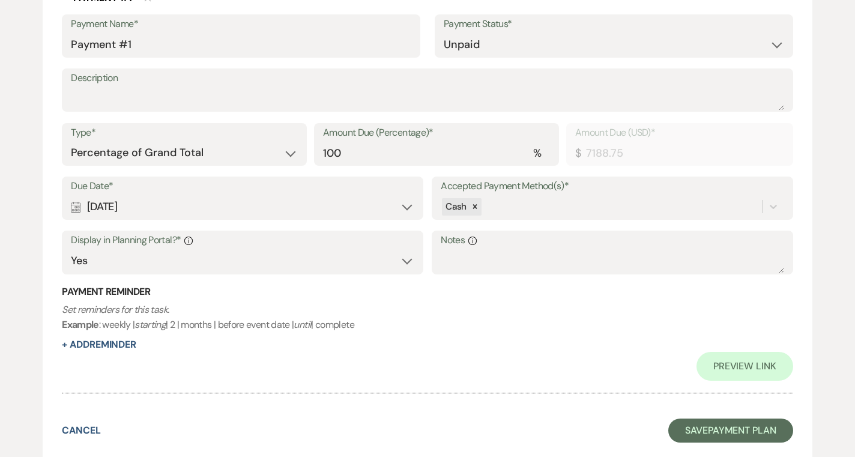
scroll to position [352, 0]
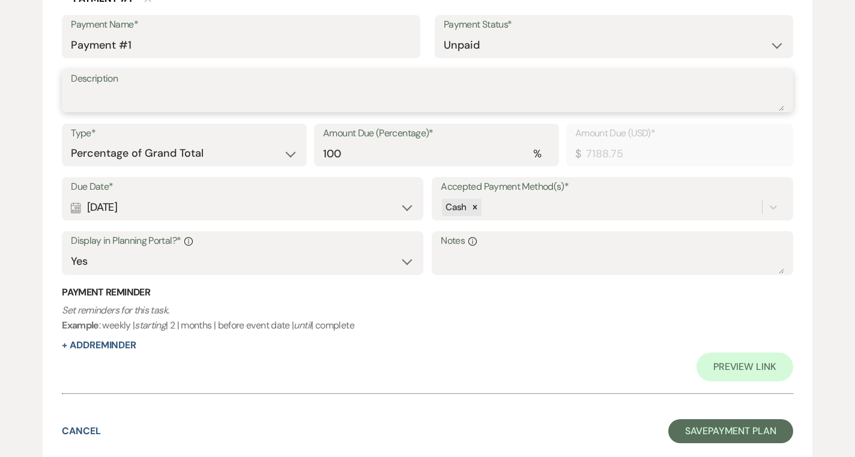
click at [283, 105] on textarea "Description" at bounding box center [427, 99] width 713 height 24
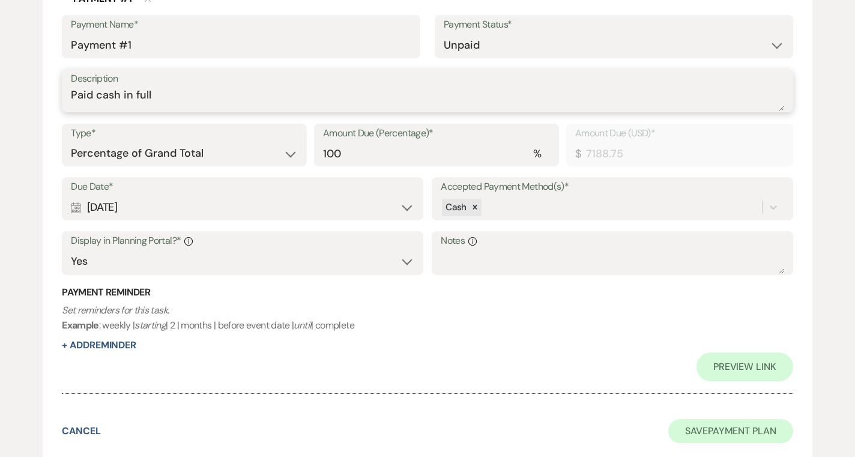
type textarea "Paid cash in full"
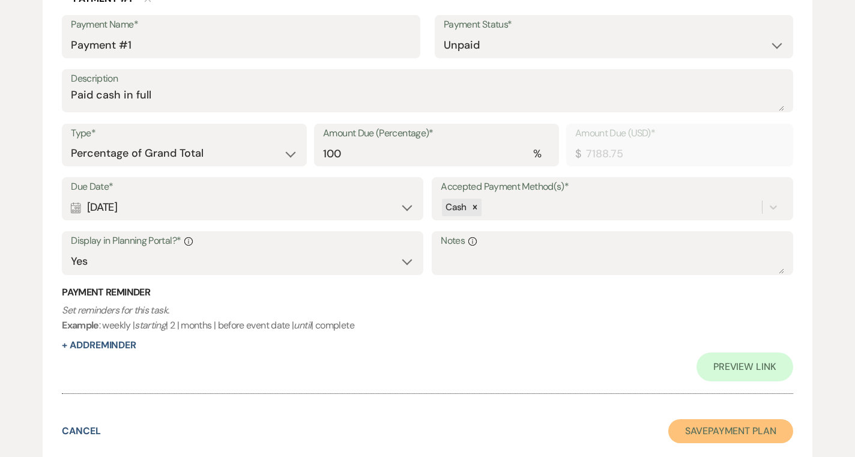
click at [692, 430] on button "Save Payment Plan" at bounding box center [730, 431] width 125 height 24
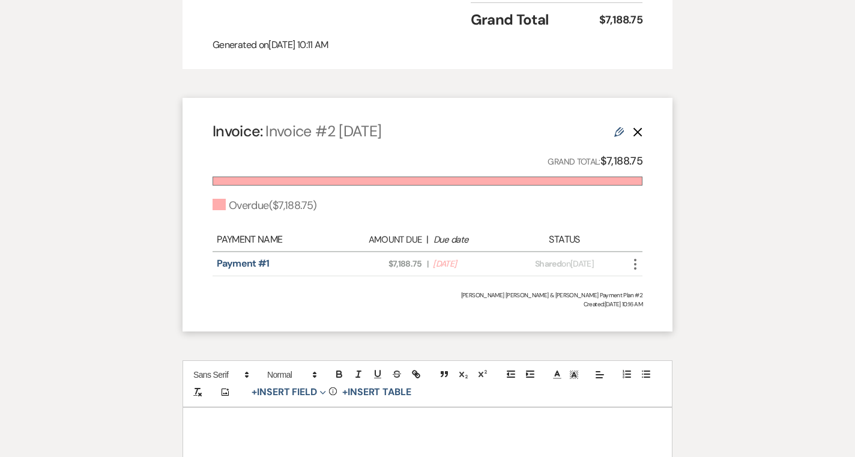
scroll to position [912, 0]
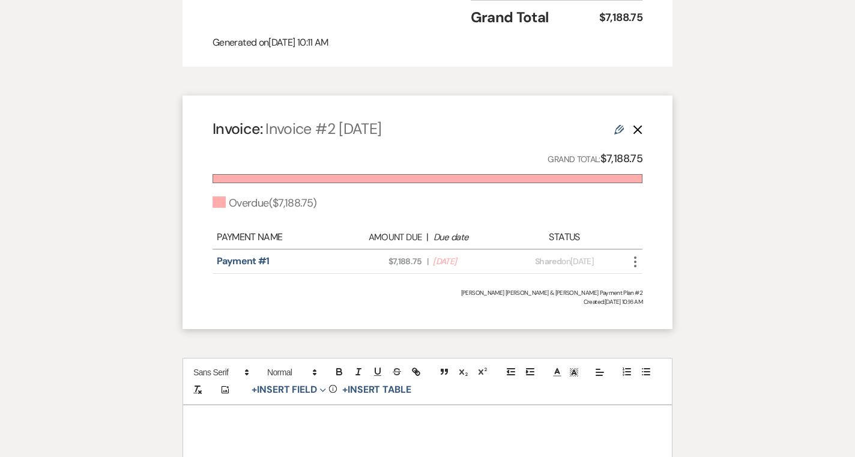
click at [632, 262] on icon "More" at bounding box center [635, 262] width 14 height 14
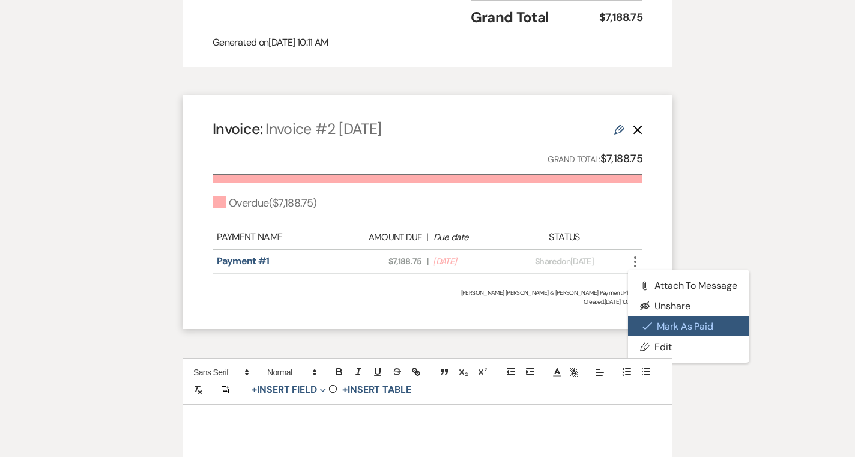
click at [666, 327] on button "Check Mark Mark as Paid" at bounding box center [688, 326] width 121 height 20
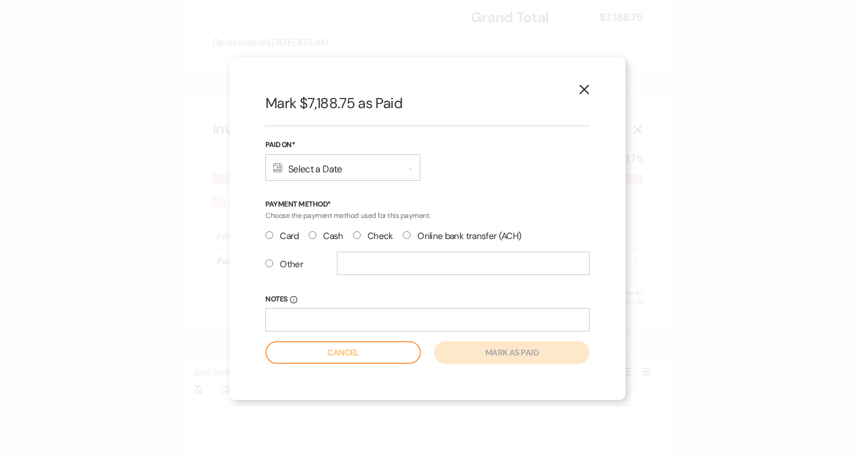
click at [359, 235] on input "Check" at bounding box center [357, 235] width 8 height 8
radio input "true"
click at [349, 163] on div "Calendar Select a Date Expand" at bounding box center [342, 167] width 155 height 26
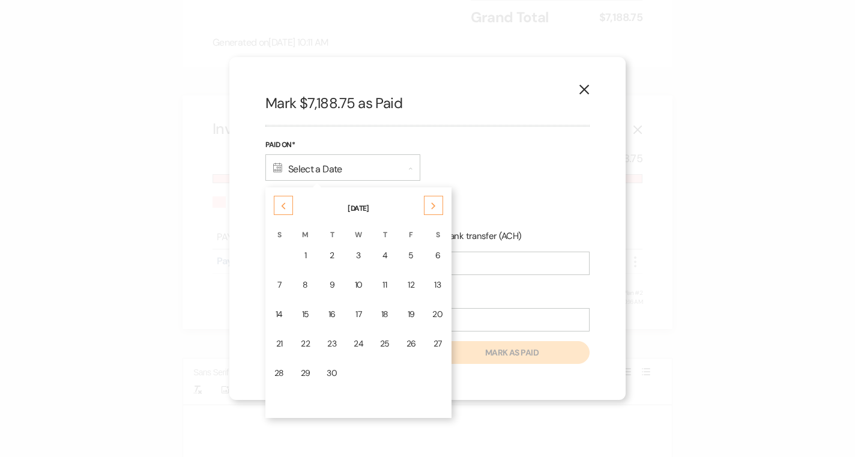
click at [283, 199] on div "Previous" at bounding box center [283, 205] width 19 height 19
click at [333, 341] on div "24" at bounding box center [332, 343] width 10 height 13
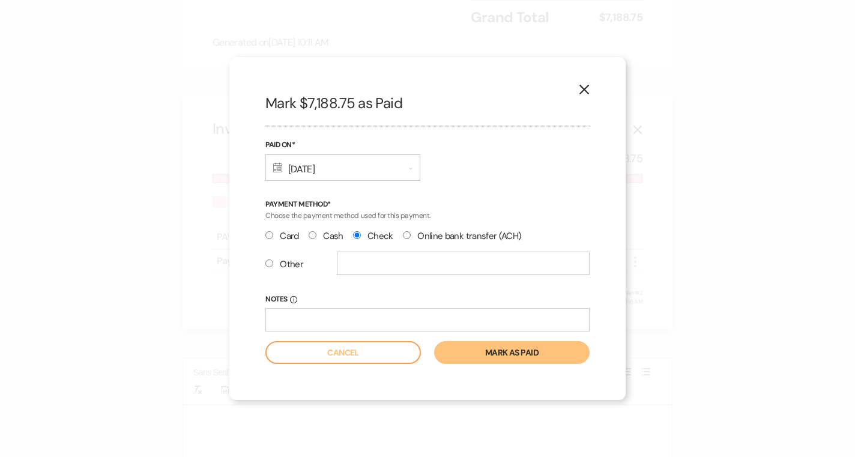
click at [482, 358] on button "Mark as paid" at bounding box center [512, 352] width 156 height 23
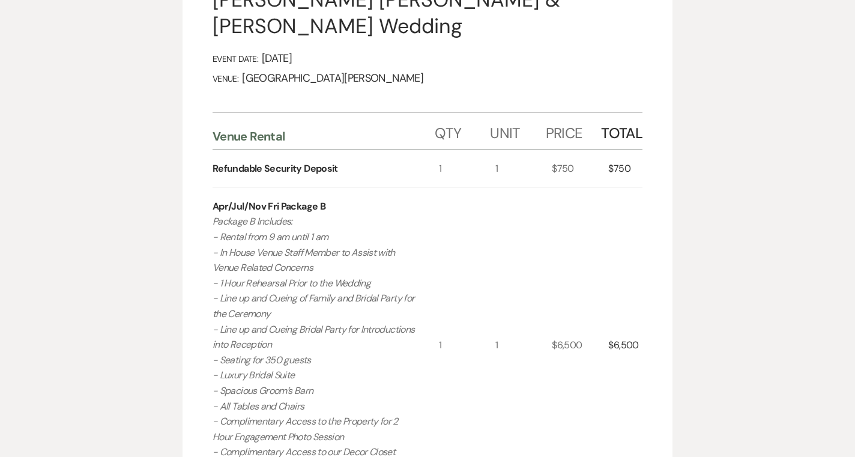
scroll to position [0, 0]
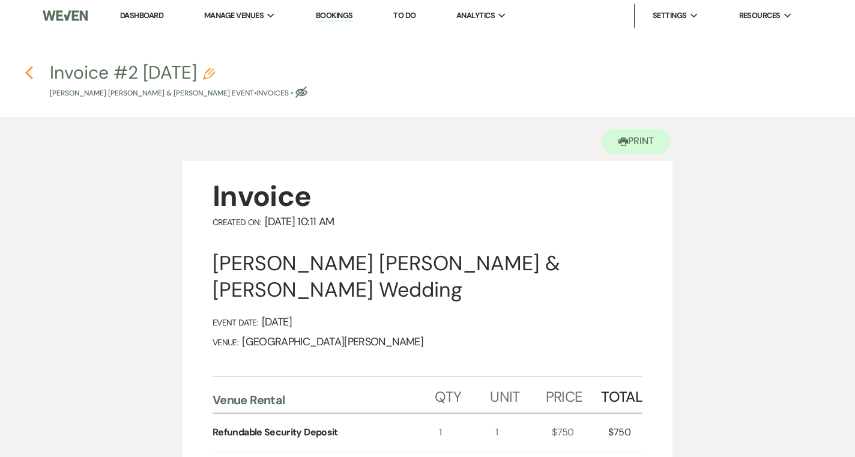
click at [30, 75] on use "button" at bounding box center [29, 72] width 8 height 13
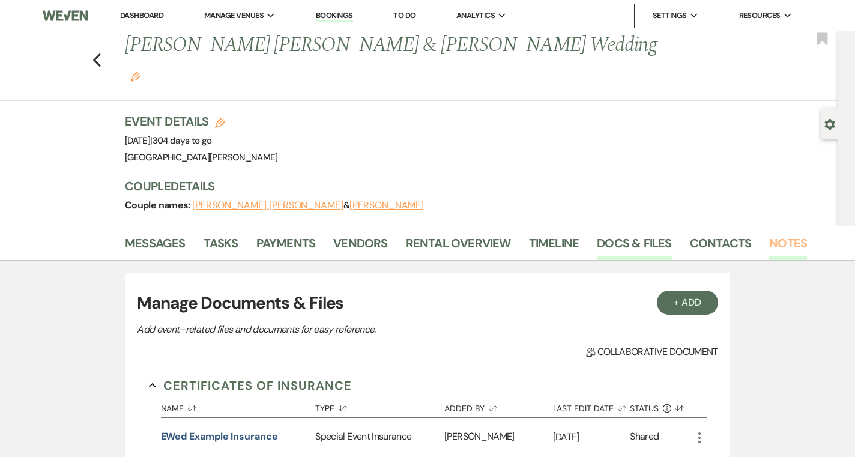
click at [792, 234] on link "Notes" at bounding box center [788, 247] width 38 height 26
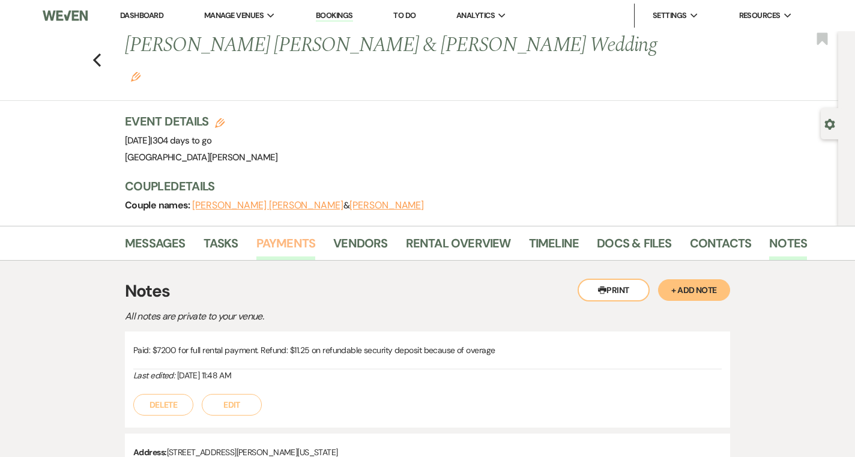
click at [283, 234] on link "Payments" at bounding box center [285, 247] width 59 height 26
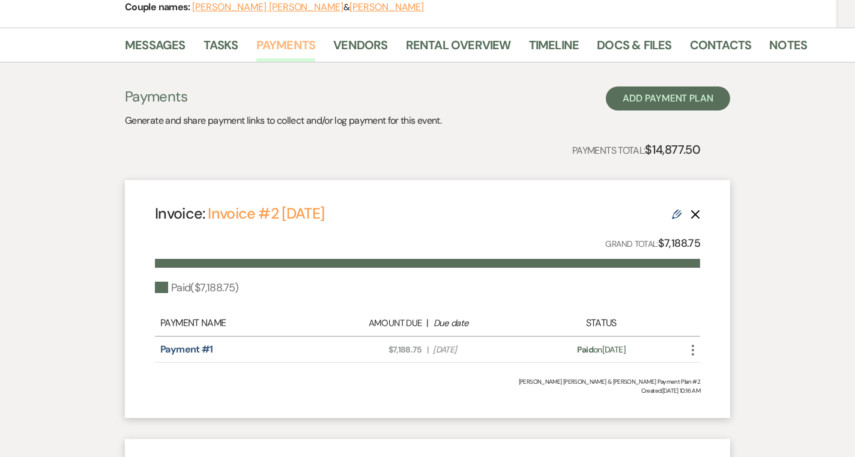
scroll to position [183, 0]
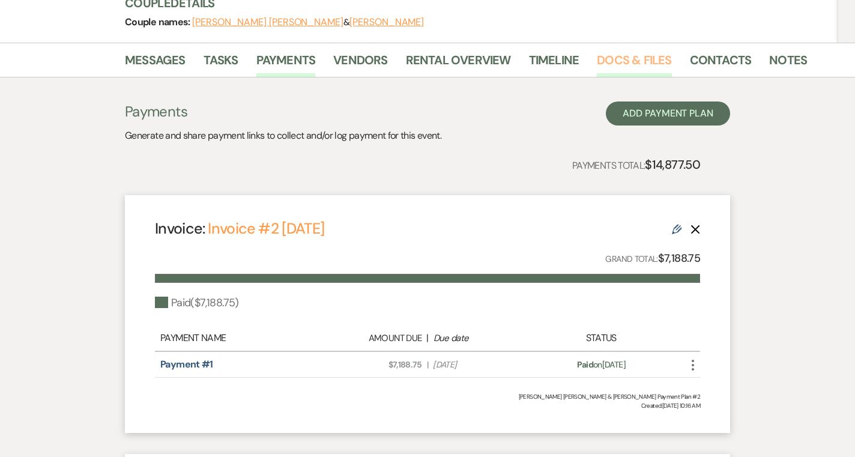
click at [650, 50] on link "Docs & Files" at bounding box center [634, 63] width 74 height 26
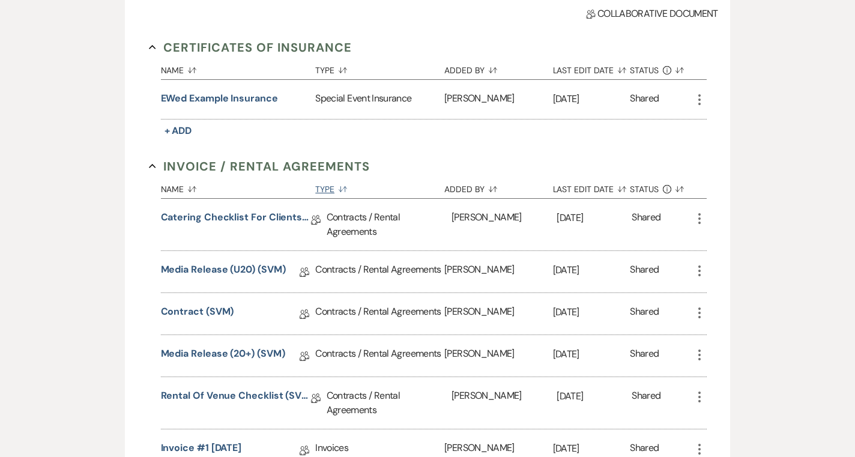
scroll to position [388, 0]
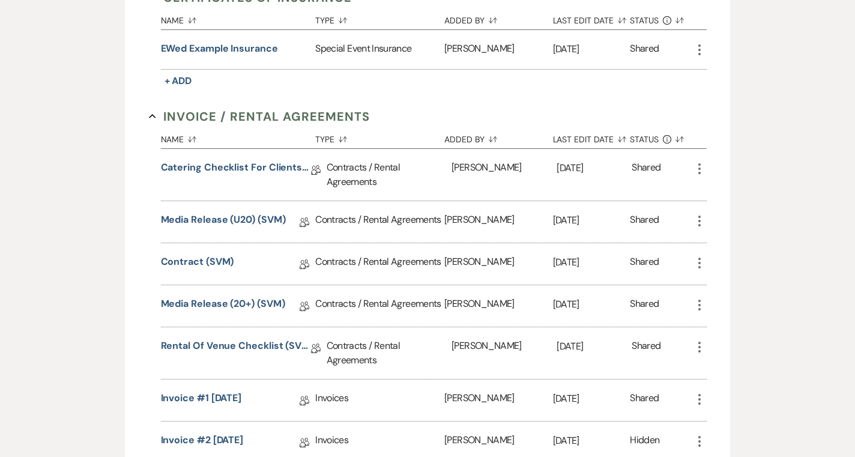
click at [698, 434] on icon "More" at bounding box center [699, 441] width 14 height 14
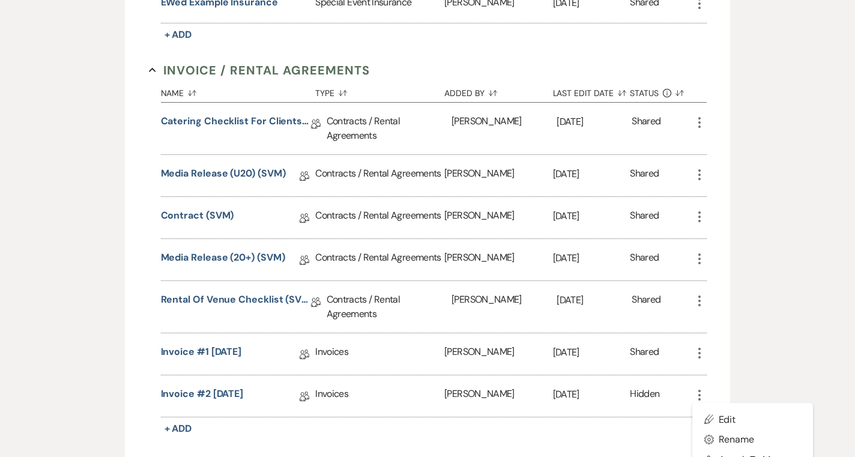
scroll to position [436, 0]
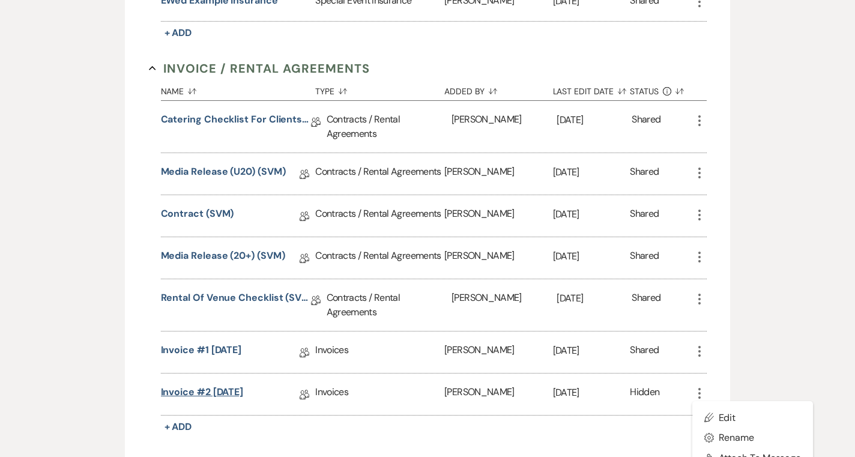
click at [236, 385] on link "Invoice #2 9-22-2025" at bounding box center [202, 394] width 83 height 19
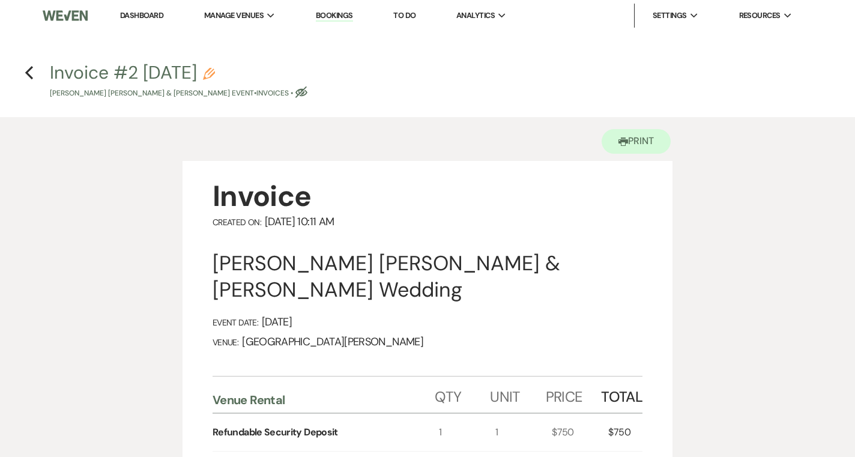
click at [307, 95] on use "button" at bounding box center [301, 91] width 12 height 11
select select "22"
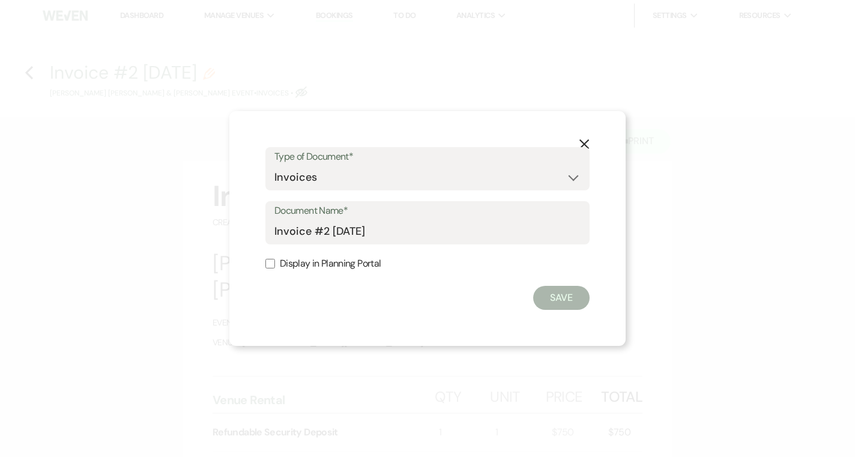
click at [348, 269] on label "Display in Planning Portal" at bounding box center [427, 263] width 324 height 17
click at [275, 268] on input "Display in Planning Portal" at bounding box center [270, 264] width 10 height 10
checkbox input "true"
click at [576, 298] on button "Save" at bounding box center [561, 298] width 56 height 24
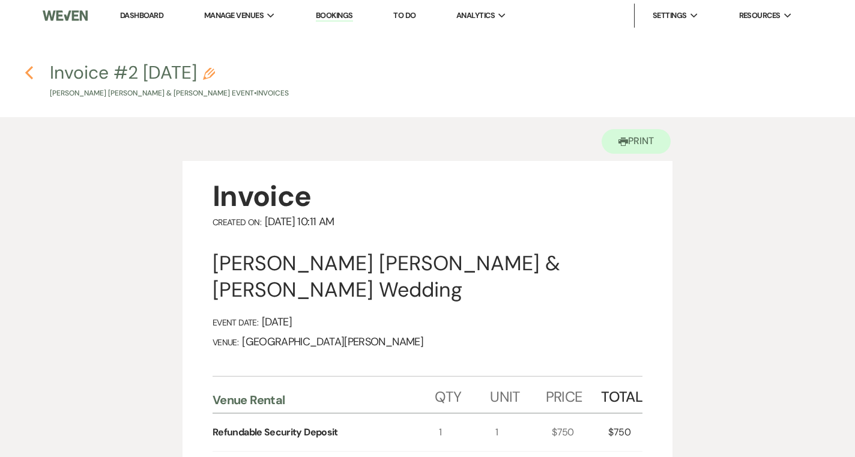
click at [33, 72] on icon "Previous" at bounding box center [29, 72] width 9 height 14
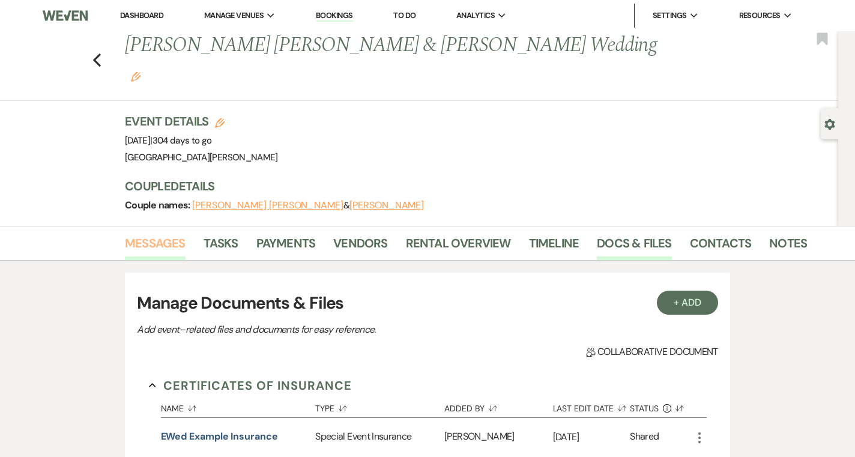
click at [160, 234] on link "Messages" at bounding box center [155, 247] width 61 height 26
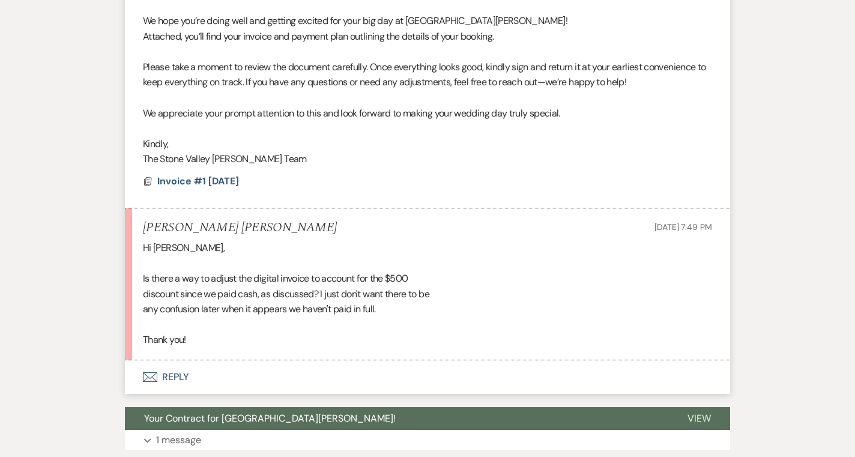
scroll to position [475, 0]
click at [279, 361] on button "Envelope Reply" at bounding box center [427, 378] width 605 height 34
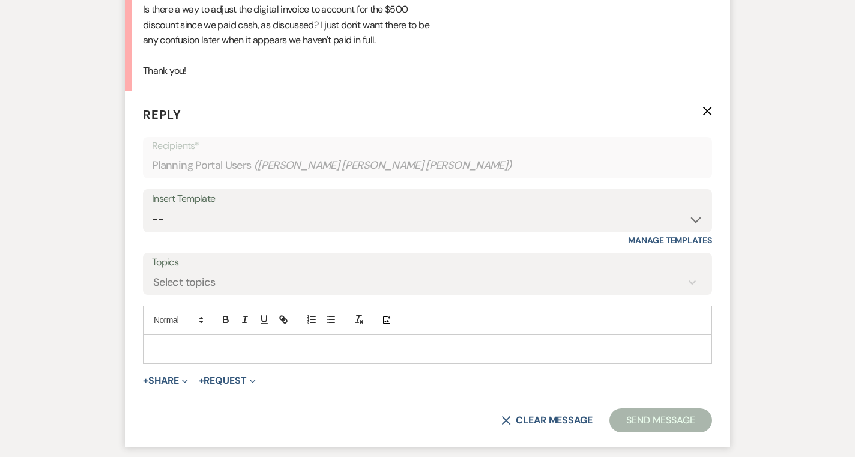
scroll to position [757, 0]
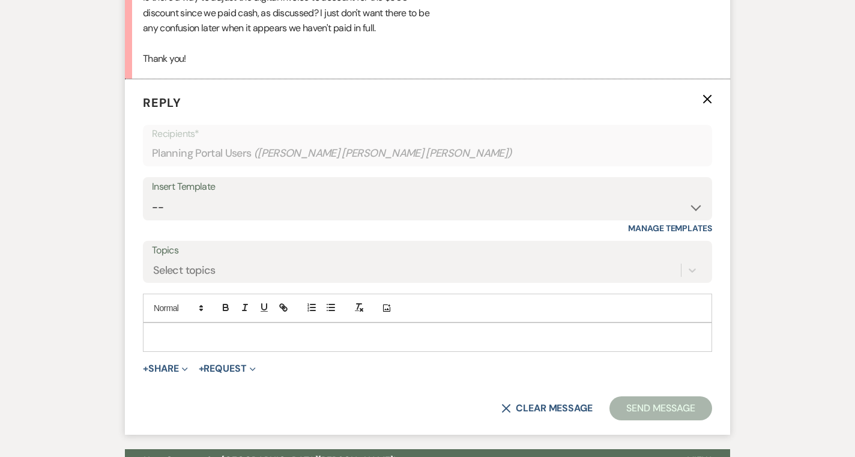
click at [394, 330] on p at bounding box center [428, 336] width 550 height 13
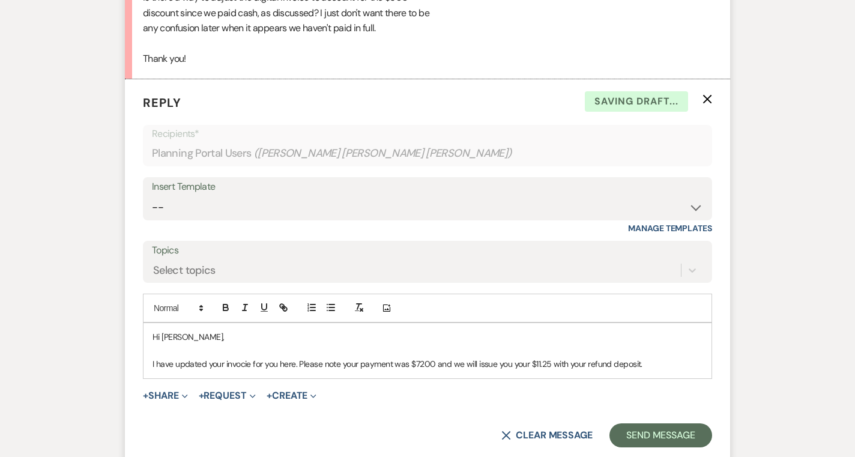
click at [551, 357] on p "I have updated your invocie for you here. Please note your payment was $7200 an…" at bounding box center [428, 363] width 550 height 13
click at [682, 357] on p "I have updated your invocie for you here. Please note your payment was $7200 an…" at bounding box center [428, 363] width 550 height 13
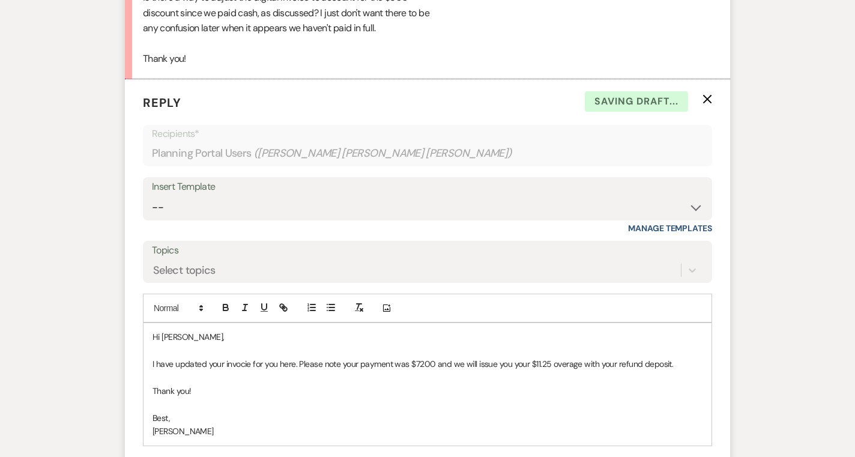
click at [250, 357] on p "I have updated your invocie for you here. Please note your payment was $7200 an…" at bounding box center [428, 363] width 550 height 13
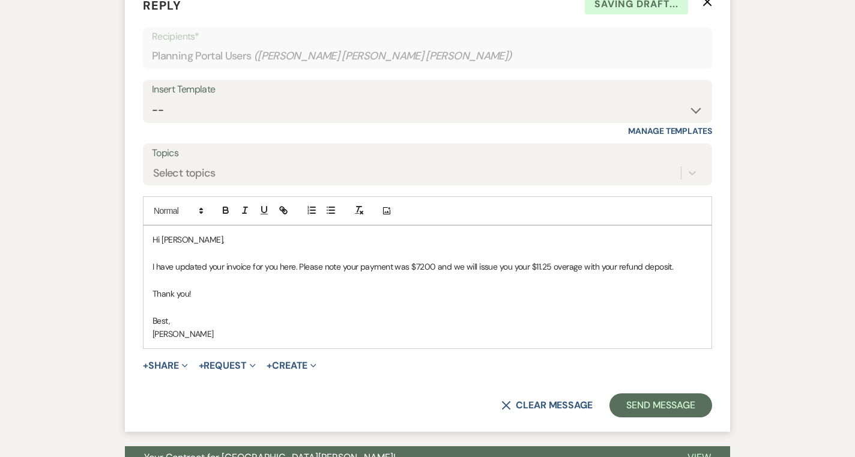
scroll to position [857, 0]
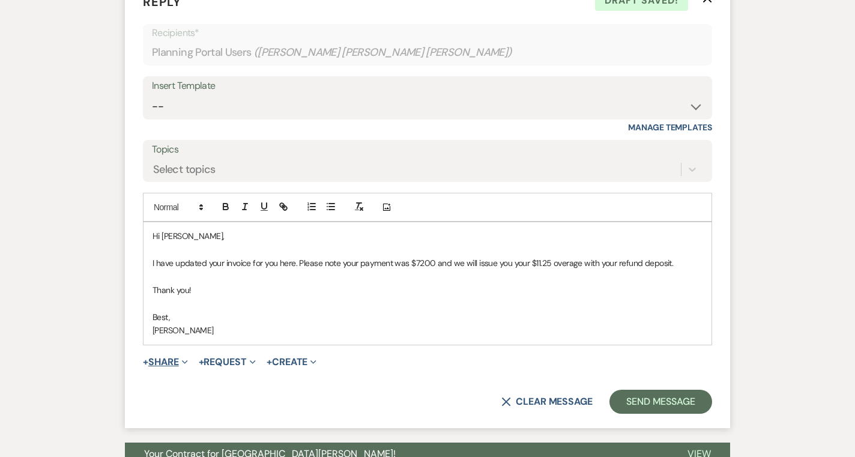
click at [174, 357] on button "+ Share Expand" at bounding box center [165, 362] width 45 height 10
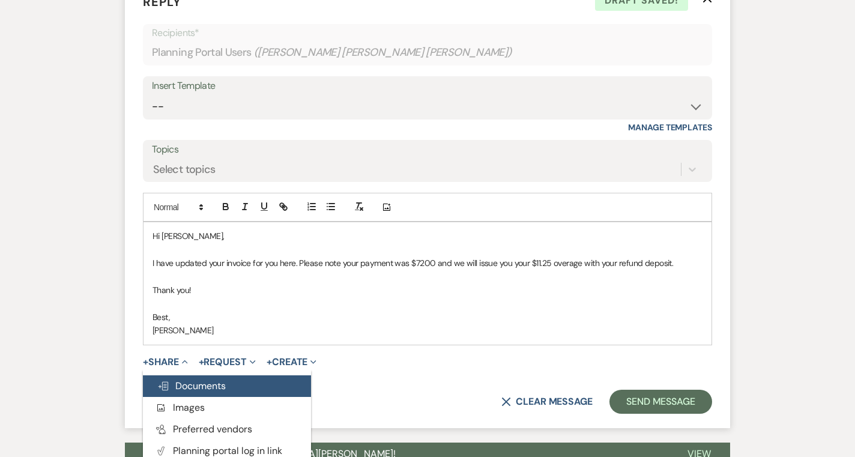
click at [190, 380] on span "Doc Upload Documents" at bounding box center [191, 386] width 68 height 13
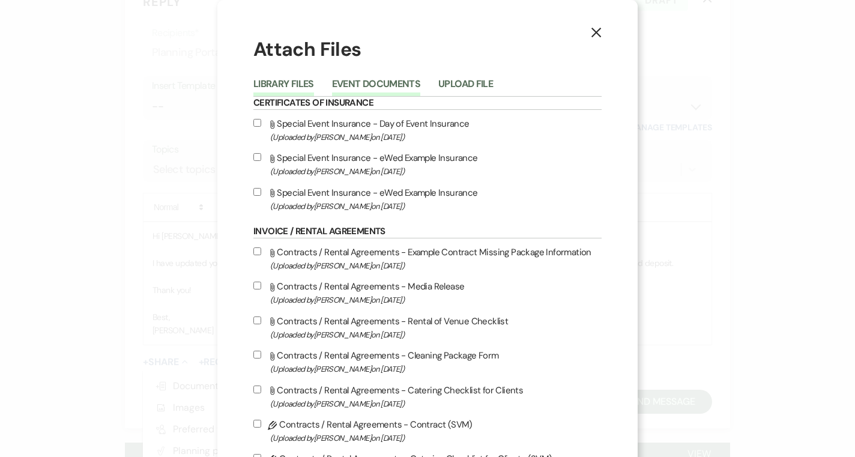
click at [393, 85] on button "Event Documents" at bounding box center [376, 87] width 88 height 17
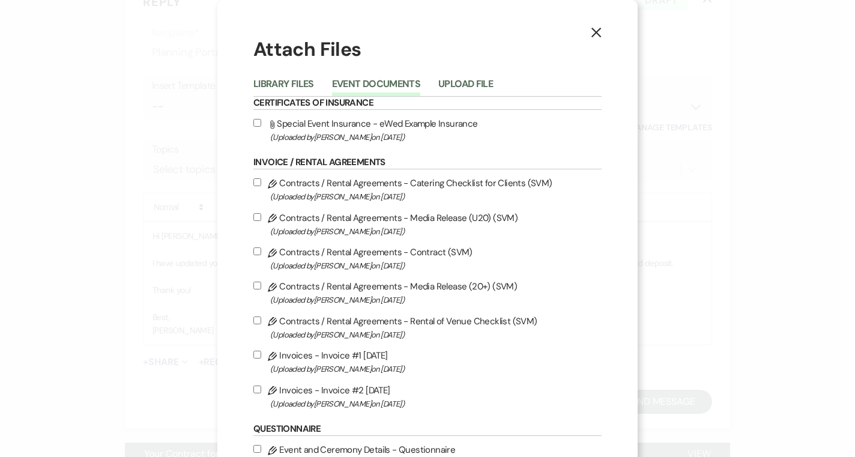
click at [258, 393] on input "Pencil Invoices - Invoice #2 9-22-2025 (Uploaded by Alison Beaulieu on Sep 22nd…" at bounding box center [257, 390] width 8 height 8
checkbox input "true"
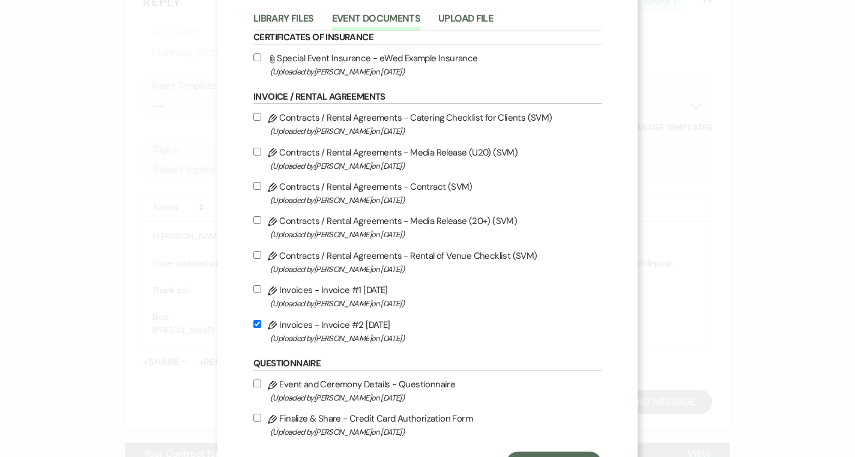
scroll to position [122, 0]
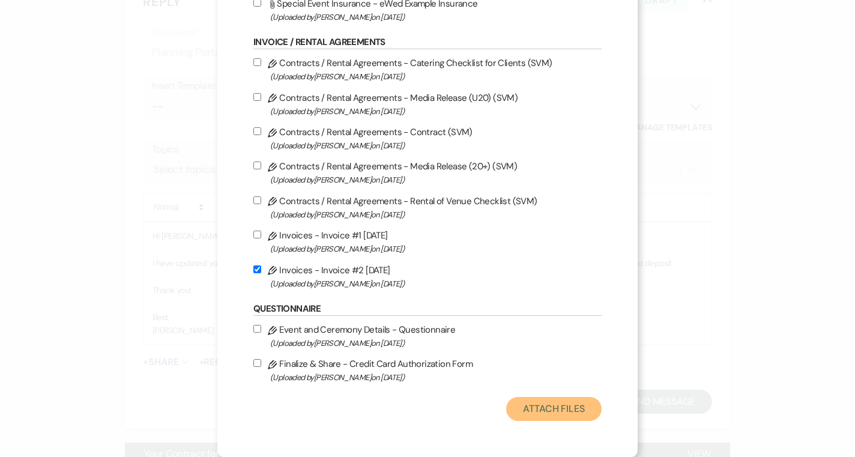
click at [551, 402] on button "Attach Files" at bounding box center [553, 409] width 95 height 24
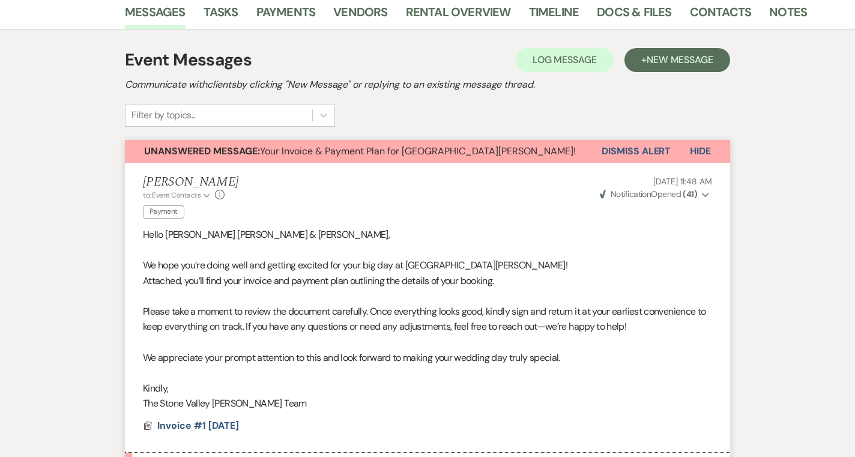
scroll to position [0, 0]
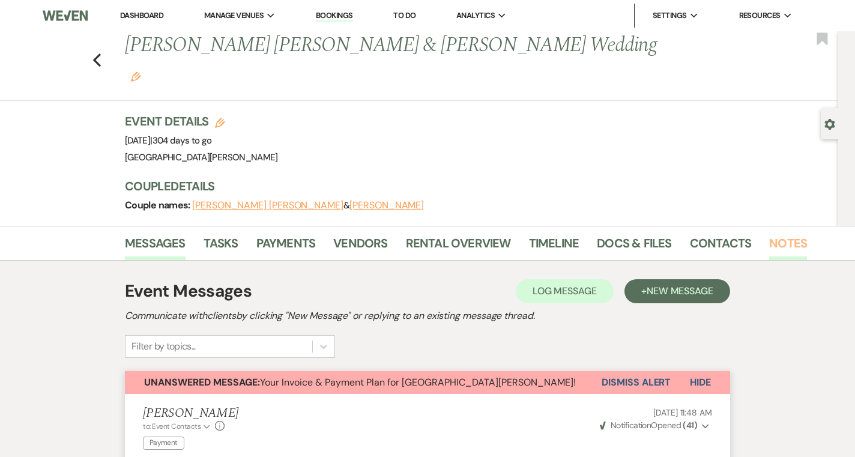
click at [775, 234] on link "Notes" at bounding box center [788, 247] width 38 height 26
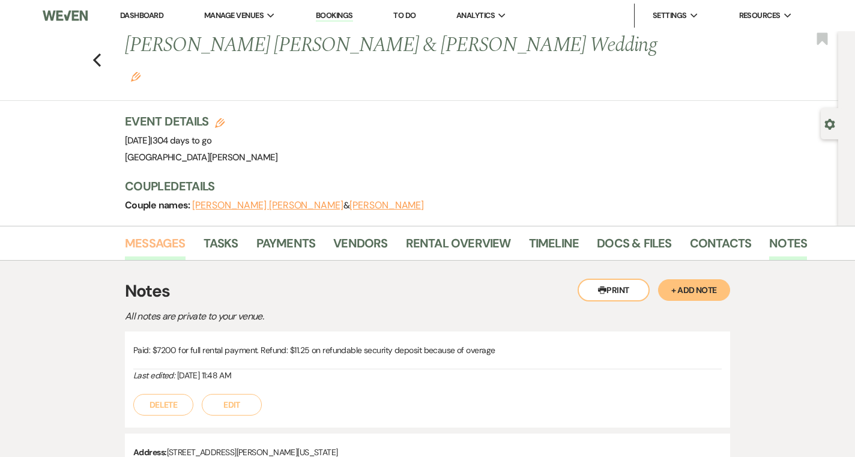
click at [153, 234] on link "Messages" at bounding box center [155, 247] width 61 height 26
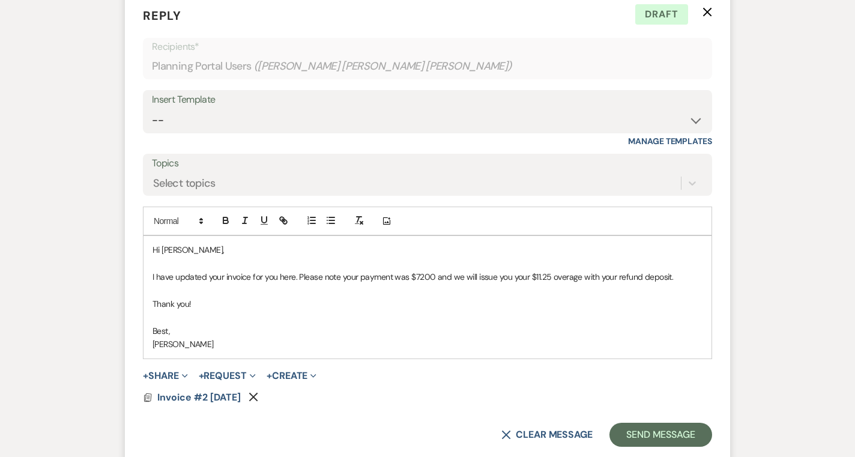
scroll to position [869, 0]
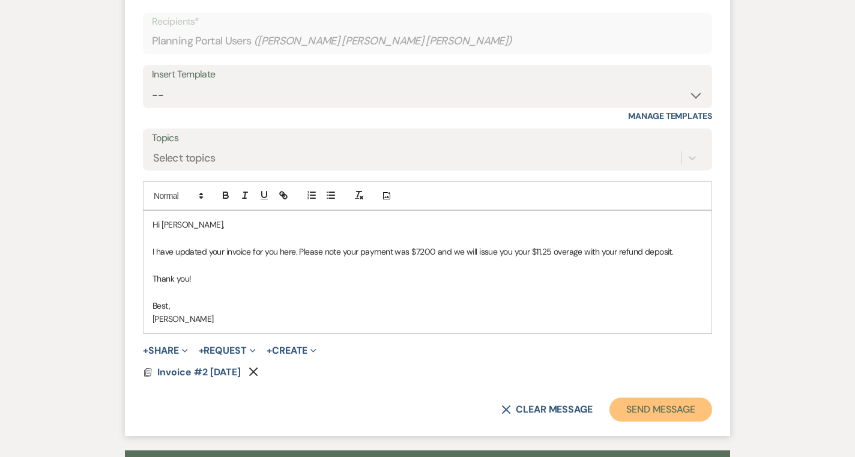
click at [640, 398] on button "Send Message" at bounding box center [660, 410] width 103 height 24
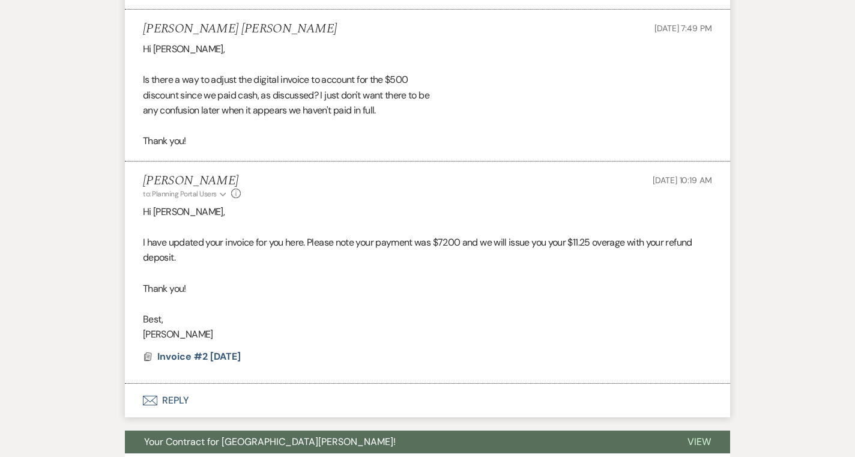
scroll to position [665, 0]
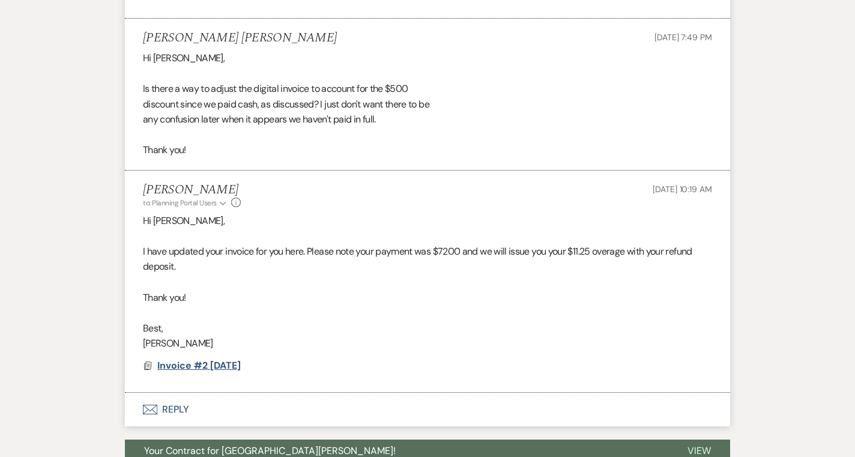
click at [239, 359] on span "Invoice #2 9-22-2025" at bounding box center [198, 365] width 83 height 13
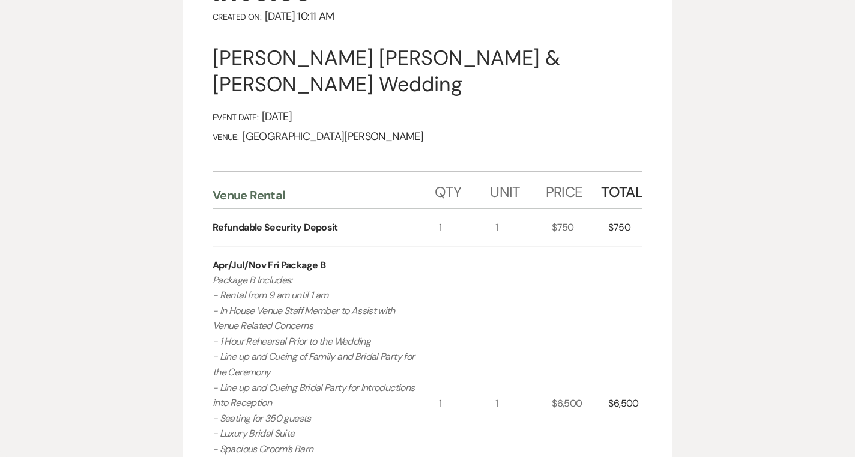
scroll to position [0, 0]
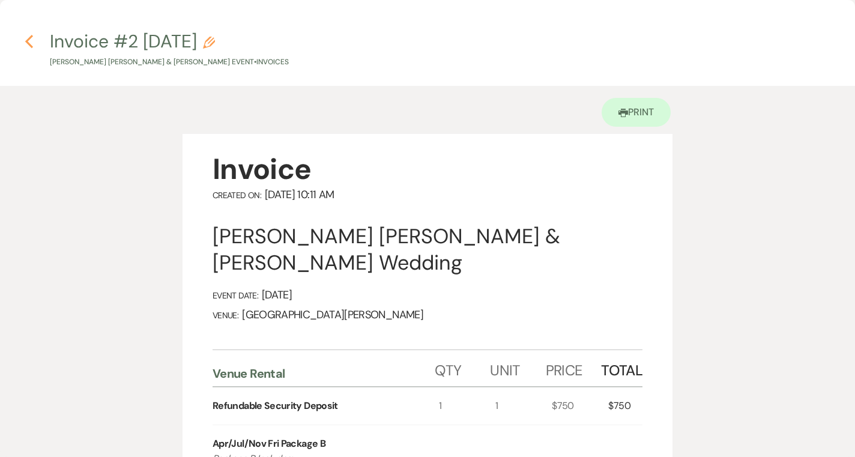
click at [27, 43] on use "button" at bounding box center [29, 41] width 8 height 13
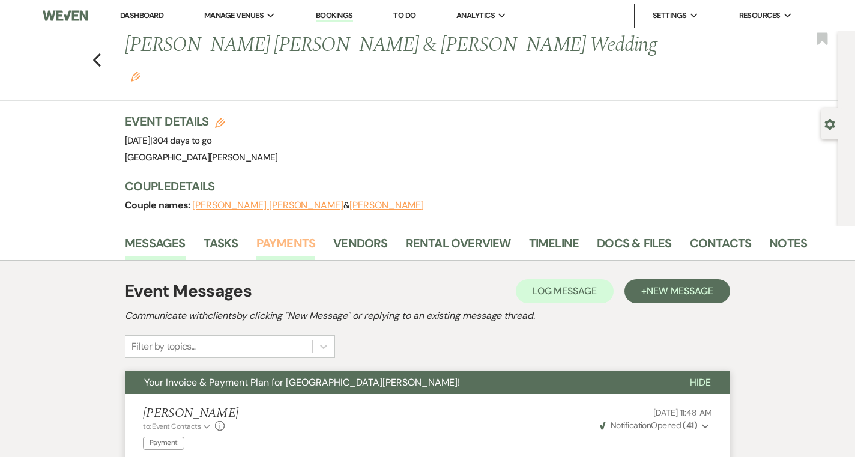
click at [303, 234] on link "Payments" at bounding box center [285, 247] width 59 height 26
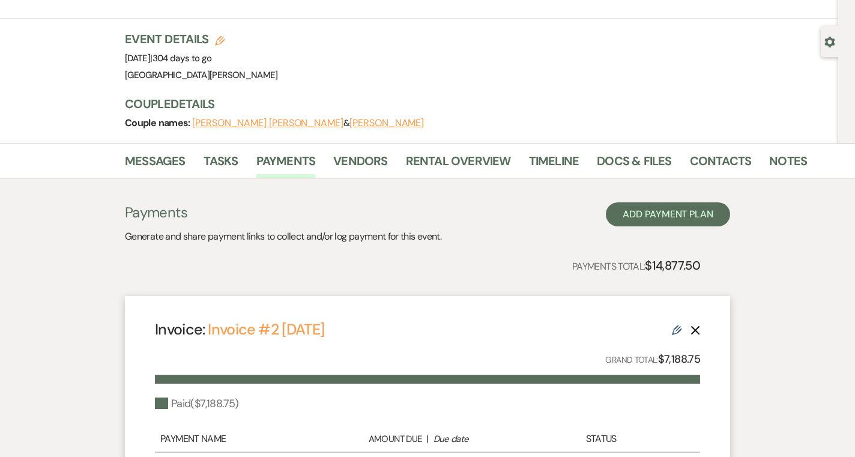
scroll to position [15, 0]
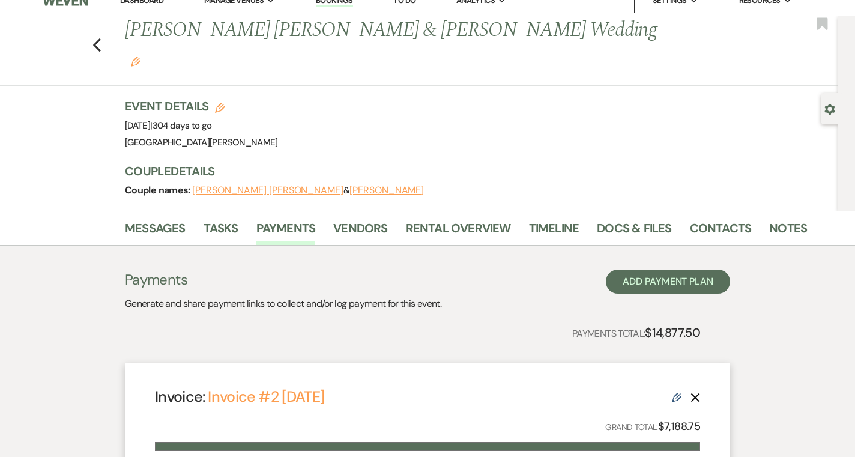
click at [626, 216] on li "Docs & Files" at bounding box center [643, 230] width 92 height 29
click at [626, 219] on link "Docs & Files" at bounding box center [634, 232] width 74 height 26
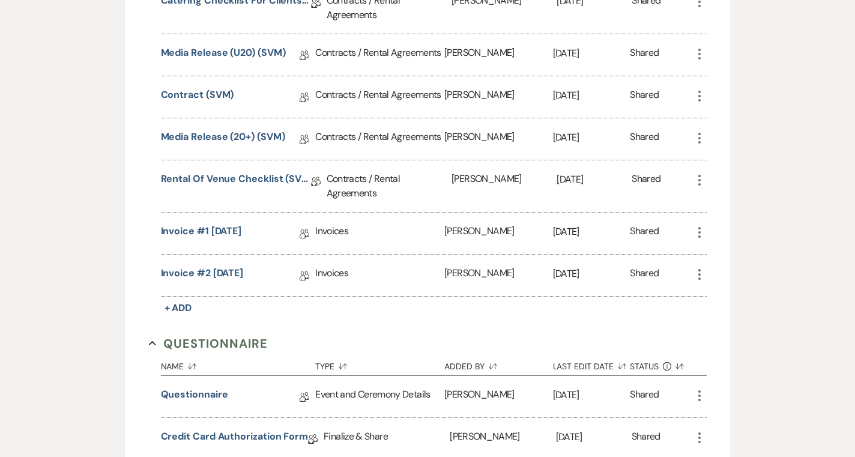
scroll to position [555, 0]
click at [700, 225] on icon "More" at bounding box center [699, 232] width 14 height 14
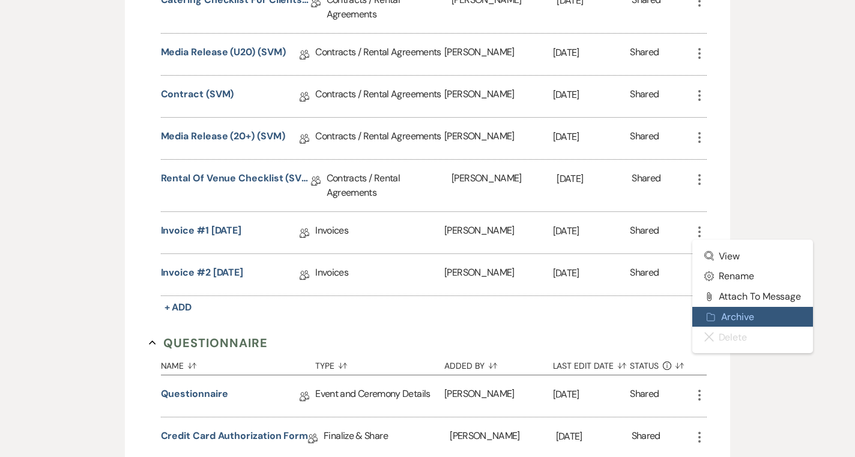
click at [721, 307] on button "Archive Archive" at bounding box center [752, 317] width 121 height 20
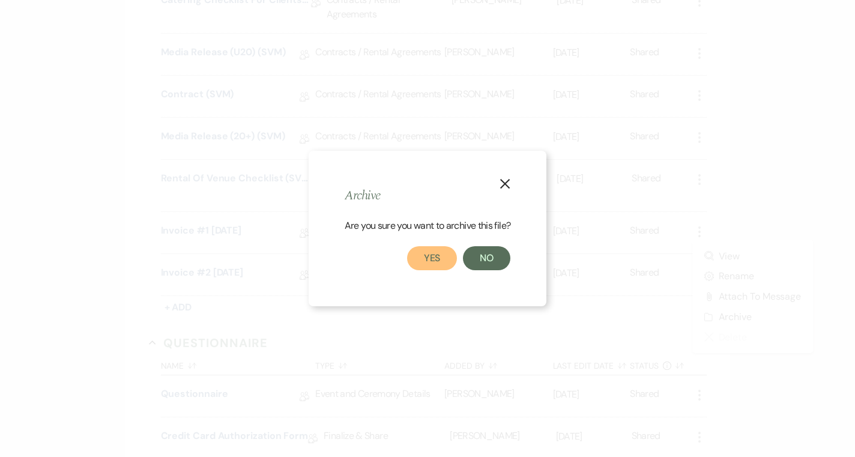
click at [447, 261] on button "Yes" at bounding box center [432, 258] width 50 height 24
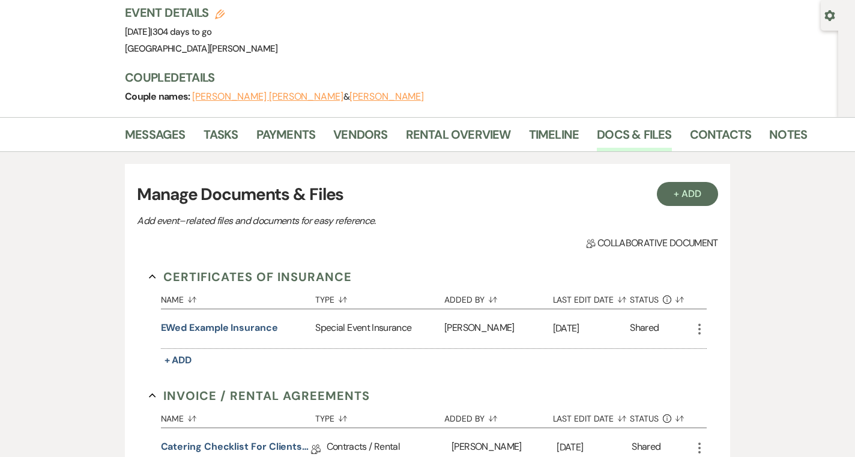
scroll to position [0, 0]
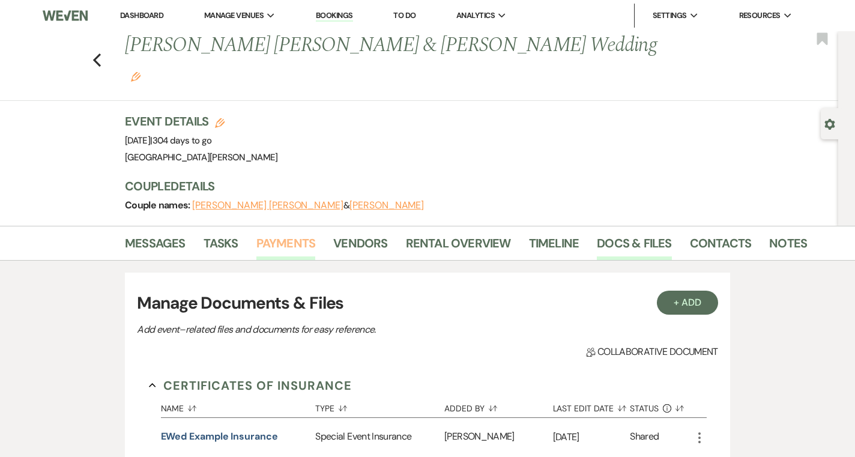
click at [299, 234] on link "Payments" at bounding box center [285, 247] width 59 height 26
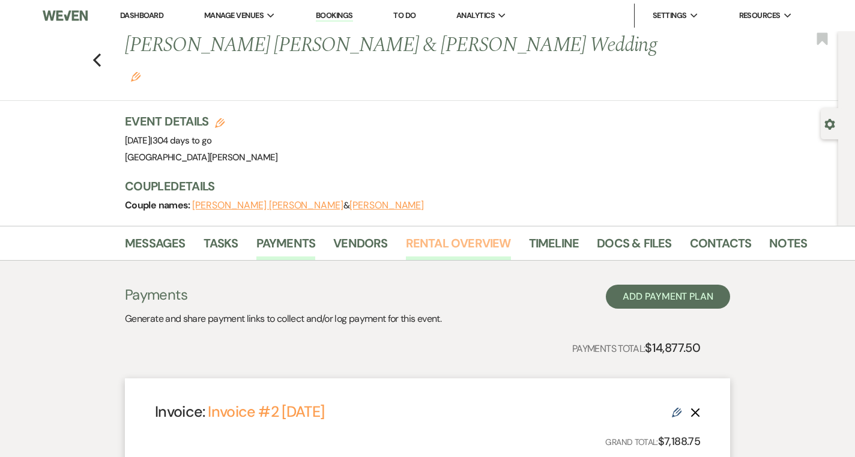
click at [453, 234] on link "Rental Overview" at bounding box center [458, 247] width 105 height 26
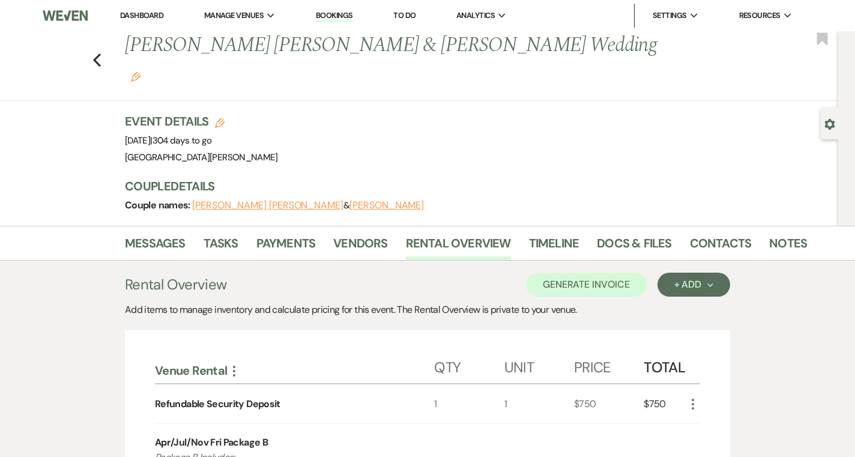
click at [126, 7] on li "Dashboard" at bounding box center [141, 16] width 55 height 24
click at [129, 15] on link "Dashboard" at bounding box center [141, 15] width 43 height 10
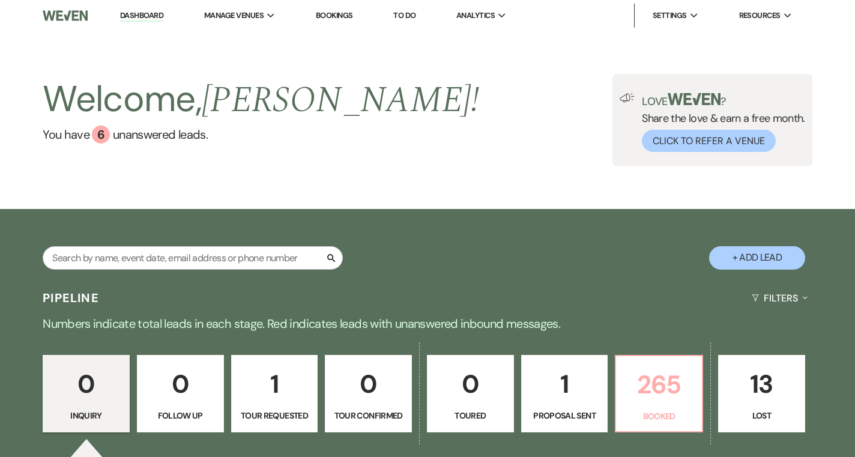
click at [638, 396] on p "265" at bounding box center [658, 384] width 71 height 40
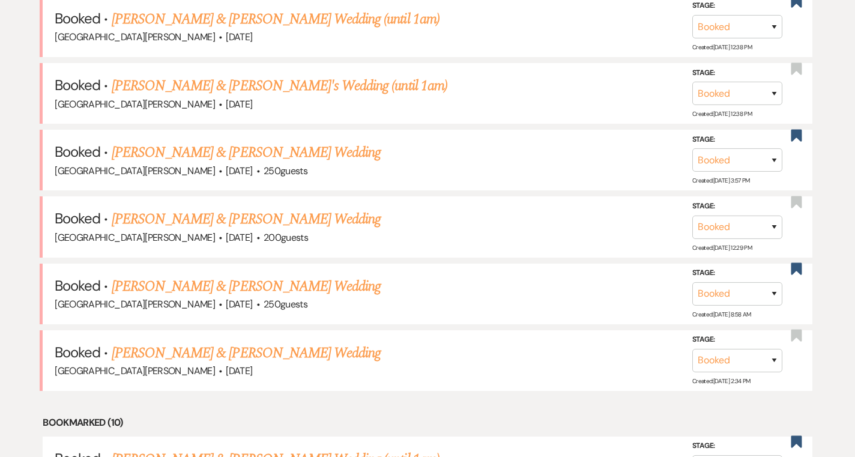
scroll to position [530, 0]
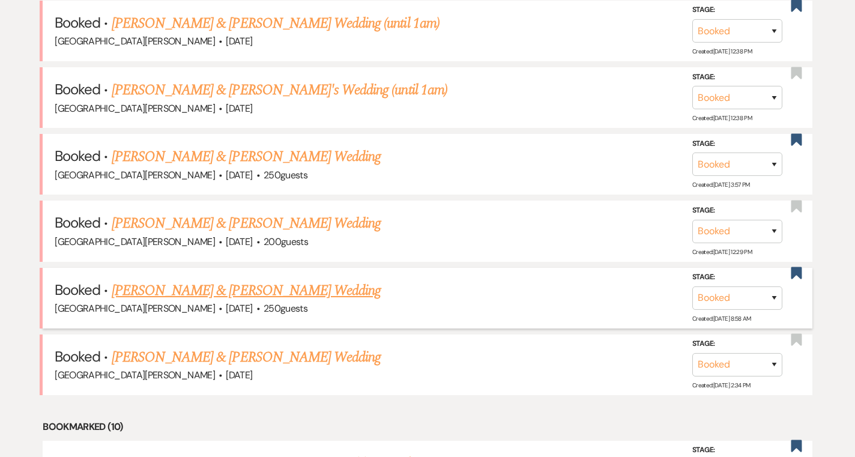
click at [316, 291] on link "Mason Borkowski & Sarah Wedig's Wedding" at bounding box center [246, 291] width 269 height 22
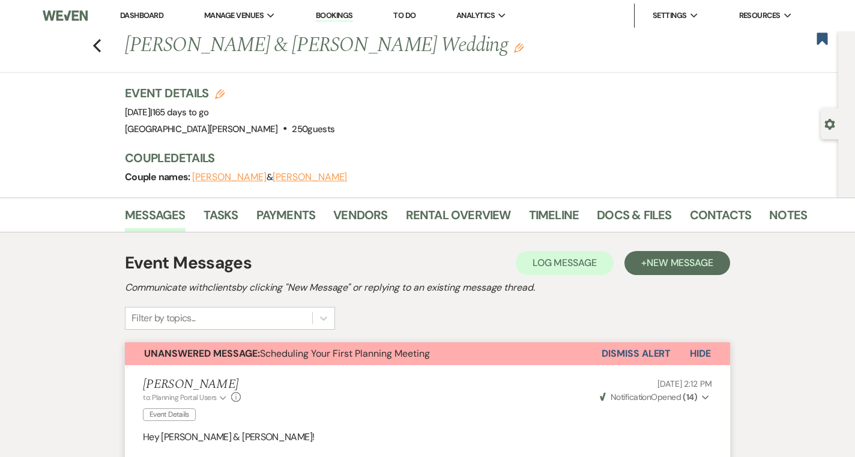
click at [102, 49] on div "Previous Mason Borkowski & Sarah Wedig's Wedding Edit Bookmark" at bounding box center [416, 51] width 844 height 41
click at [98, 47] on icon "Previous" at bounding box center [96, 45] width 9 height 14
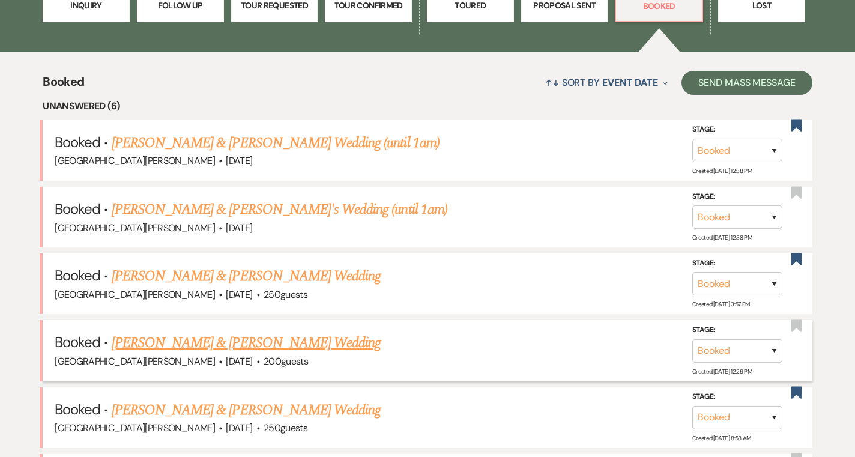
scroll to position [409, 0]
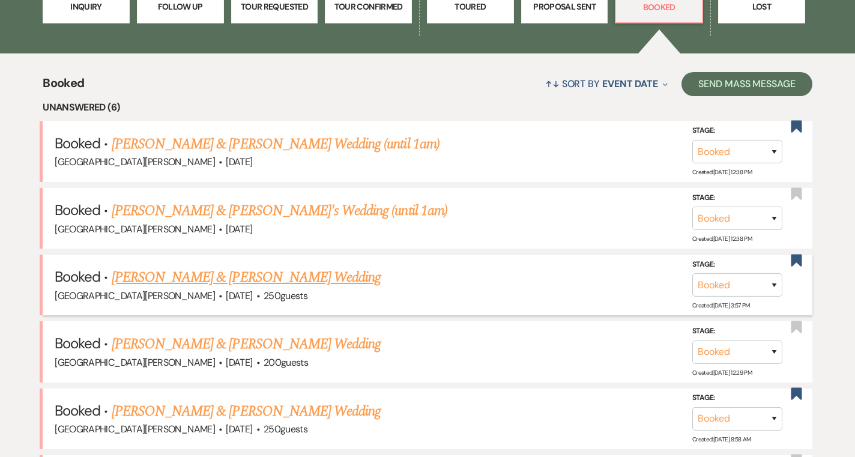
click at [288, 273] on link "Lexi Helminski & Andrew Kort's Wedding" at bounding box center [246, 278] width 269 height 22
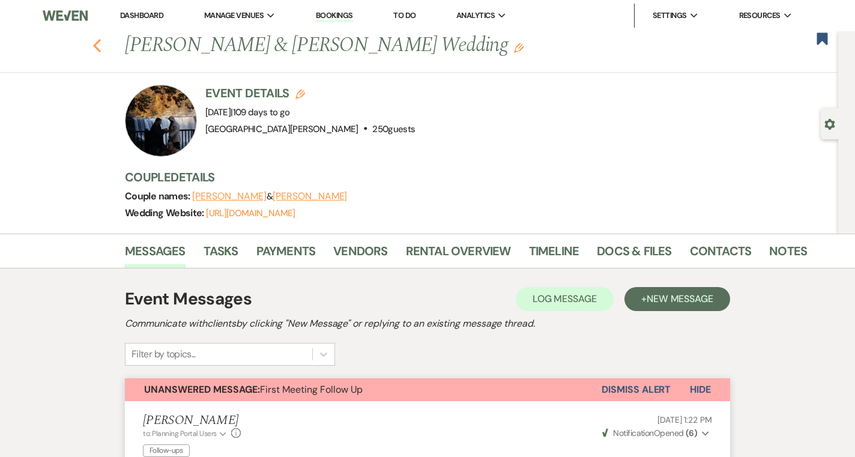
click at [97, 48] on use "button" at bounding box center [97, 45] width 8 height 13
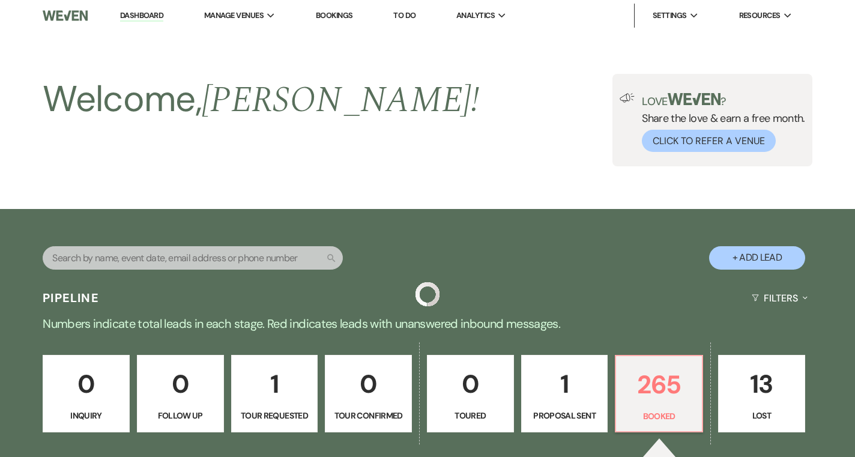
scroll to position [409, 0]
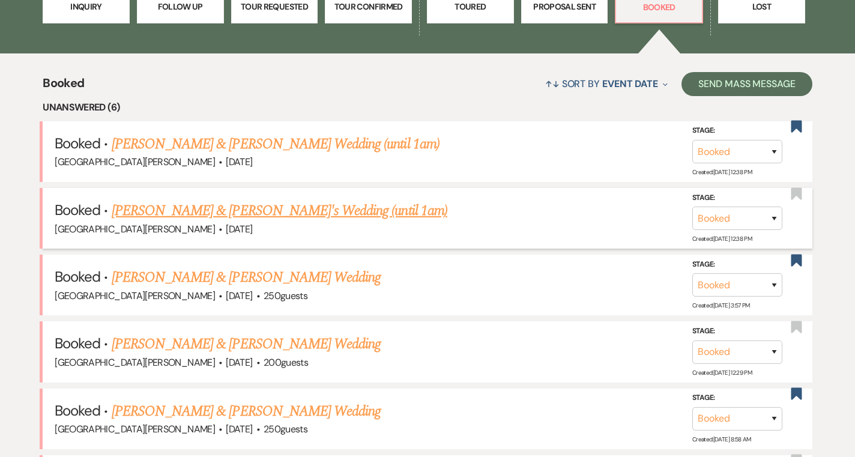
click at [214, 214] on link "Gabi Davis & Stilts's Wedding (until 1am)" at bounding box center [280, 211] width 336 height 22
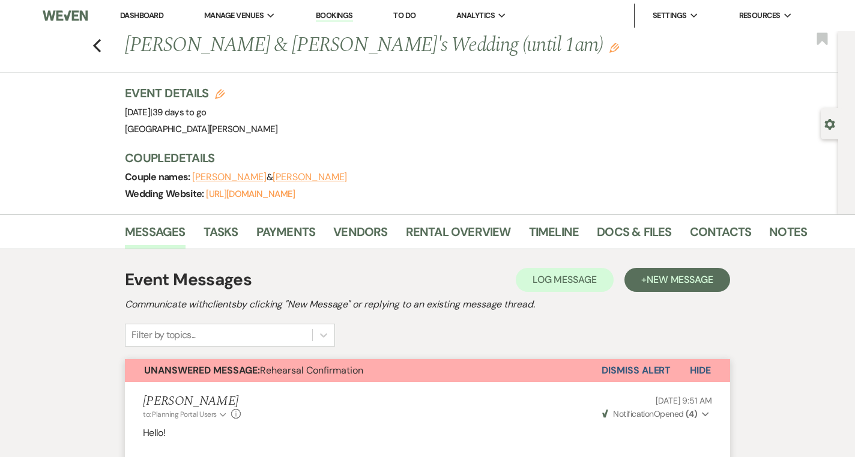
click at [142, 22] on li "Dashboard" at bounding box center [141, 16] width 55 height 24
click at [142, 16] on link "Dashboard" at bounding box center [141, 15] width 43 height 10
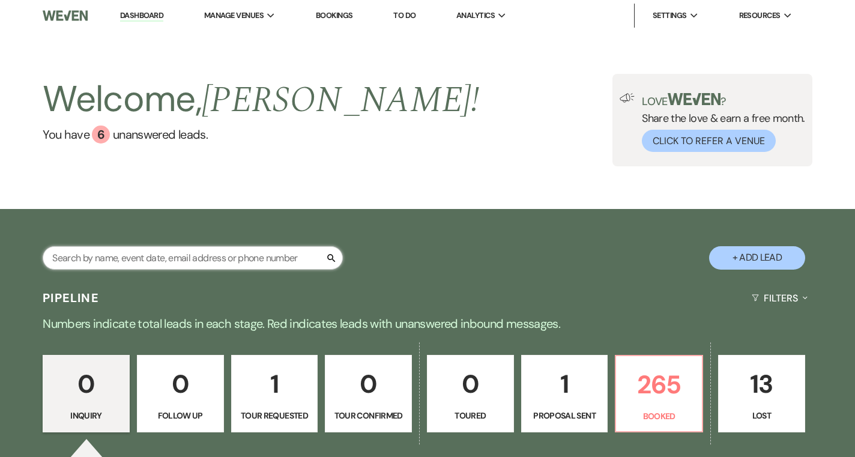
click at [196, 266] on input "text" at bounding box center [193, 257] width 300 height 23
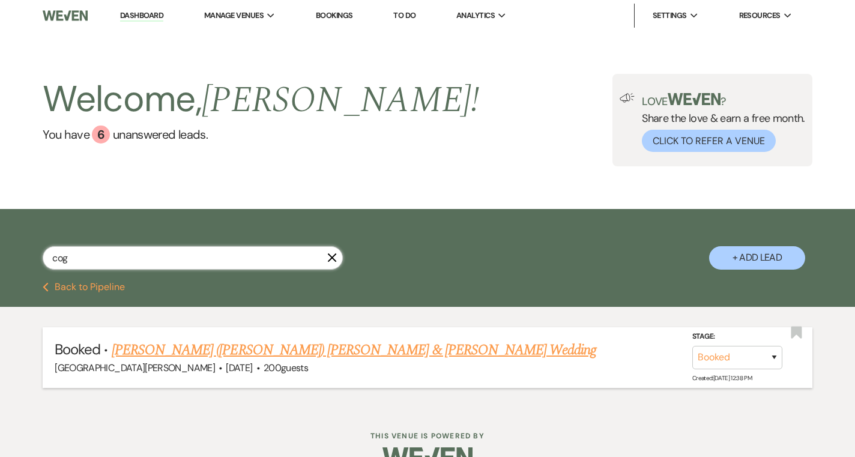
type input "cog"
click at [174, 350] on link "Talisha (Marie) Cogsville & Jayc Stonestreet's Wedding" at bounding box center [354, 350] width 485 height 22
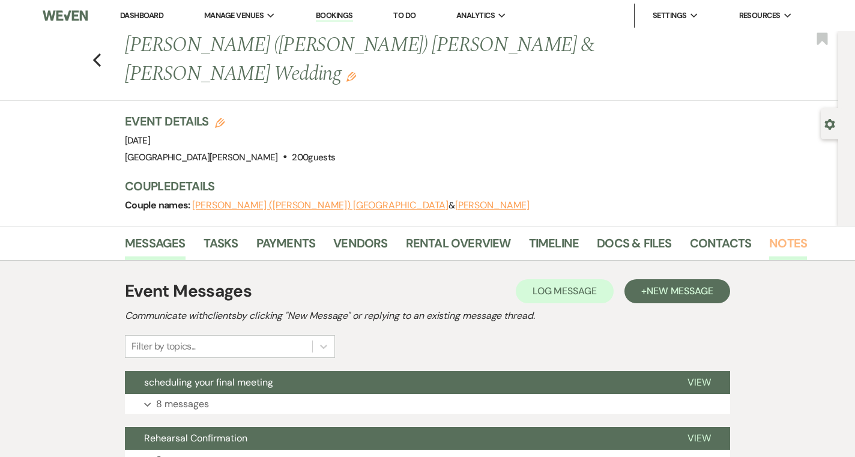
click at [769, 234] on link "Notes" at bounding box center [788, 247] width 38 height 26
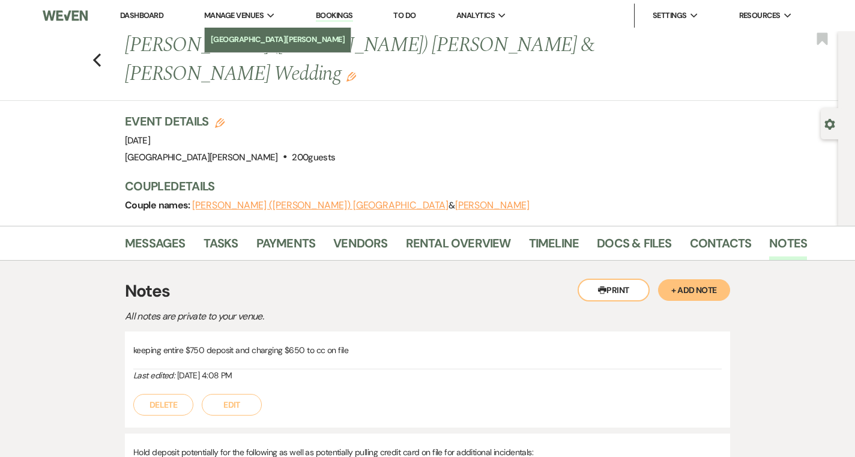
click at [234, 43] on li "[GEOGRAPHIC_DATA][PERSON_NAME]" at bounding box center [278, 40] width 135 height 12
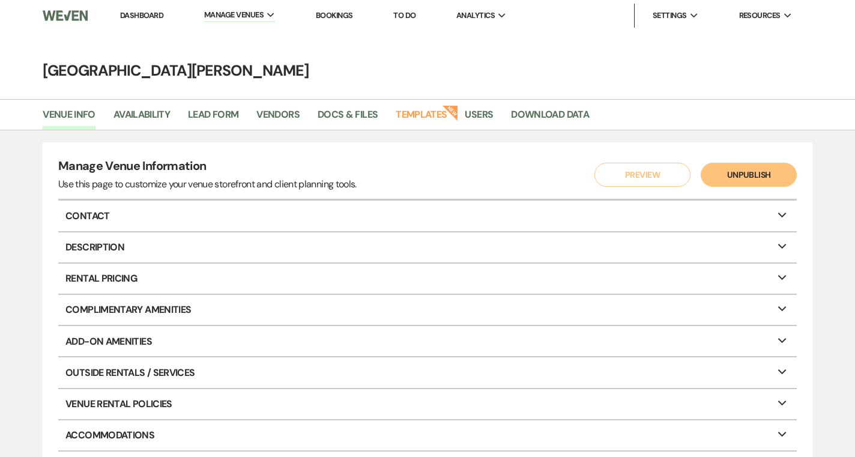
click at [383, 135] on div "Manage Venue Information Use this page to customize your venue storefront and c…" at bounding box center [427, 343] width 855 height 426
click at [337, 116] on link "Docs & Files" at bounding box center [348, 118] width 60 height 23
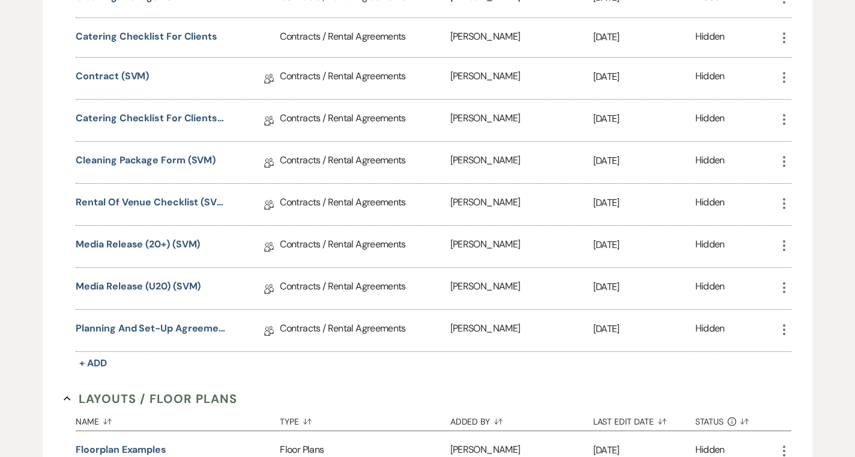
scroll to position [641, 0]
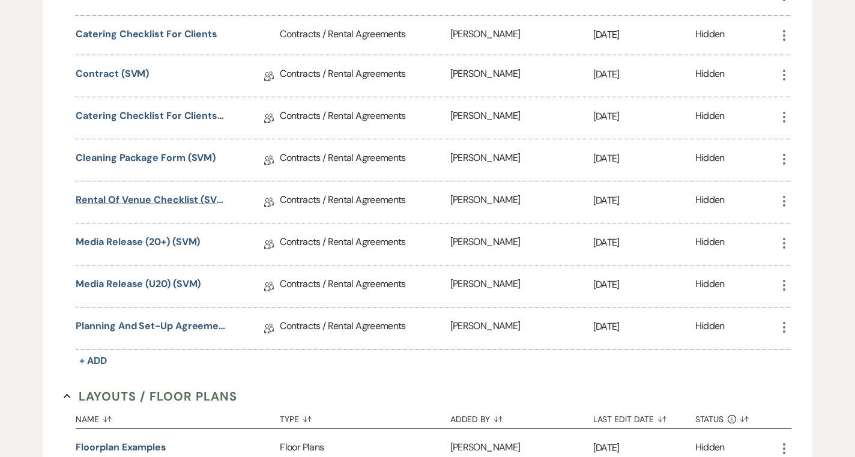
click at [189, 201] on link "Rental of Venue Checklist (SVM)" at bounding box center [151, 202] width 150 height 19
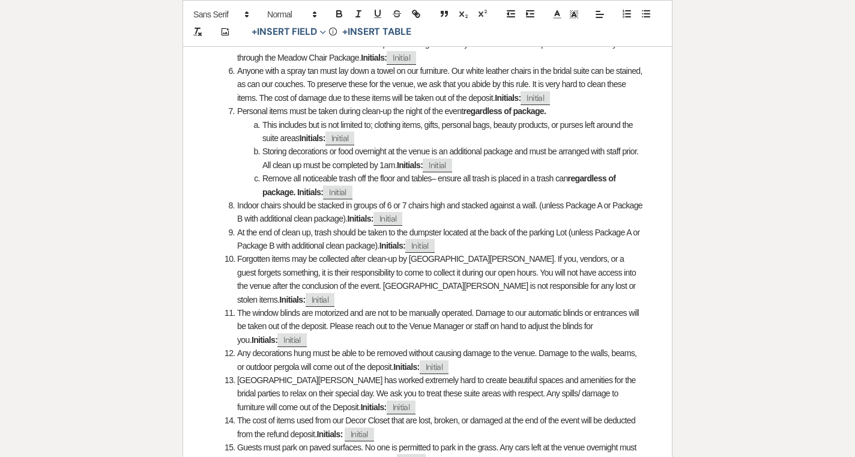
scroll to position [585, 0]
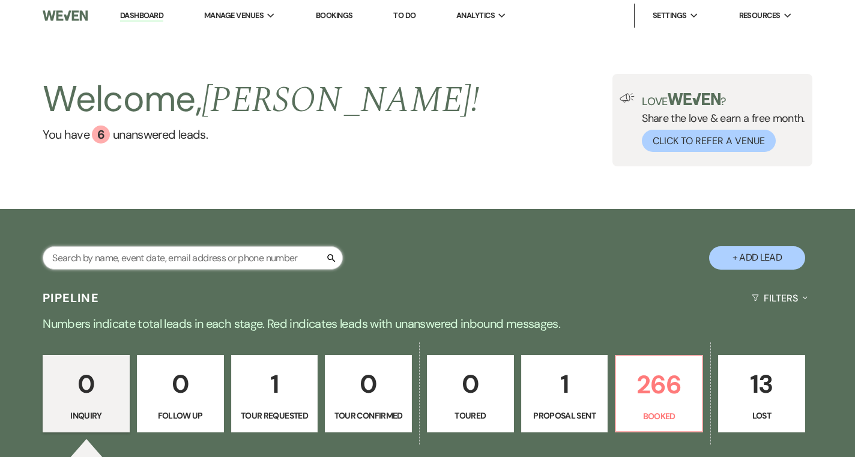
click at [234, 258] on input "text" at bounding box center [193, 257] width 300 height 23
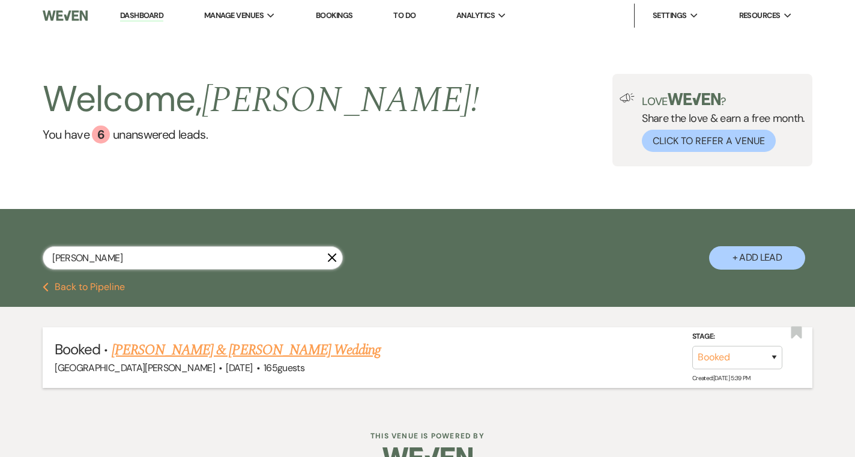
type input "[PERSON_NAME]"
click at [278, 348] on link "[PERSON_NAME] & [PERSON_NAME] Wedding" at bounding box center [246, 350] width 269 height 22
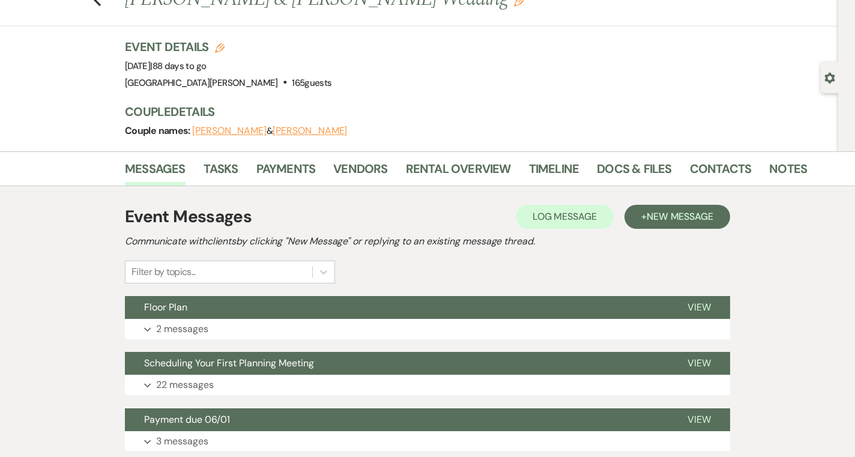
scroll to position [48, 0]
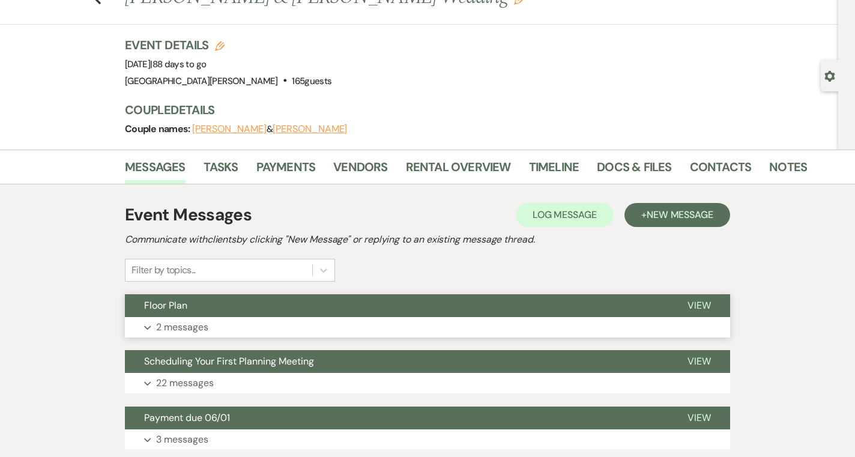
click at [455, 313] on button "Floor Plan" at bounding box center [396, 305] width 543 height 23
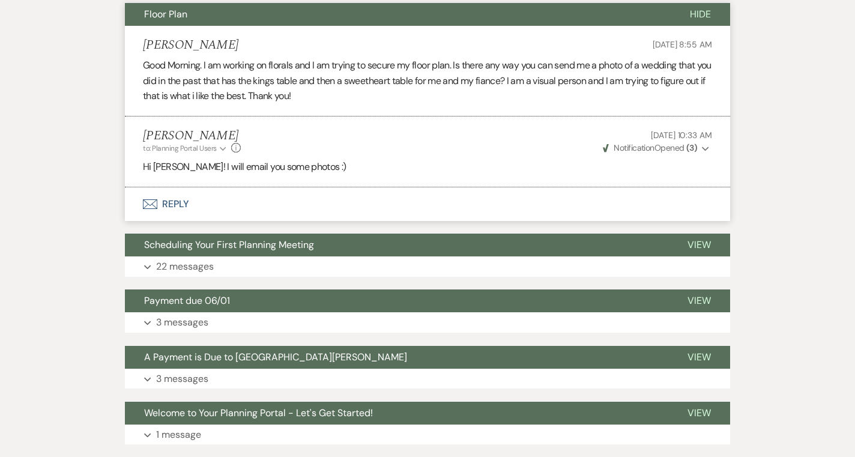
scroll to position [336, 0]
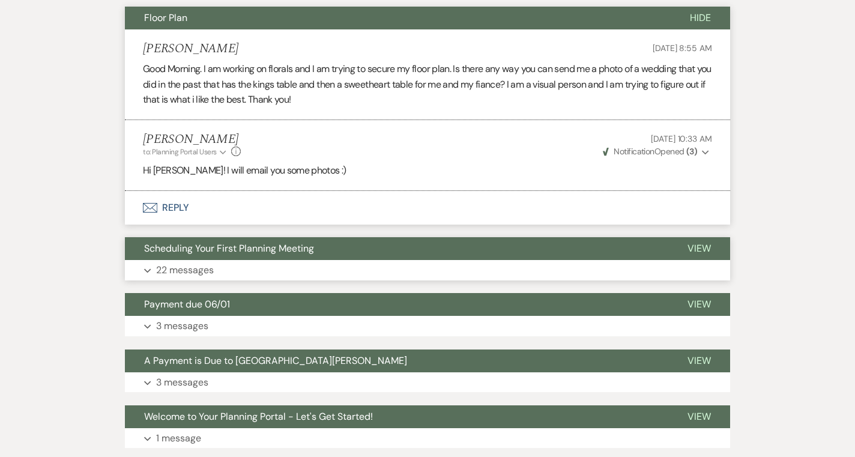
click at [461, 272] on button "Expand 22 messages" at bounding box center [427, 270] width 605 height 20
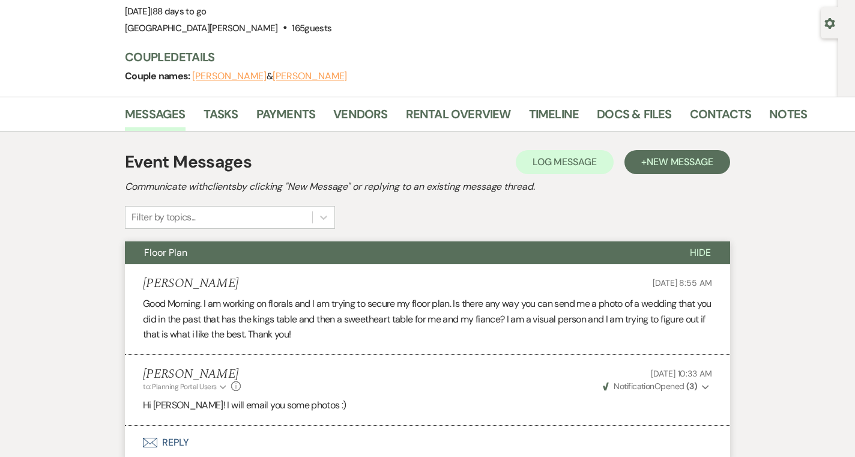
scroll to position [96, 0]
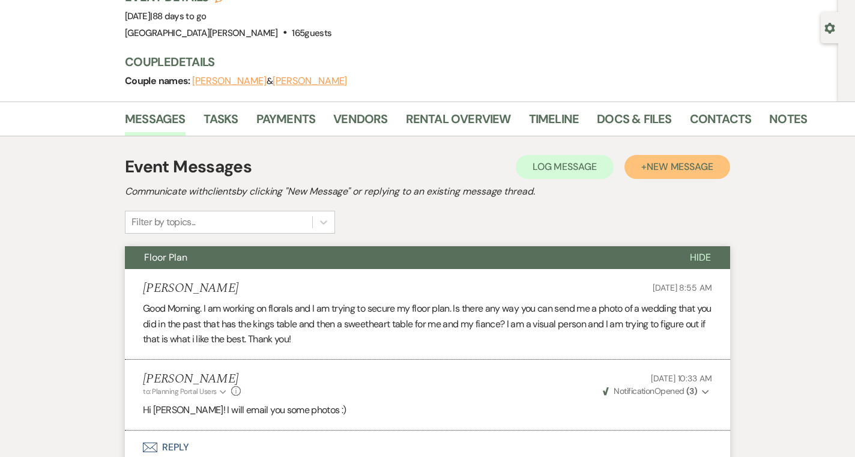
click at [694, 171] on span "New Message" at bounding box center [680, 166] width 67 height 13
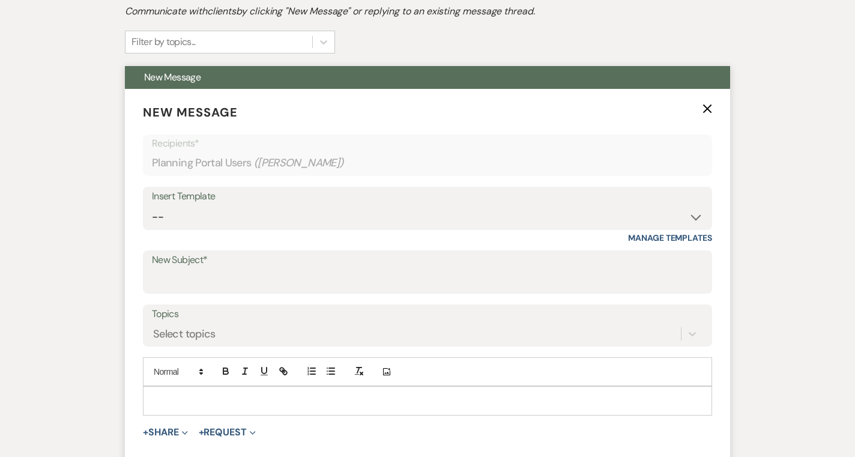
scroll to position [287, 0]
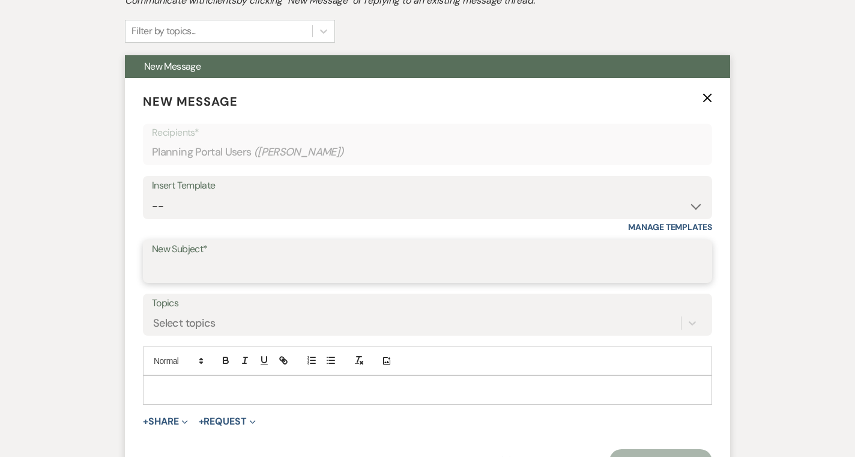
click at [274, 269] on input "New Subject*" at bounding box center [427, 269] width 551 height 23
type input "2nd Planning Meeting"
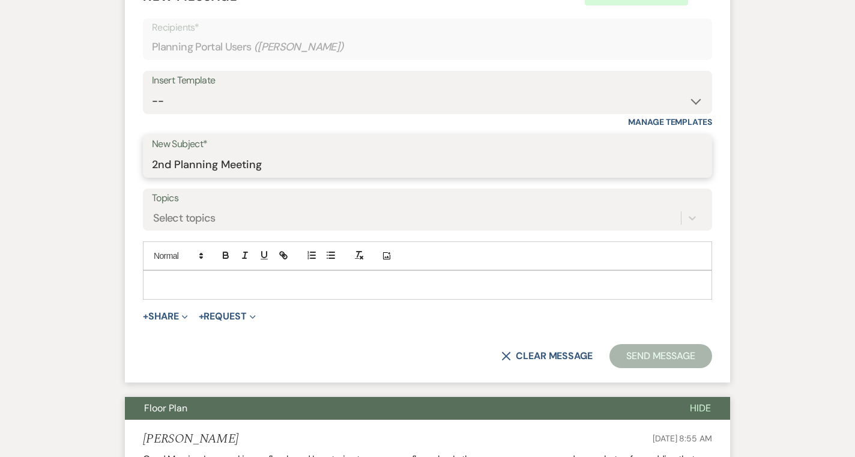
scroll to position [396, 0]
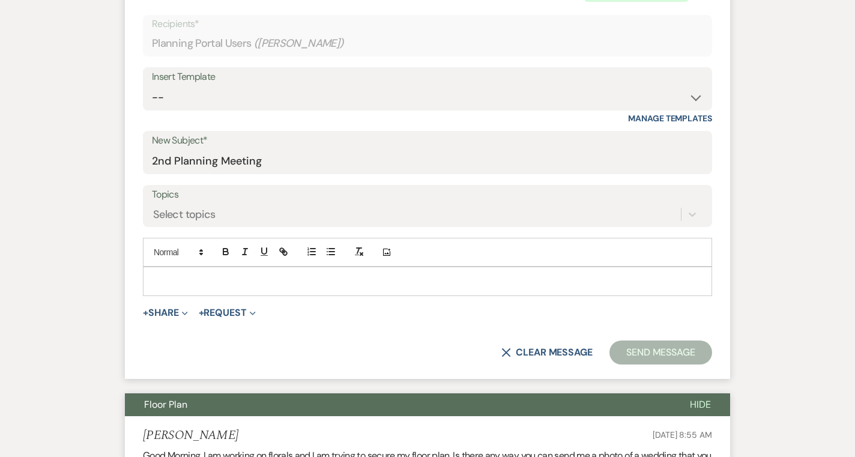
click at [281, 295] on div at bounding box center [427, 281] width 569 height 29
click at [280, 283] on p at bounding box center [428, 280] width 550 height 13
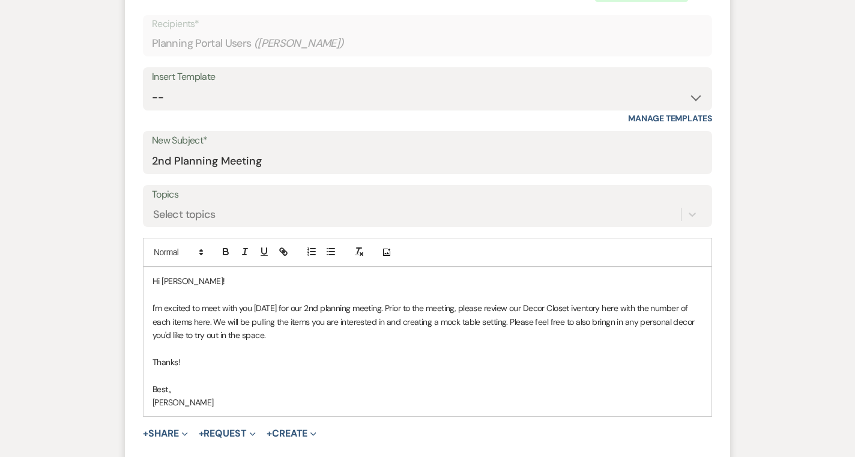
click at [590, 310] on p "I'm excited to meet with you [DATE] for our 2nd planning meeting. Prior to the …" at bounding box center [428, 321] width 550 height 40
click at [202, 324] on p "I'm excited to meet with you [DATE] for our 2nd planning meeting. Prior to the …" at bounding box center [428, 321] width 550 height 40
click at [617, 324] on p "I'm excited to meet with you [DATE] for our 2nd planning meeting. Prior to the …" at bounding box center [428, 321] width 550 height 40
click at [288, 337] on p "I'm excited to meet with you [DATE] for our 2nd planning meeting. Prior to the …" at bounding box center [428, 321] width 550 height 40
drag, startPoint x: 636, startPoint y: 309, endPoint x: 623, endPoint y: 309, distance: 13.2
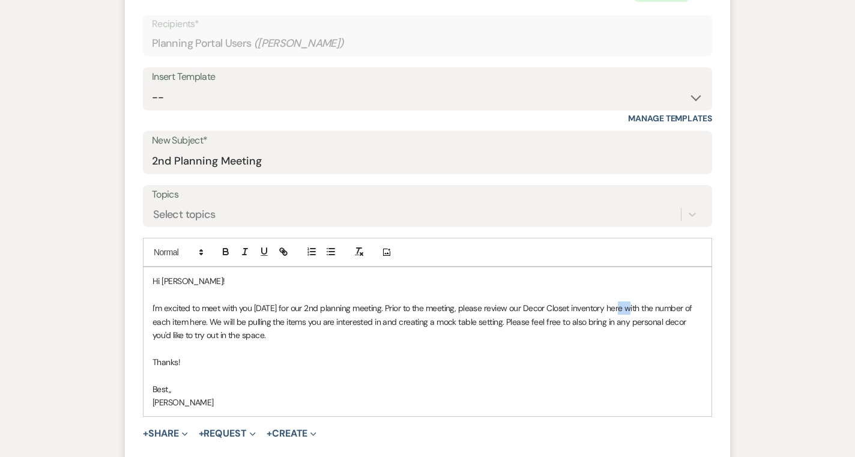
click at [623, 309] on p "I'm excited to meet with you [DATE] for our 2nd planning meeting. Prior to the …" at bounding box center [428, 321] width 550 height 40
drag, startPoint x: 621, startPoint y: 309, endPoint x: 638, endPoint y: 309, distance: 16.8
click at [638, 309] on p "I'm excited to meet with you [DATE] for our 2nd planning meeting. Prior to the …" at bounding box center [428, 321] width 550 height 40
click at [288, 253] on icon "button" at bounding box center [283, 251] width 11 height 11
paste input "ttps://[DOMAIN_NAME][URL]"
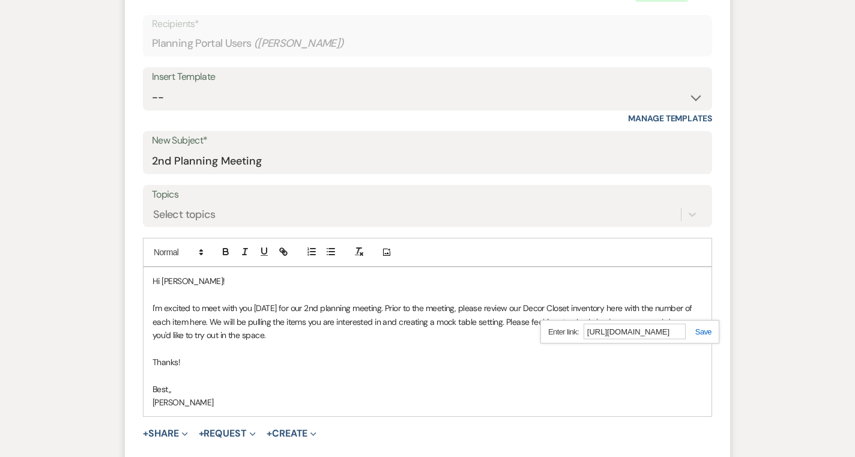
scroll to position [0, 0]
click at [709, 337] on div "[URL][DOMAIN_NAME]" at bounding box center [629, 331] width 179 height 23
click at [705, 333] on link at bounding box center [699, 331] width 26 height 9
drag, startPoint x: 217, startPoint y: 324, endPoint x: 201, endPoint y: 324, distance: 15.6
click at [201, 324] on p "I'm excited to meet with you [DATE] for our 2nd planning meeting. Prior to the …" at bounding box center [428, 321] width 550 height 40
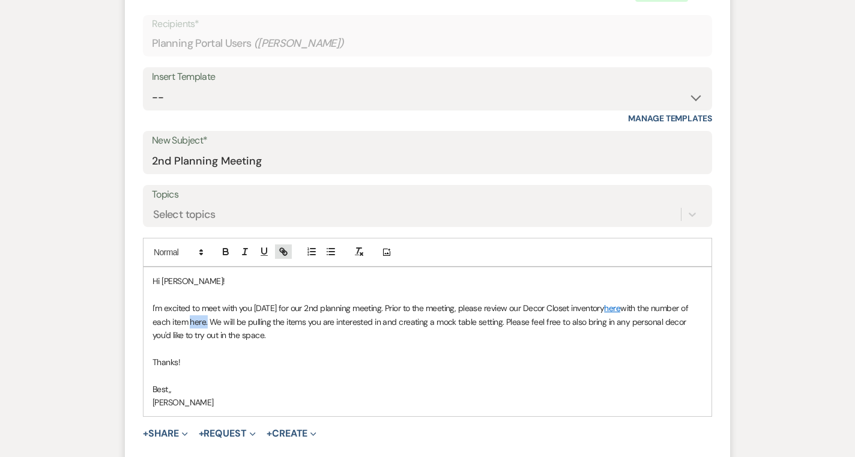
click at [286, 256] on icon "button" at bounding box center [283, 251] width 11 height 11
paste input "ttps://[DOMAIN_NAME][URL]"
type input "[URL][DOMAIN_NAME]"
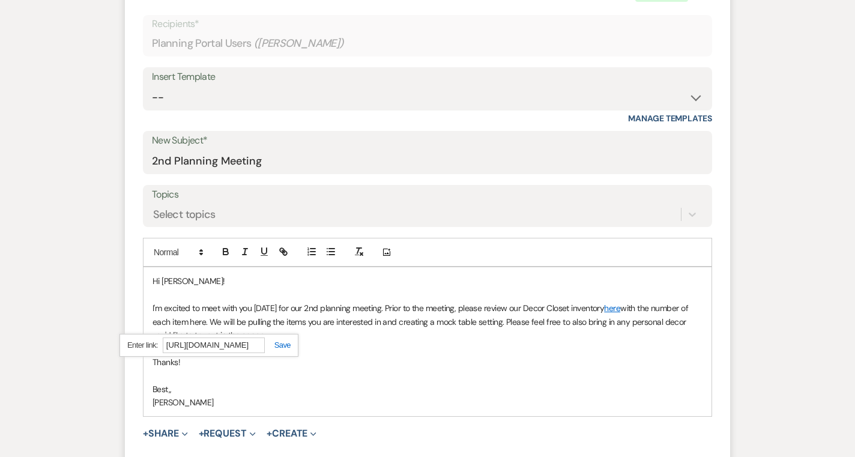
click at [284, 348] on link at bounding box center [278, 344] width 26 height 9
click at [293, 311] on p "I'm excited to meet with you [DATE] for our 2nd planning meeting. Prior to the …" at bounding box center [428, 321] width 550 height 40
click at [352, 336] on p "I'm excited to meet with you [DATE] at 5pm for our 2nd planning meeting. Prior …" at bounding box center [428, 321] width 550 height 40
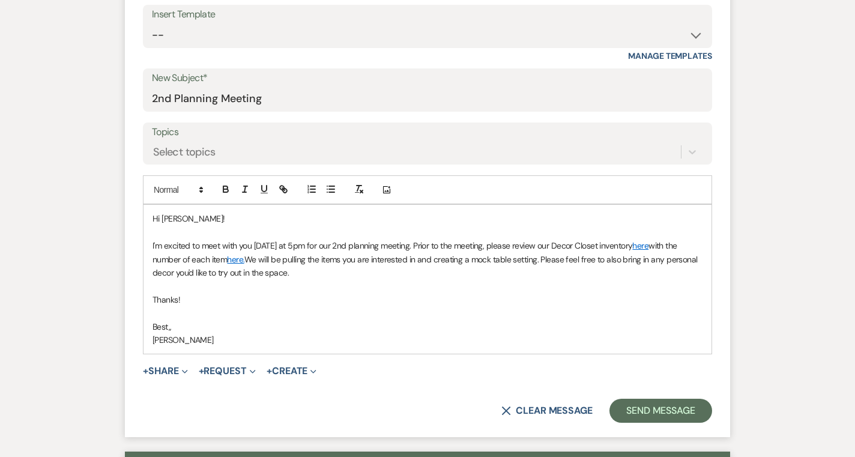
scroll to position [473, 0]
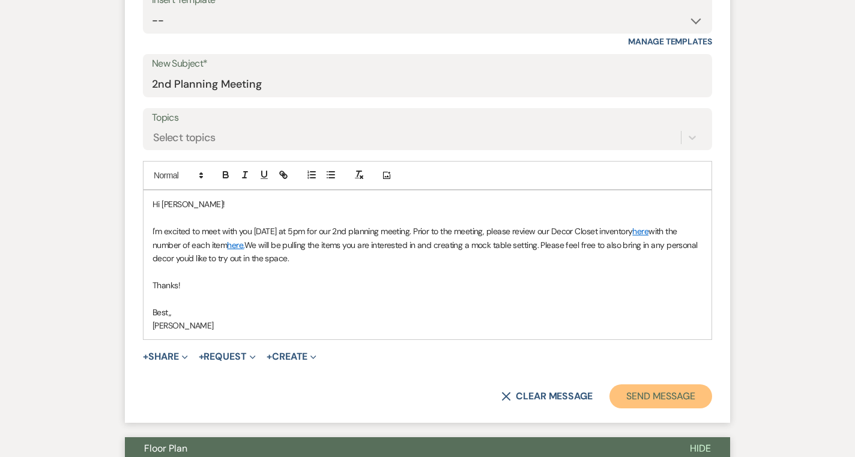
click at [679, 401] on button "Send Message" at bounding box center [660, 396] width 103 height 24
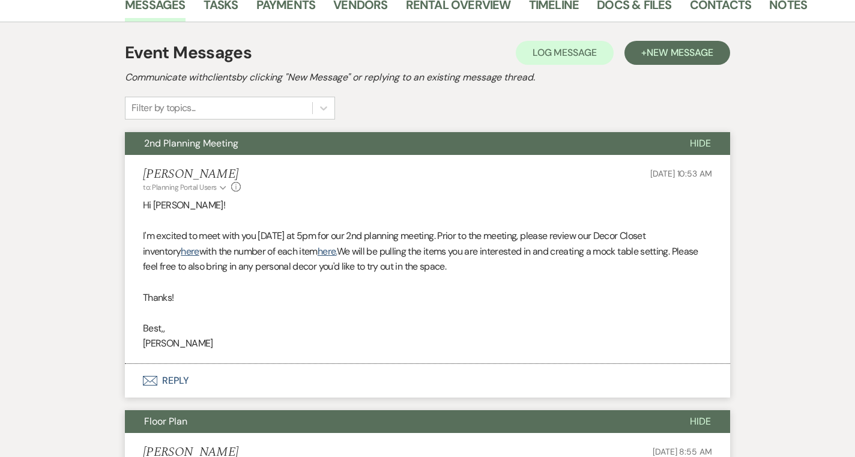
scroll to position [224, 0]
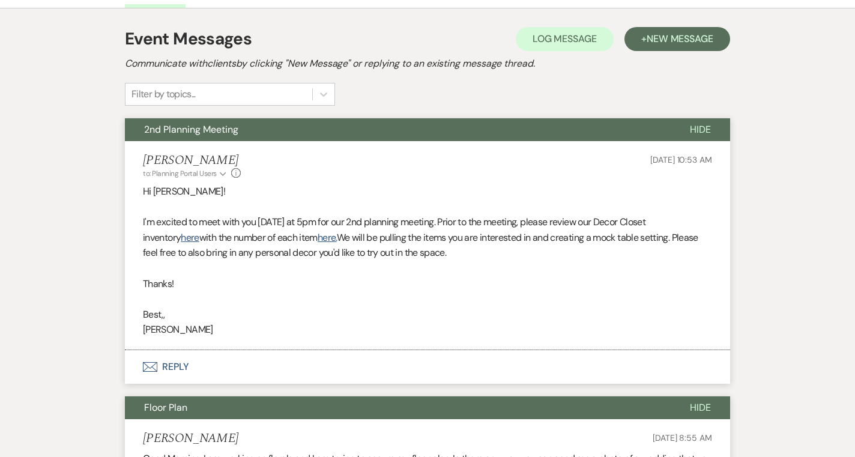
click at [701, 135] on span "Hide" at bounding box center [700, 129] width 21 height 13
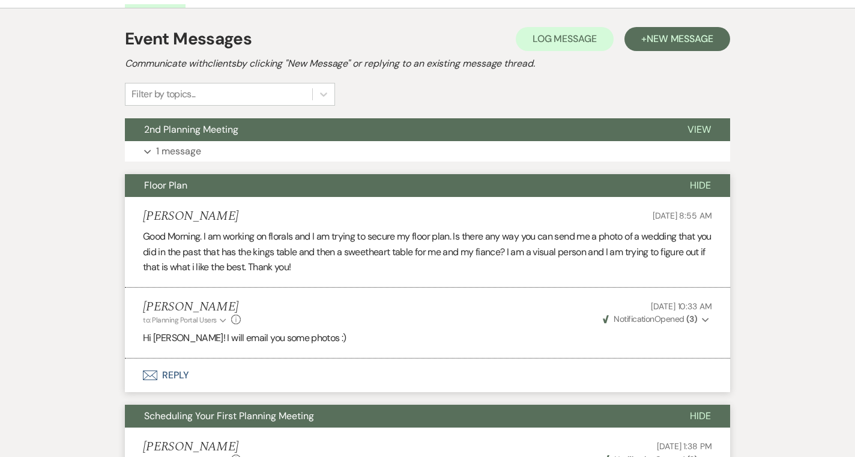
click at [706, 190] on span "Hide" at bounding box center [700, 185] width 21 height 13
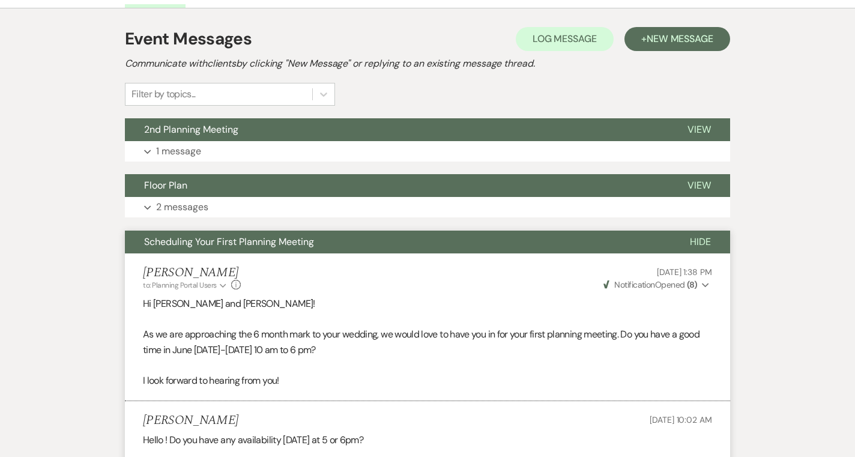
click at [701, 233] on button "Hide" at bounding box center [700, 242] width 59 height 23
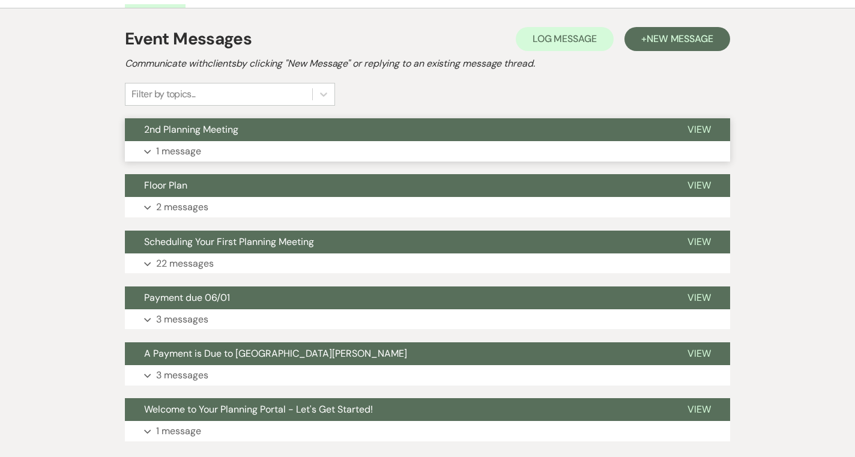
click at [622, 143] on button "Expand 1 message" at bounding box center [427, 151] width 605 height 20
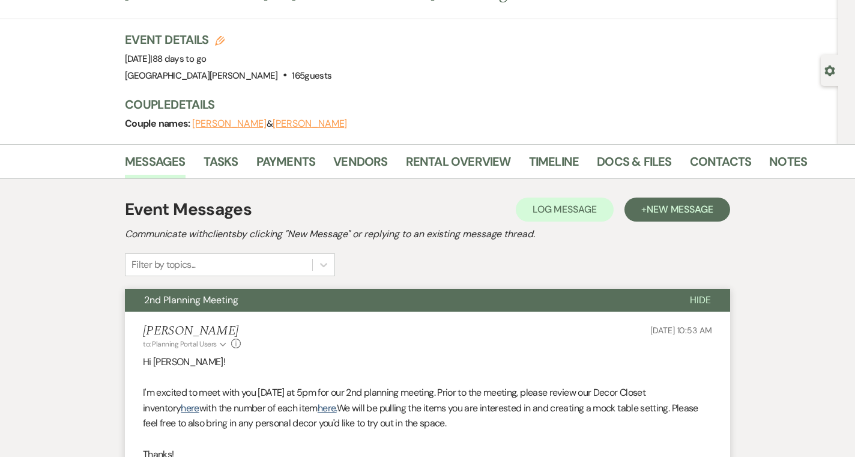
scroll to position [0, 0]
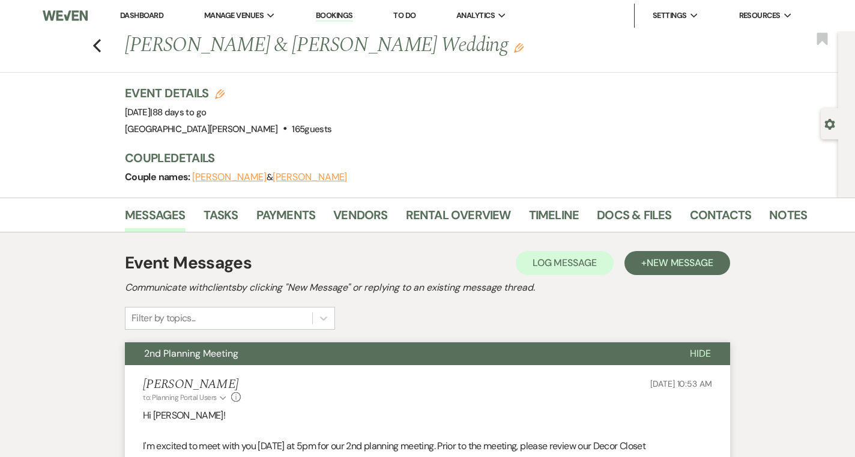
click at [148, 18] on link "Dashboard" at bounding box center [141, 15] width 43 height 10
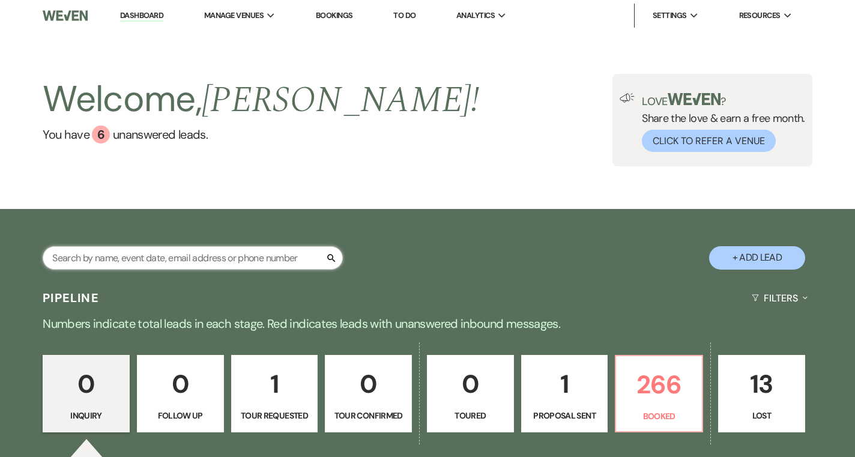
click at [122, 258] on input "text" at bounding box center [193, 257] width 300 height 23
type input "[PERSON_NAME]"
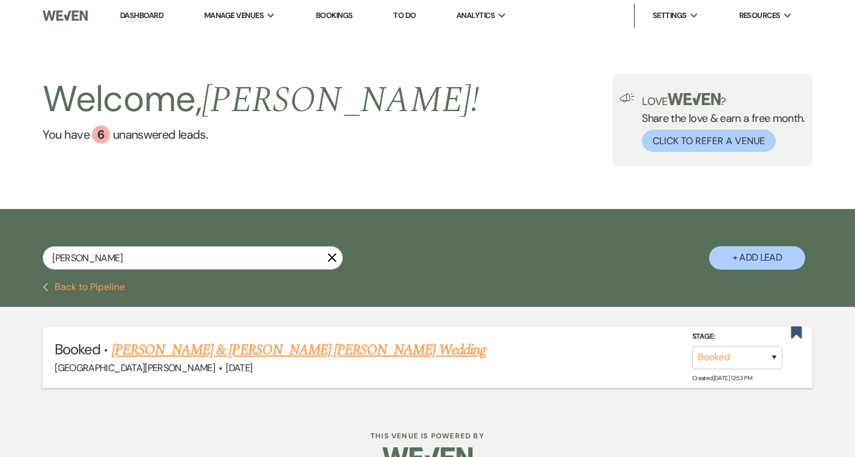
click at [195, 352] on link "[PERSON_NAME] & [PERSON_NAME] [PERSON_NAME] Wedding" at bounding box center [299, 350] width 374 height 22
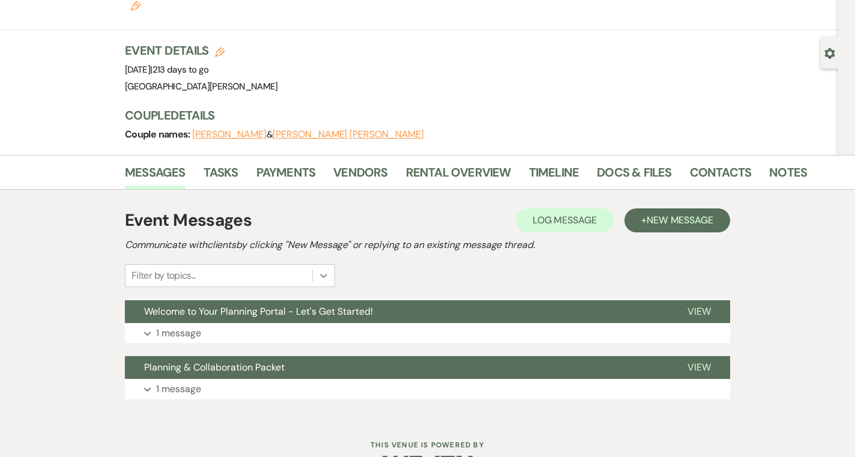
scroll to position [80, 0]
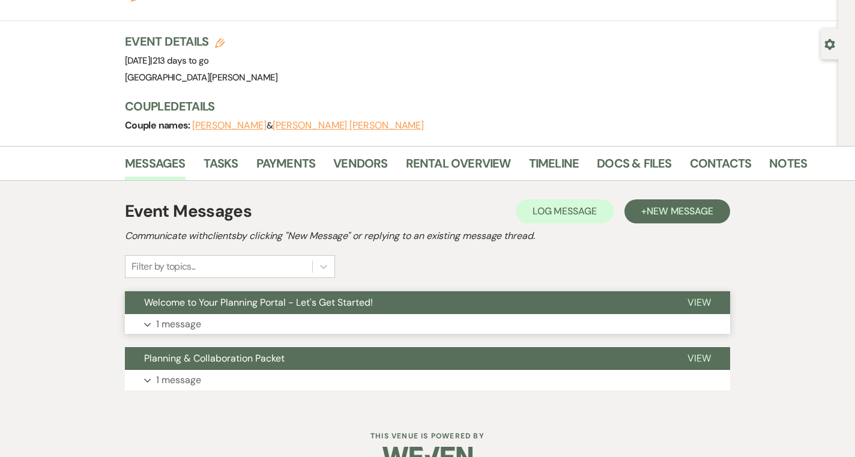
click at [325, 314] on button "Expand 1 message" at bounding box center [427, 324] width 605 height 20
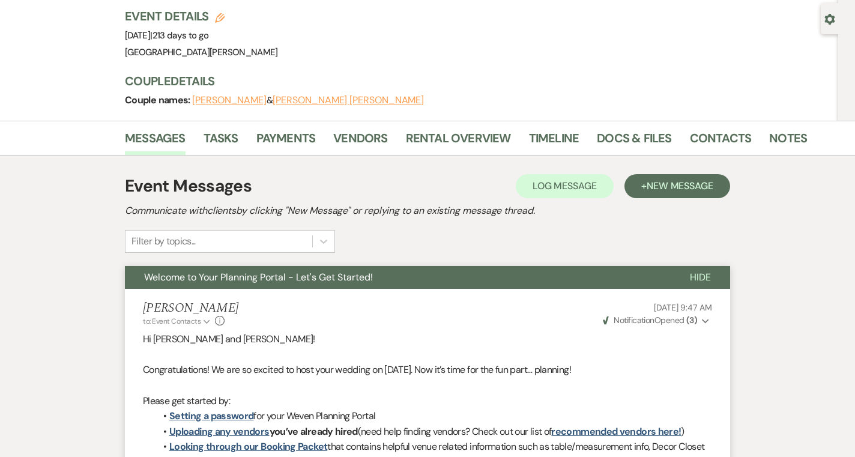
scroll to position [0, 0]
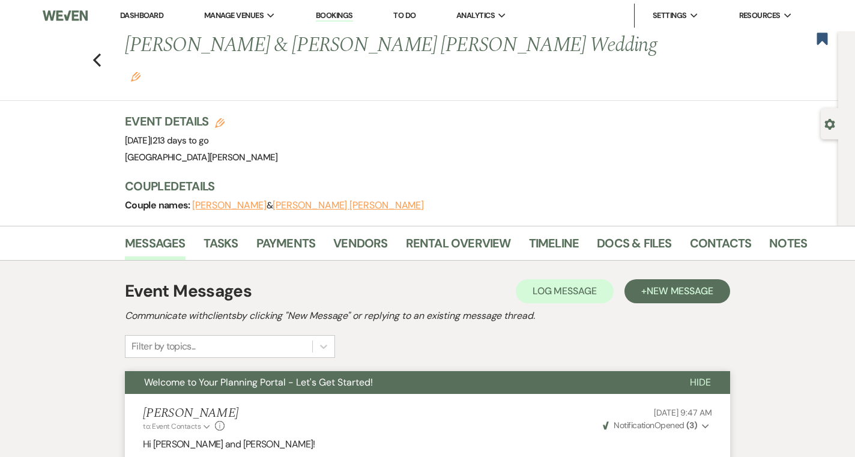
click at [140, 16] on link "Dashboard" at bounding box center [141, 15] width 43 height 10
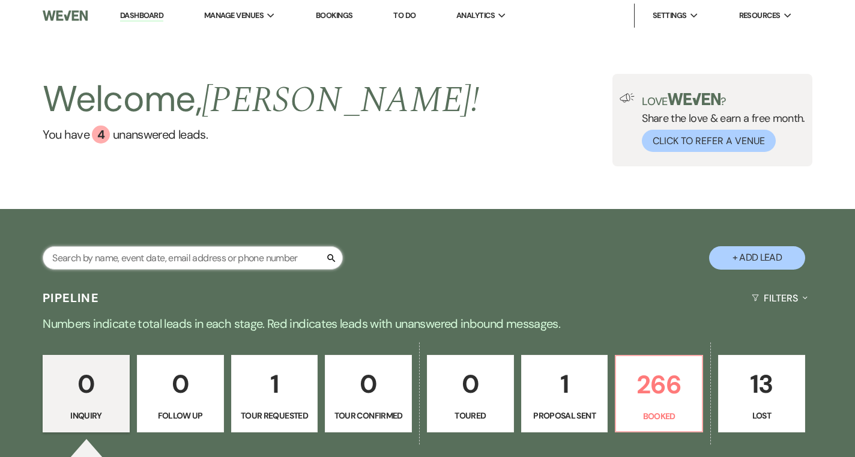
click at [182, 262] on input "text" at bounding box center [193, 257] width 300 height 23
type input "[PERSON_NAME]"
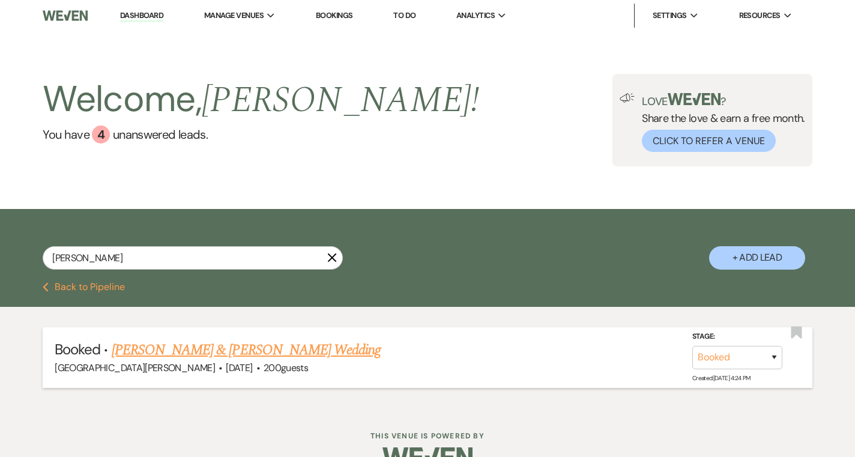
click at [235, 351] on link "[PERSON_NAME] & [PERSON_NAME] Wedding" at bounding box center [246, 350] width 269 height 22
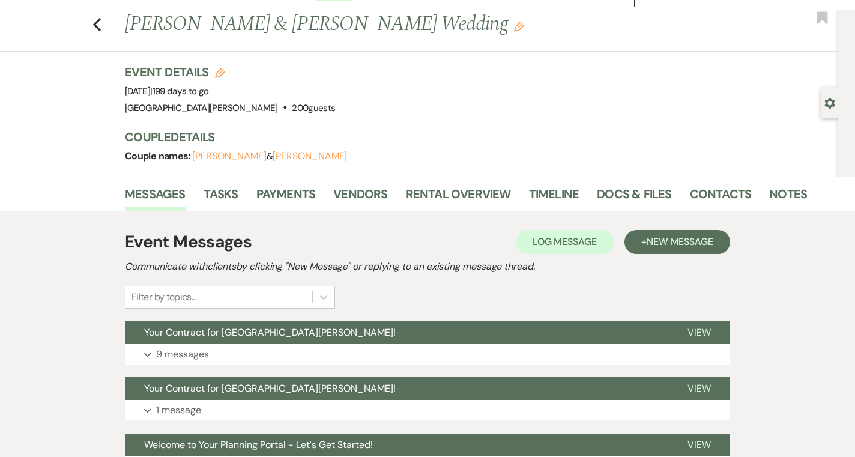
scroll to position [38, 0]
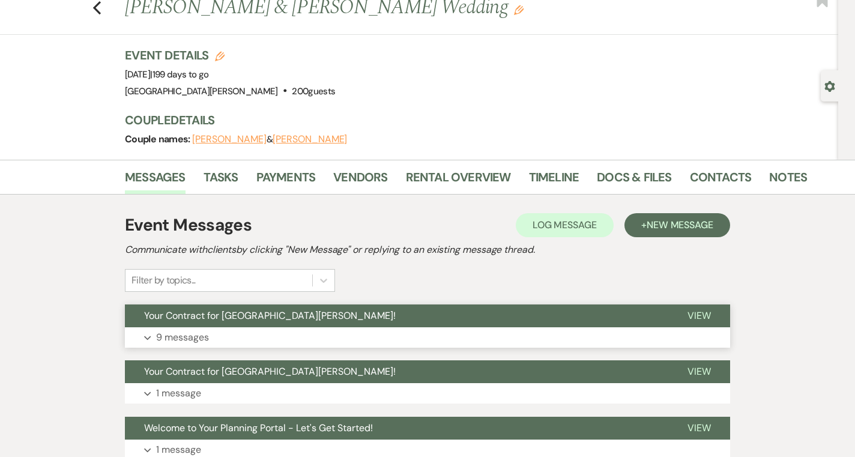
click at [351, 323] on button "Your Contract for [GEOGRAPHIC_DATA][PERSON_NAME]!" at bounding box center [396, 315] width 543 height 23
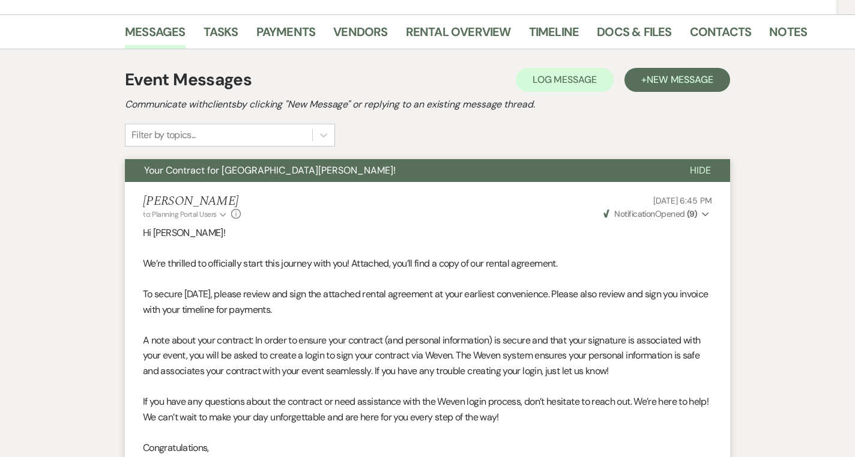
scroll to position [0, 0]
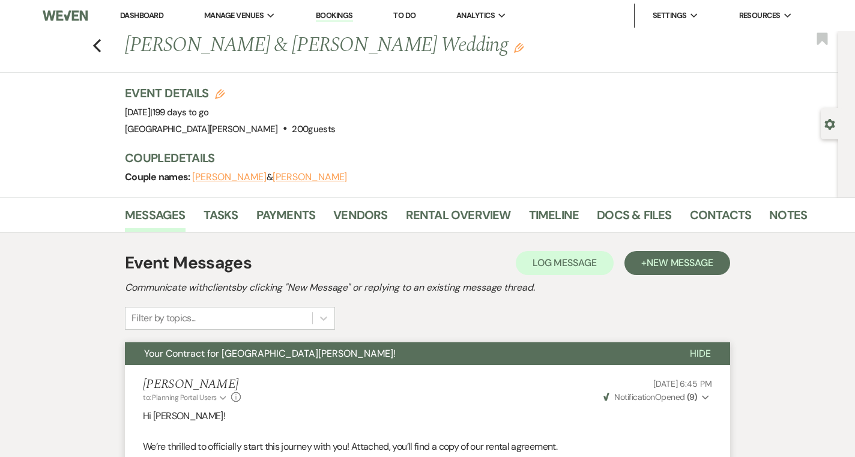
click at [148, 14] on link "Dashboard" at bounding box center [141, 15] width 43 height 10
